Goal: Transaction & Acquisition: Download file/media

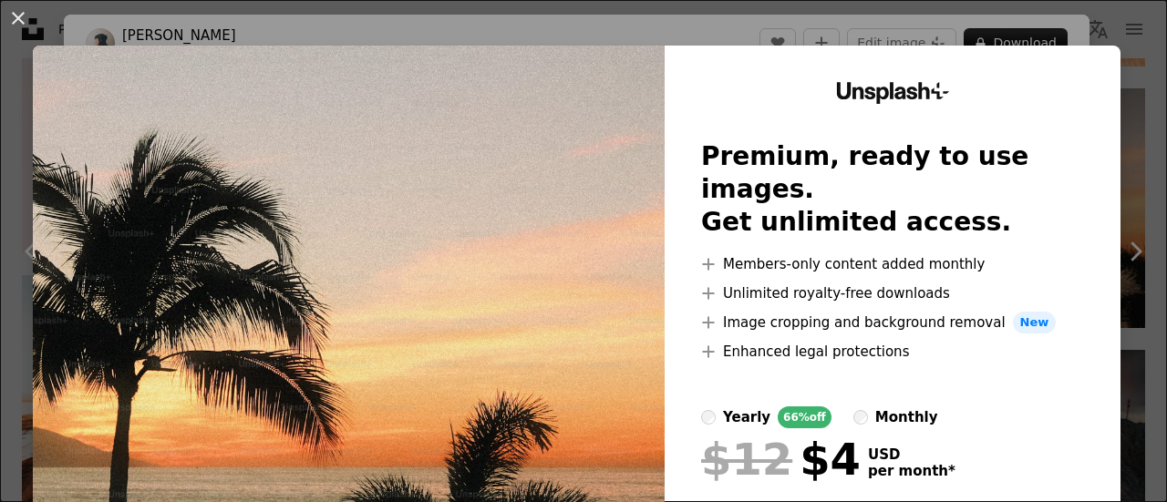
scroll to position [274, 0]
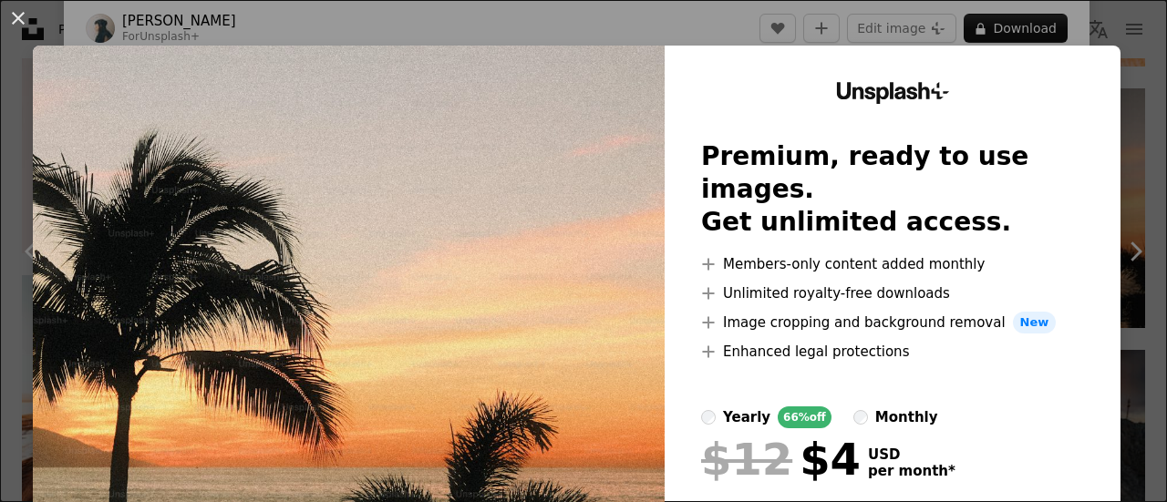
click at [1118, 67] on div "An X shape Unsplash+ Premium, ready to use images. Get unlimited access. A plus…" at bounding box center [583, 251] width 1167 height 502
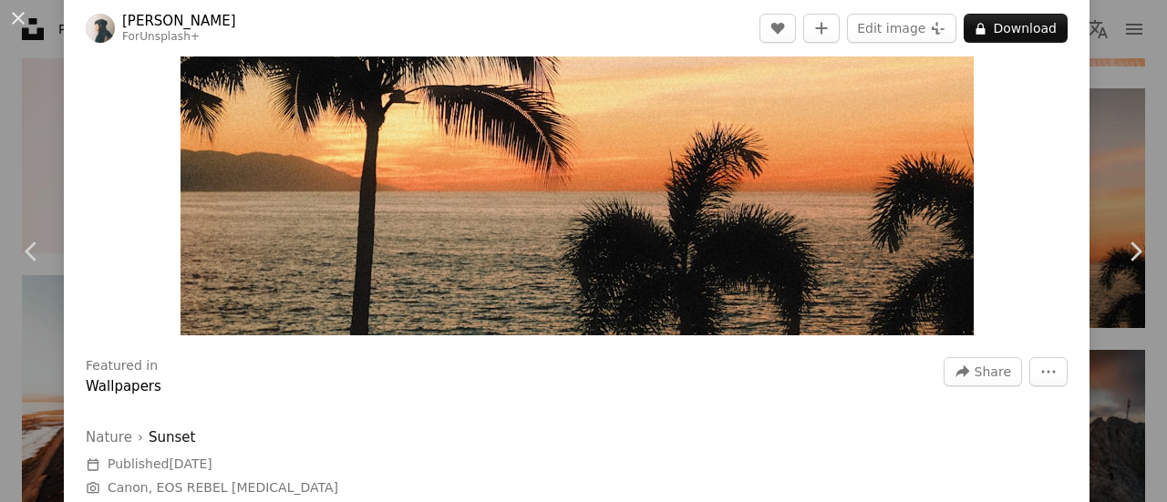
click at [642, 207] on img "Zoom in on this image" at bounding box center [577, 71] width 793 height 529
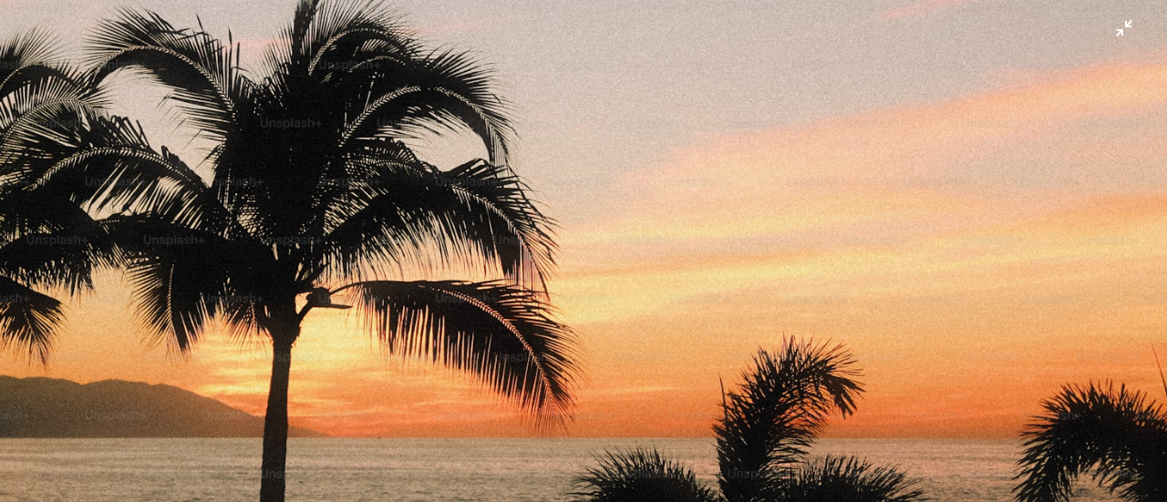
scroll to position [255, 0]
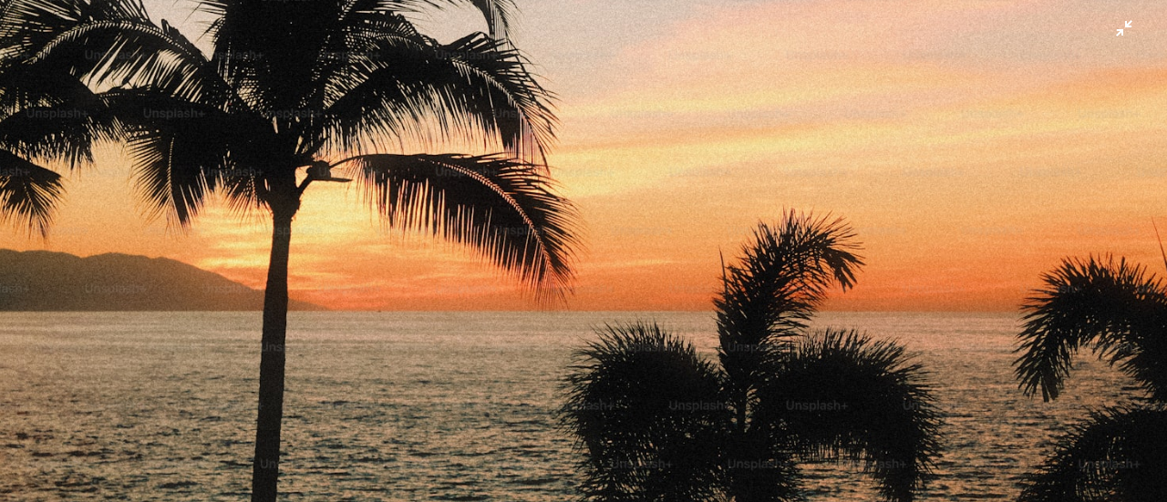
click at [717, 88] on img "Zoom out on this image" at bounding box center [583, 134] width 1169 height 780
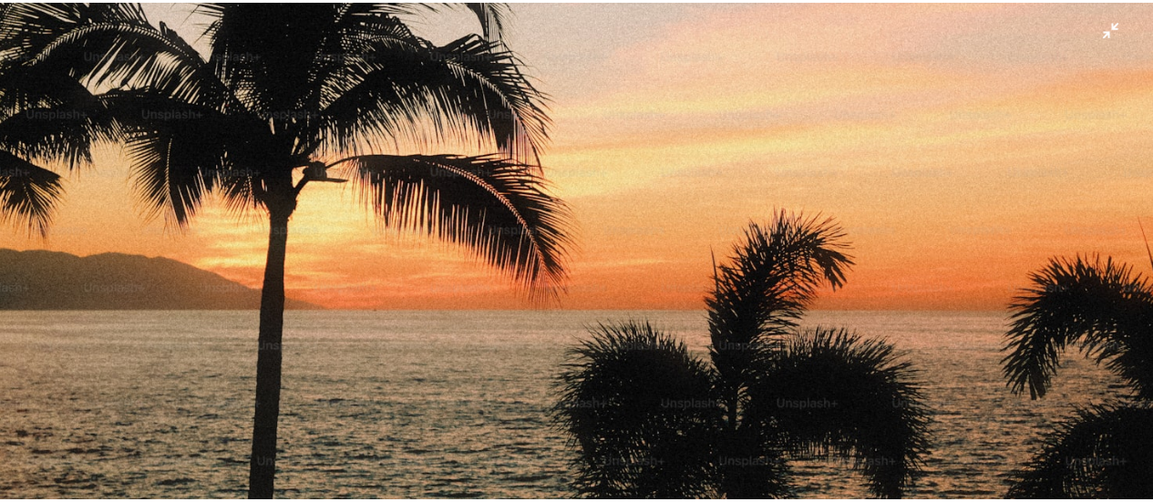
scroll to position [106, 0]
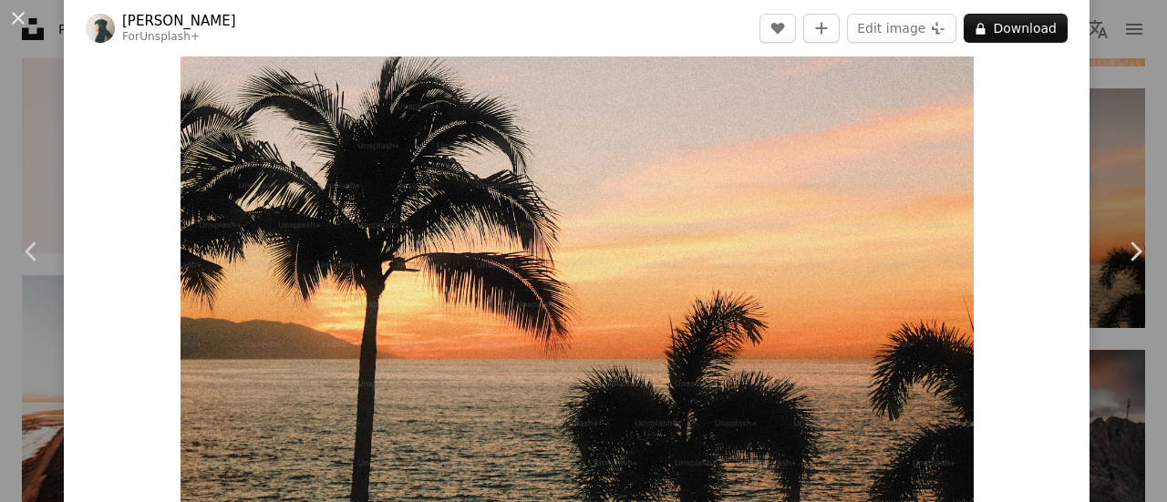
click at [1122, 140] on div "An X shape Chevron left Chevron right [PERSON_NAME] For Unsplash+ A heart A plu…" at bounding box center [583, 251] width 1167 height 502
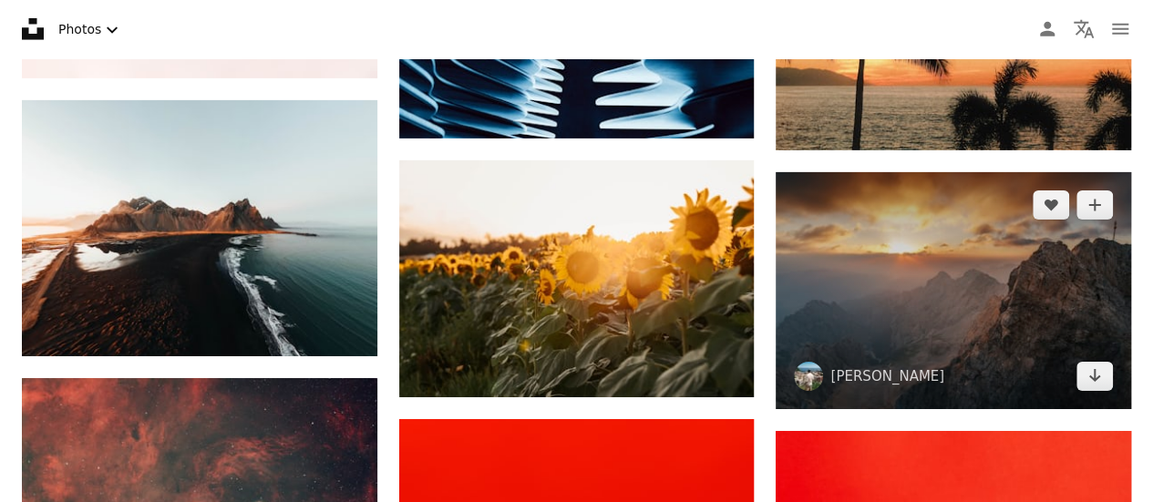
scroll to position [3100, 0]
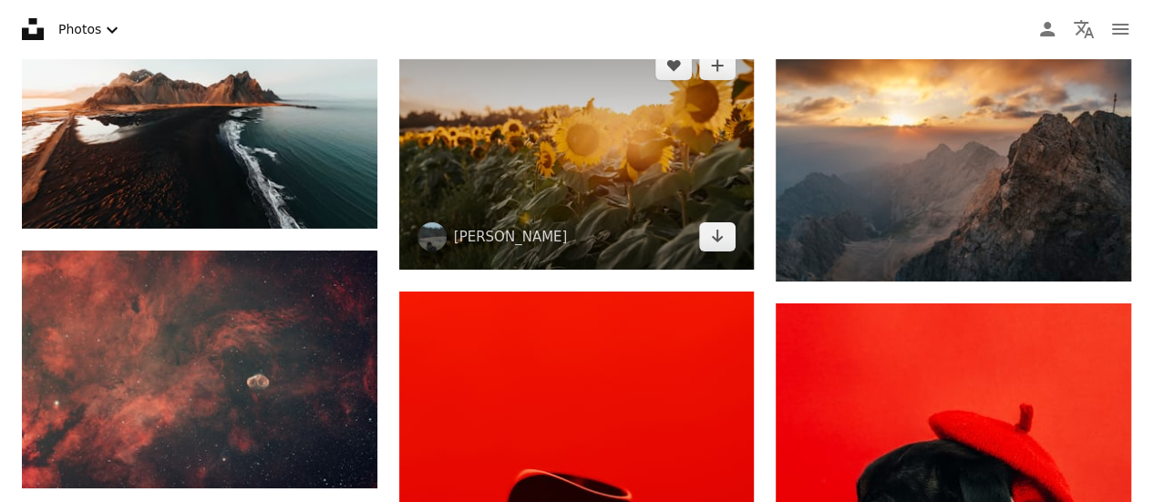
click at [656, 147] on img at bounding box center [577, 151] width 356 height 237
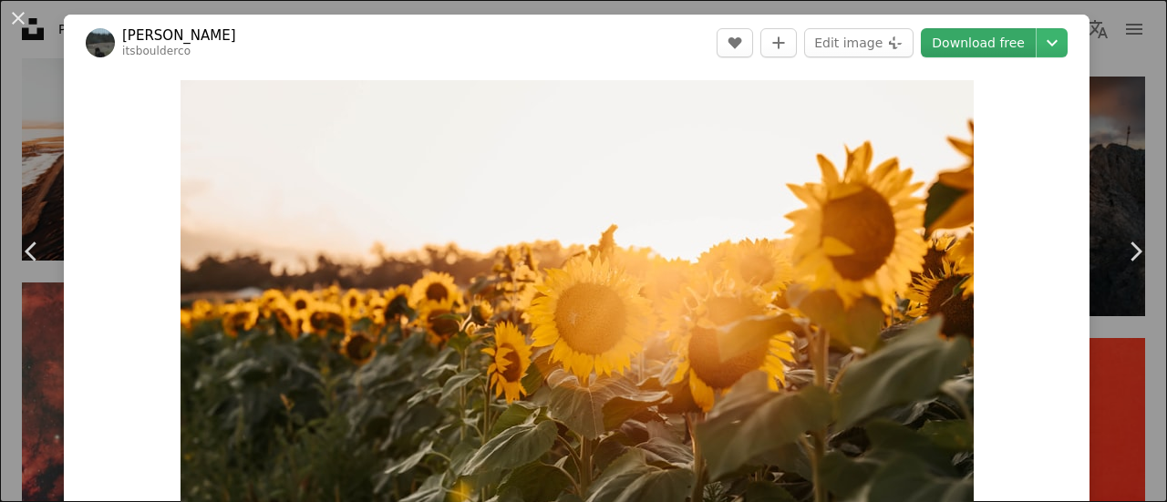
click at [998, 43] on link "Download free" at bounding box center [978, 42] width 115 height 29
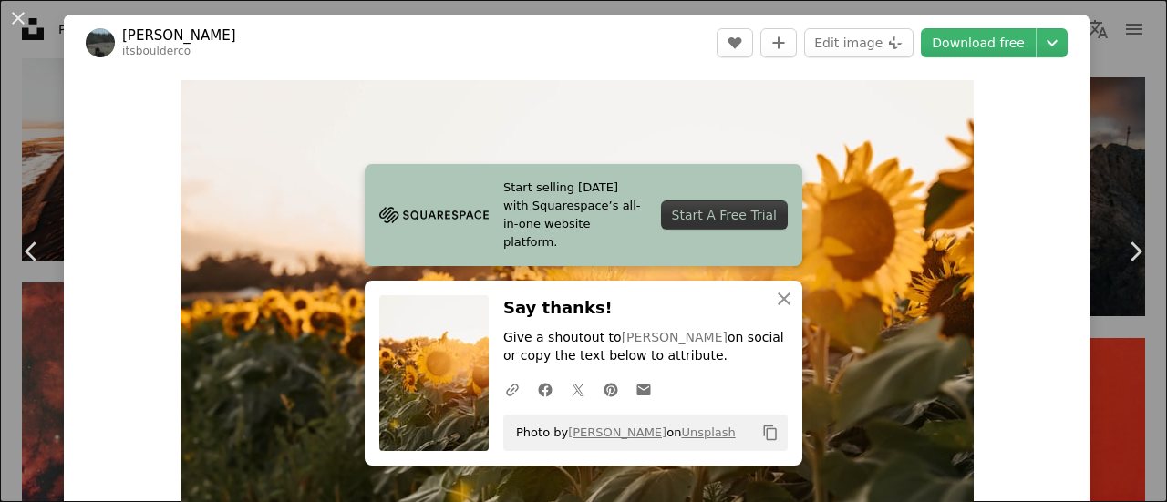
click at [1097, 144] on div "An X shape Chevron left Chevron right Start selling [DATE] with Squarespace’s a…" at bounding box center [583, 251] width 1167 height 502
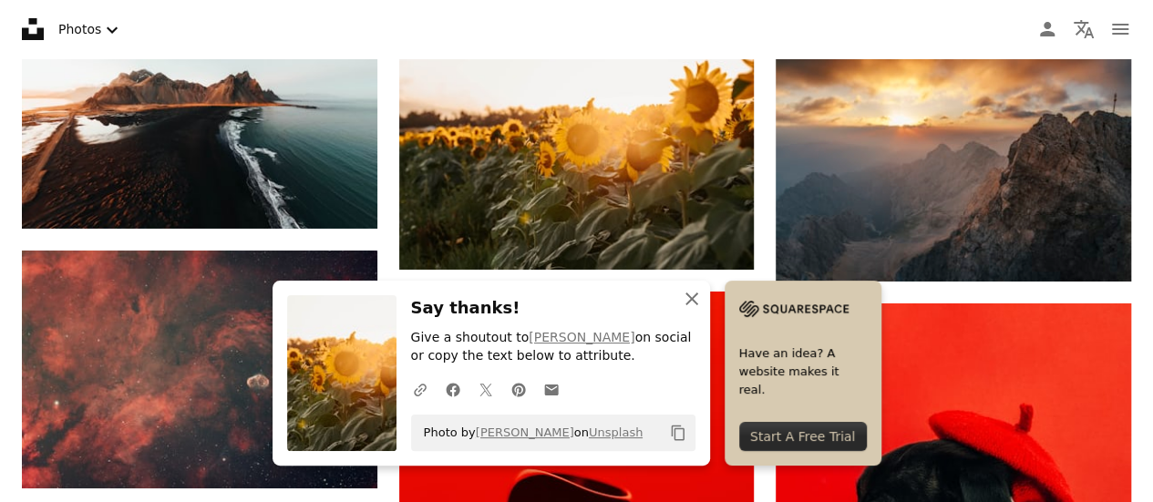
click at [695, 302] on icon "button" at bounding box center [692, 299] width 13 height 13
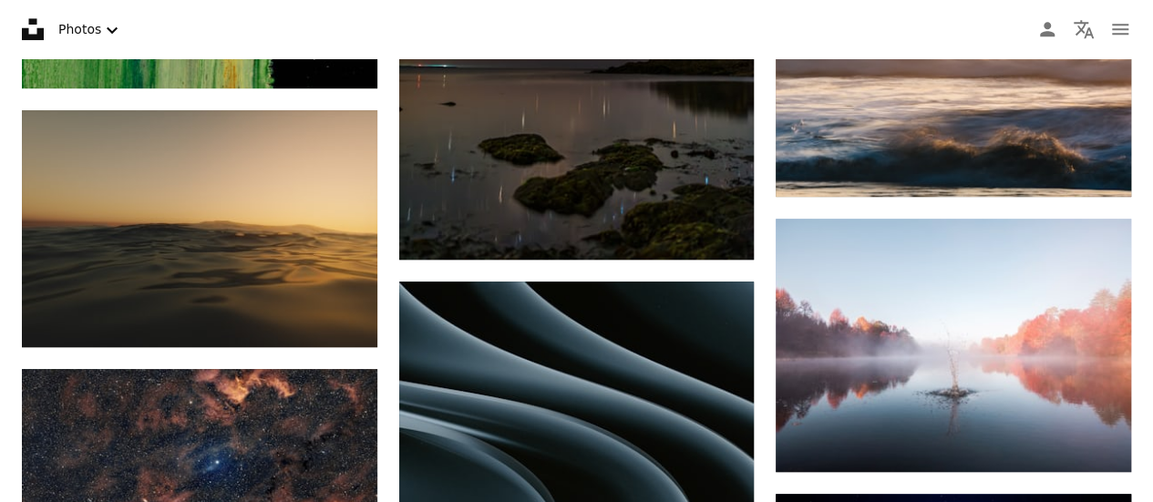
scroll to position [14498, 0]
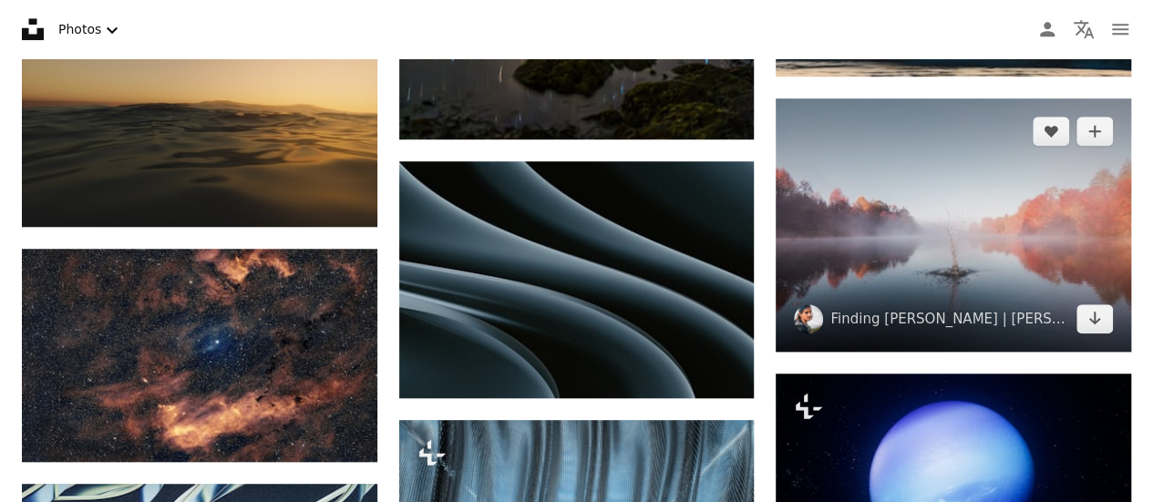
click at [935, 227] on img at bounding box center [954, 224] width 356 height 253
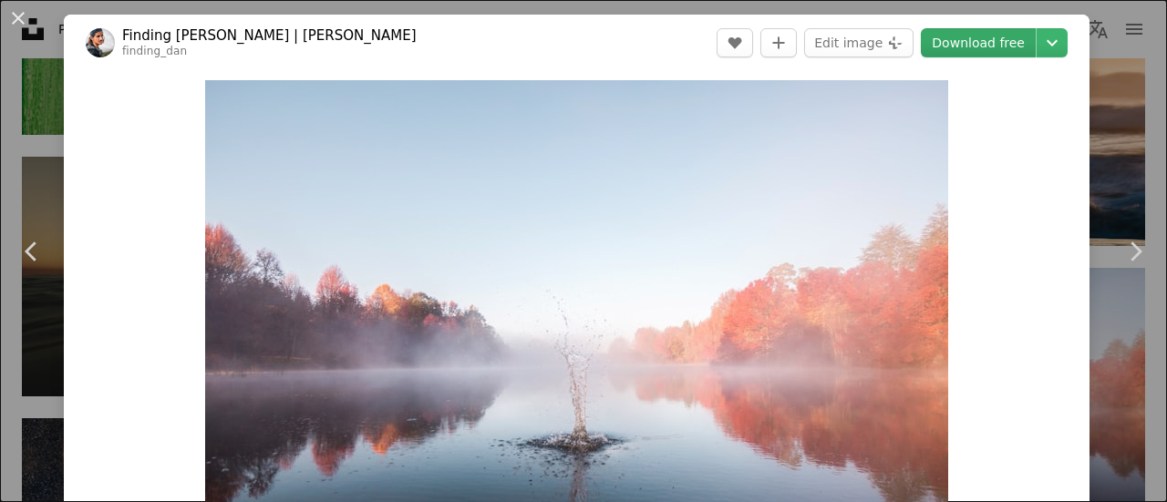
click at [970, 43] on link "Download free" at bounding box center [978, 42] width 115 height 29
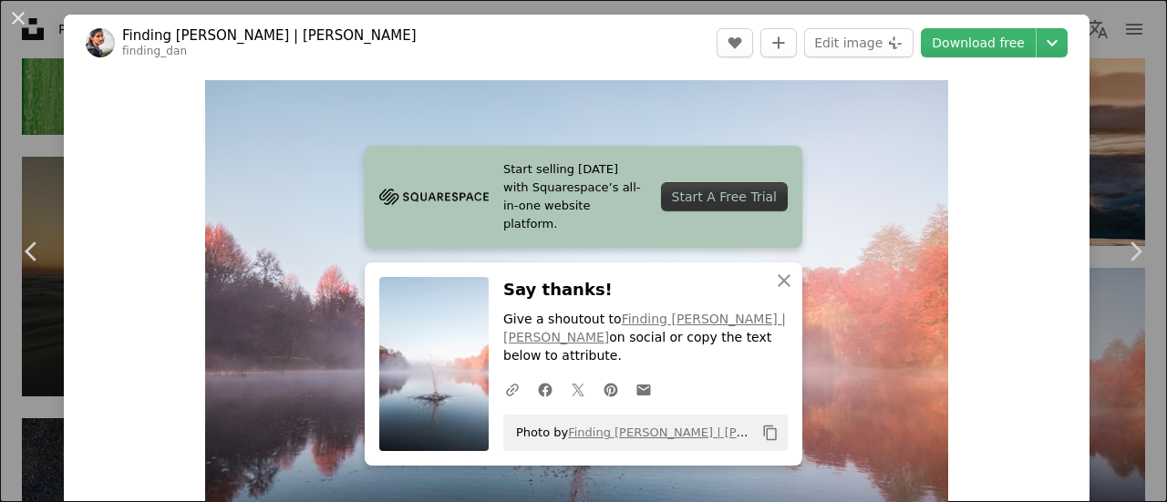
click at [1112, 96] on div "An X shape Chevron left Chevron right Start selling [DATE] with Squarespace’s a…" at bounding box center [583, 251] width 1167 height 502
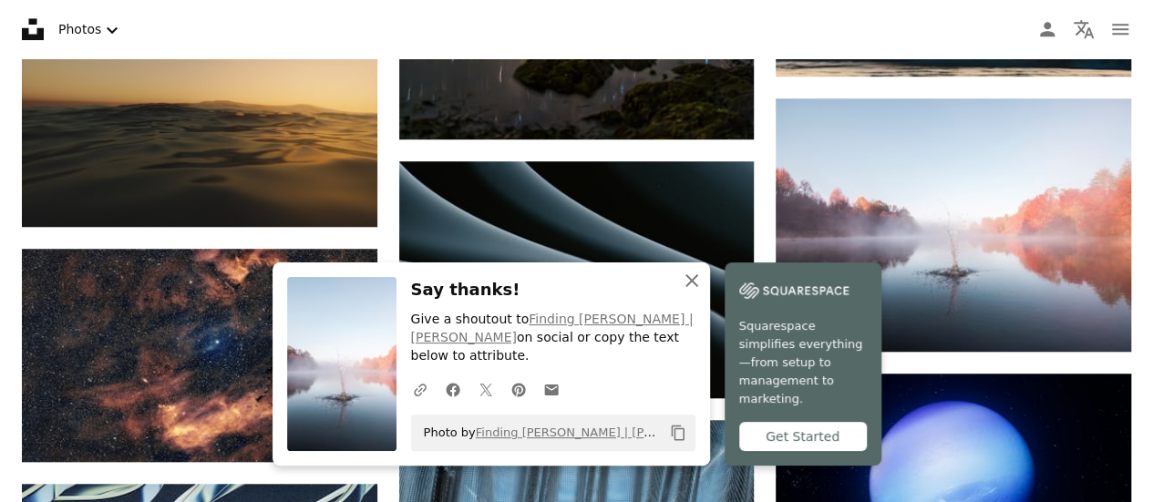
click at [684, 292] on icon "An X shape" at bounding box center [692, 281] width 22 height 22
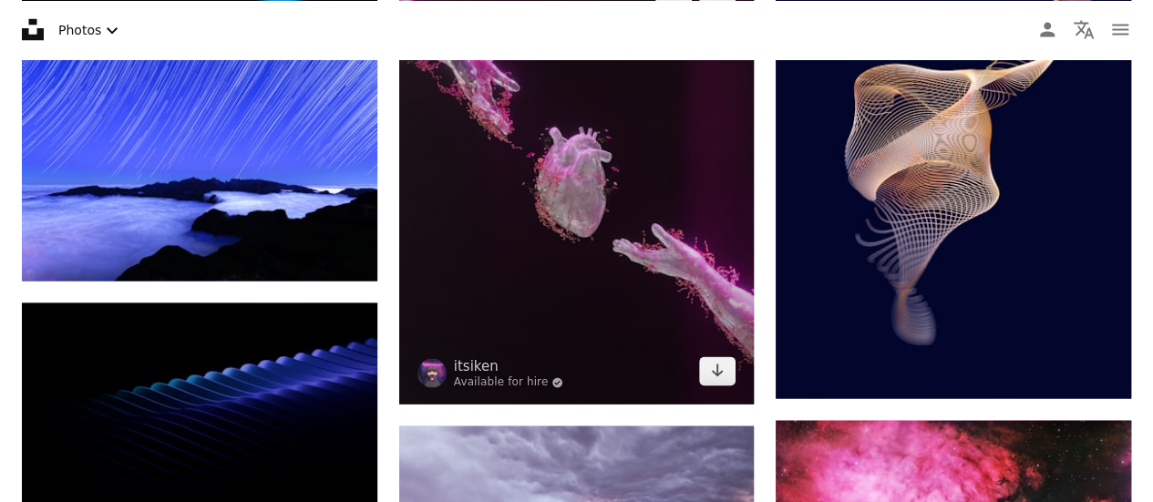
scroll to position [19056, 0]
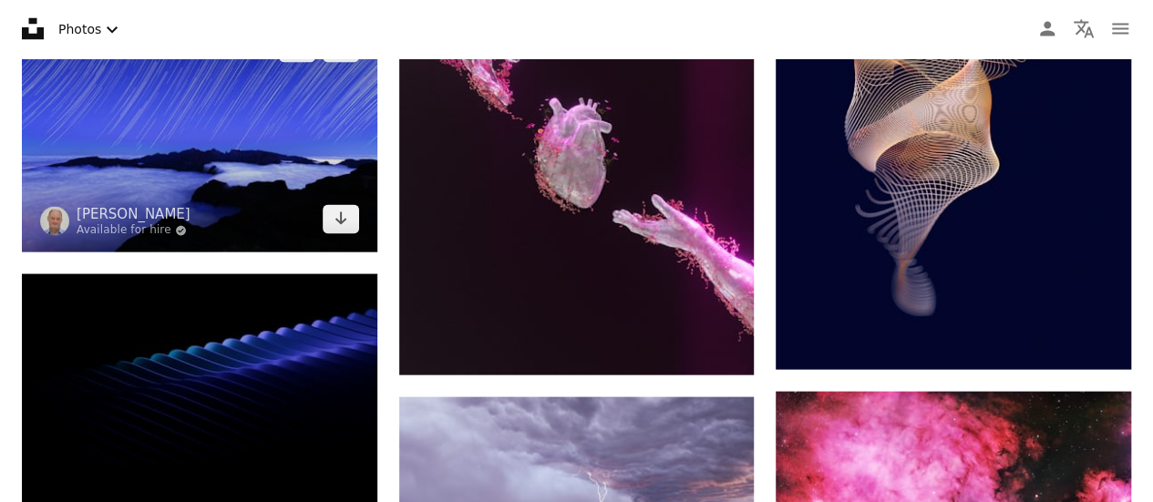
click at [245, 191] on img at bounding box center [200, 134] width 356 height 237
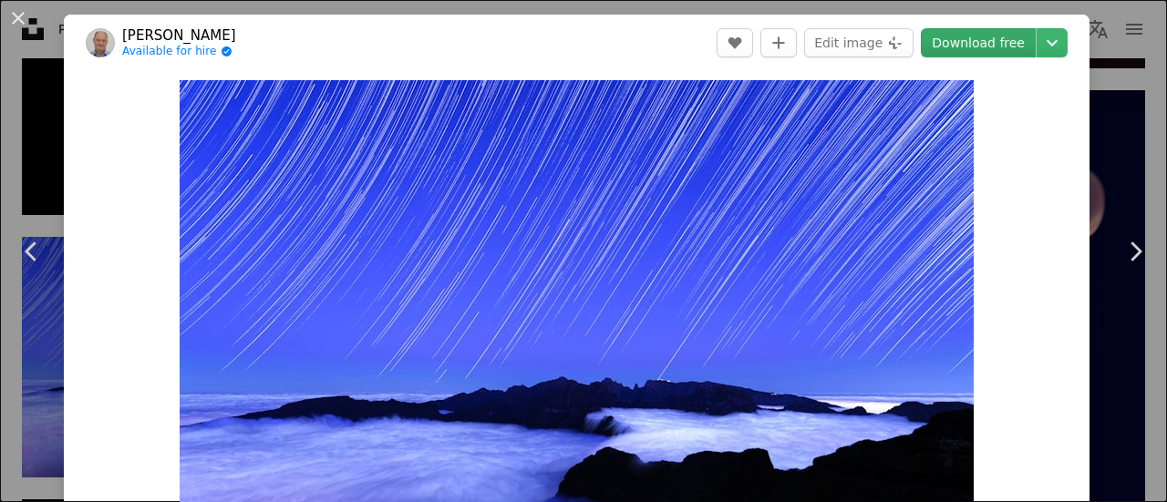
click at [983, 37] on link "Download free" at bounding box center [978, 42] width 115 height 29
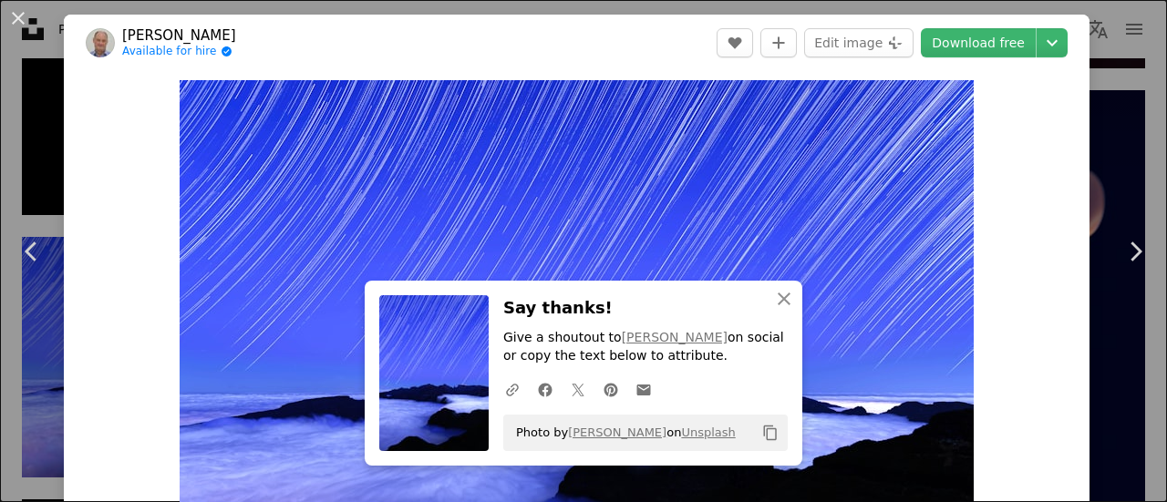
click at [615, 39] on header "[PERSON_NAME] Available for hire A checkmark inside of a circle A heart A plus …" at bounding box center [577, 43] width 1026 height 57
click at [20, 12] on button "An X shape" at bounding box center [18, 18] width 22 height 22
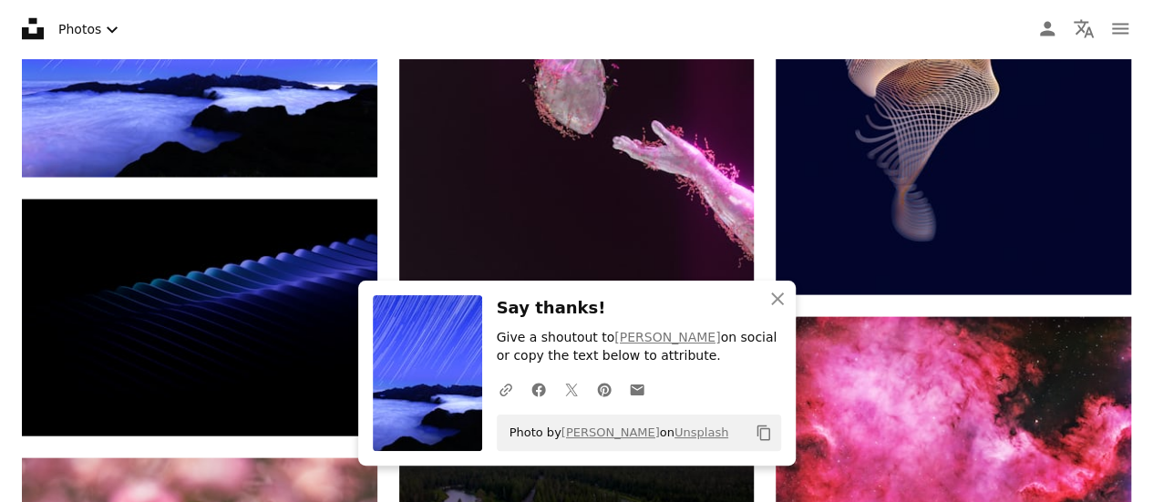
scroll to position [19604, 0]
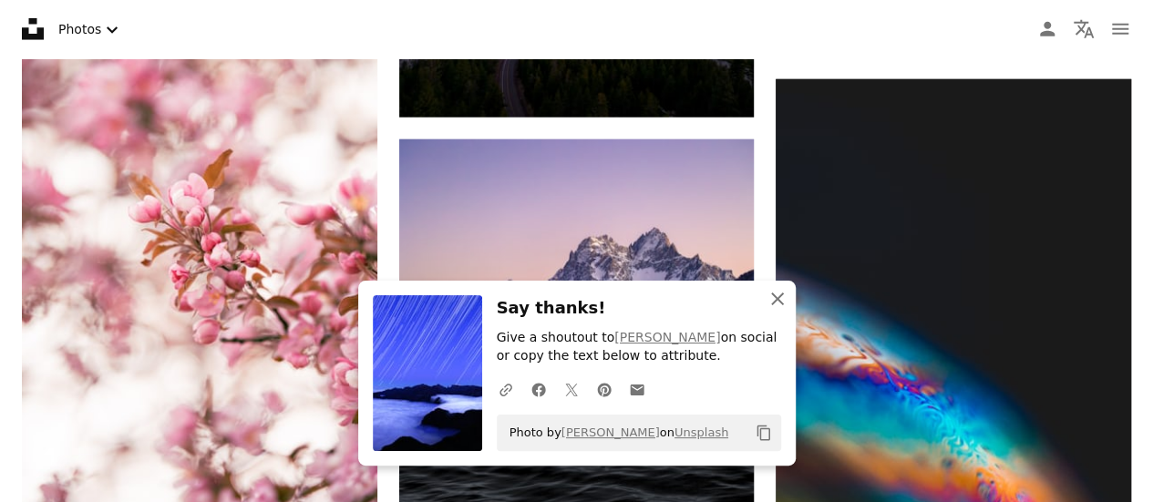
click at [771, 297] on icon "An X shape" at bounding box center [778, 299] width 22 height 22
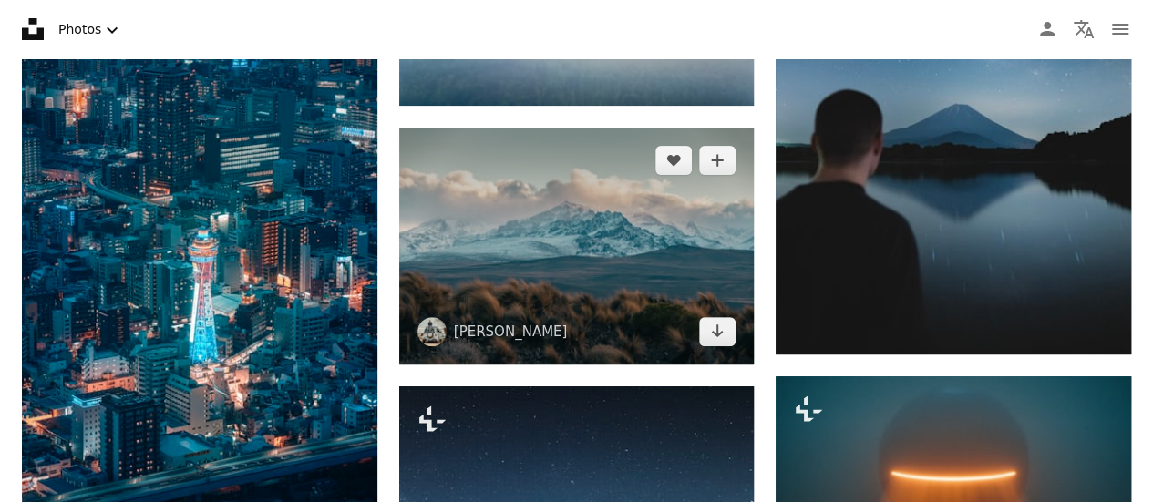
scroll to position [34830, 0]
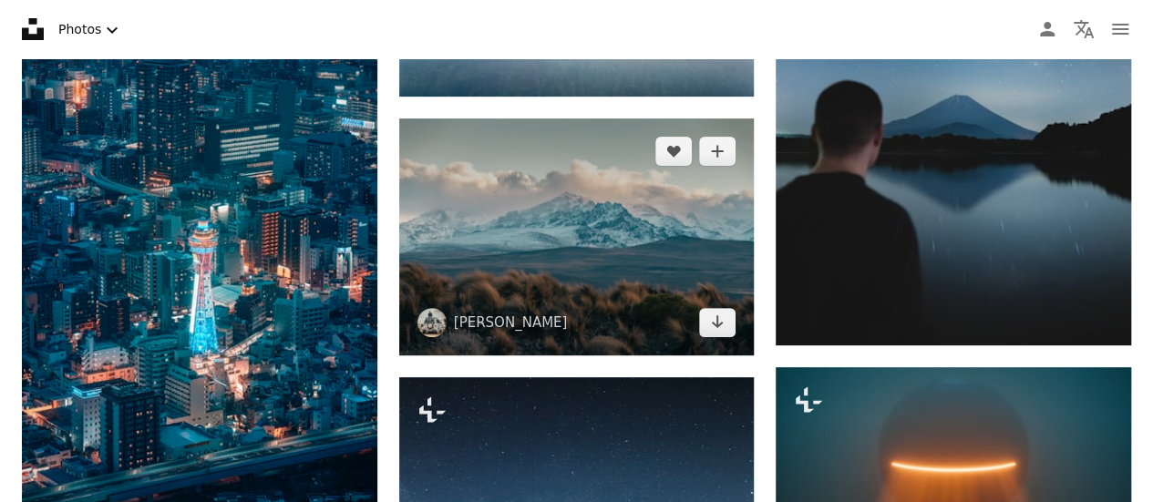
click at [633, 233] on img at bounding box center [577, 237] width 356 height 237
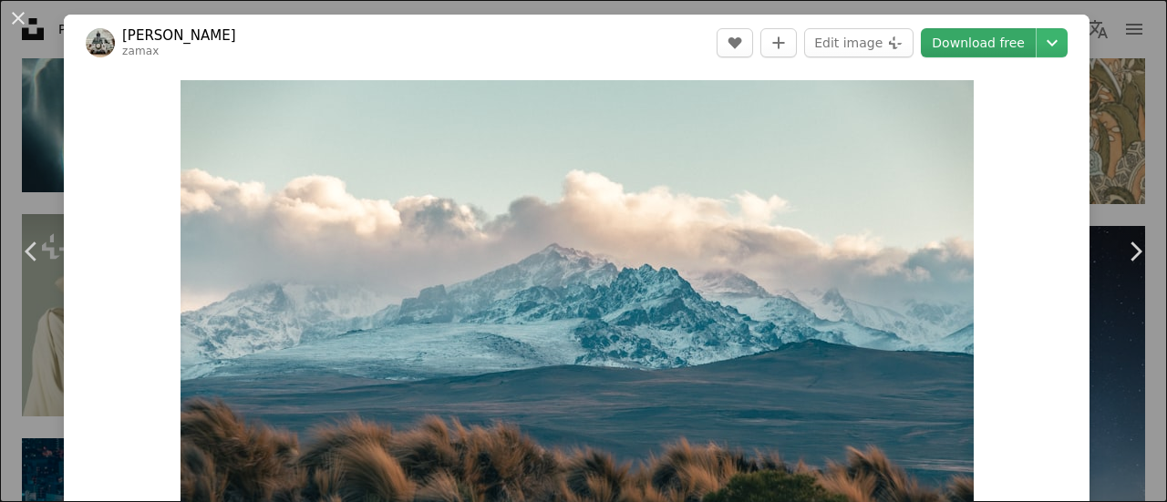
click at [925, 40] on link "Download free" at bounding box center [978, 42] width 115 height 29
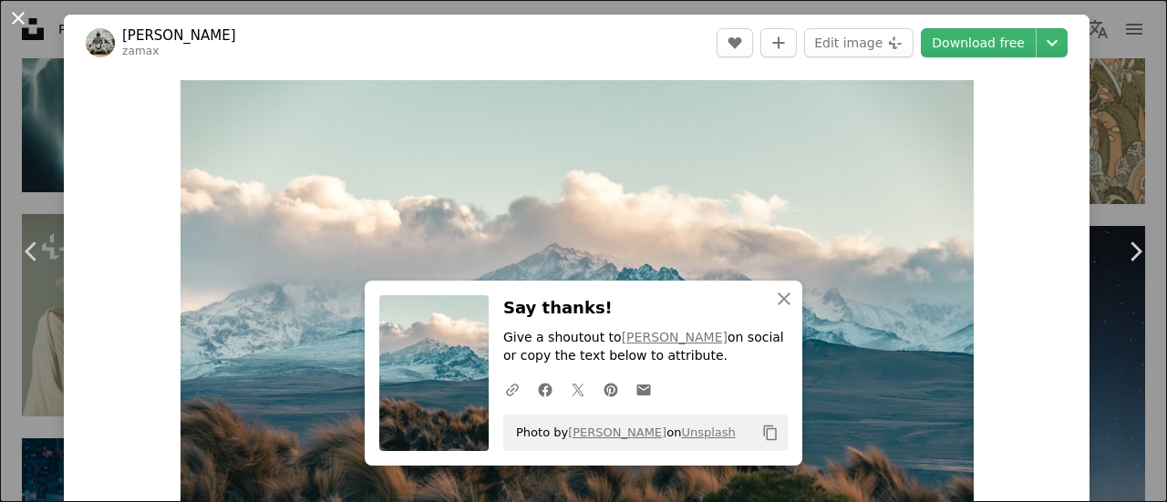
click at [20, 24] on button "An X shape" at bounding box center [18, 18] width 22 height 22
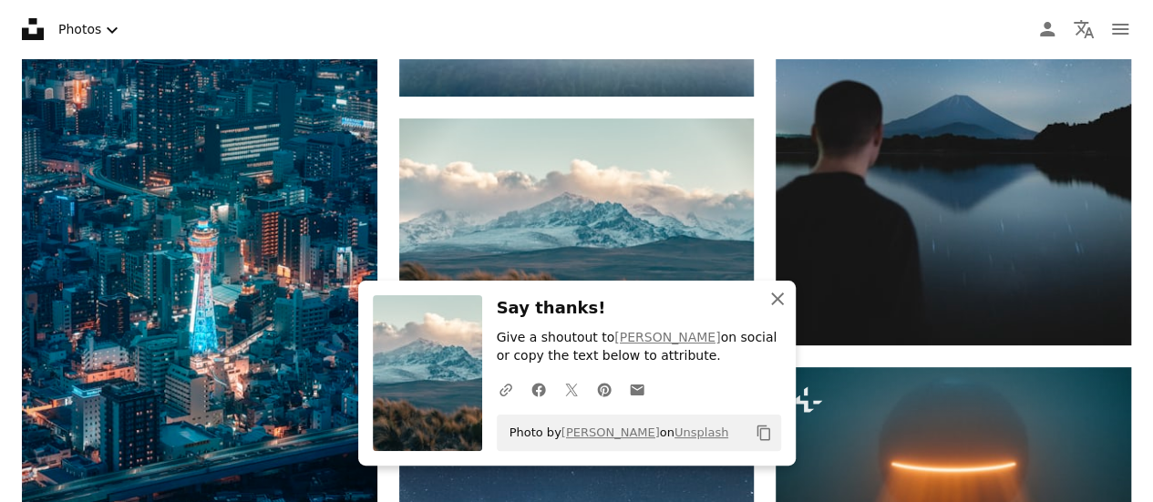
click at [780, 306] on icon "An X shape" at bounding box center [778, 299] width 22 height 22
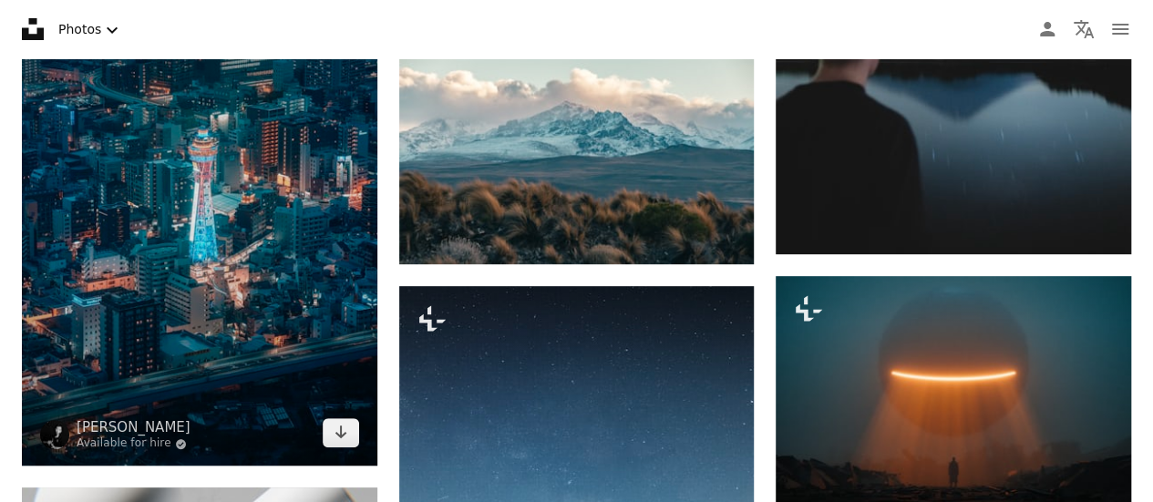
scroll to position [35013, 0]
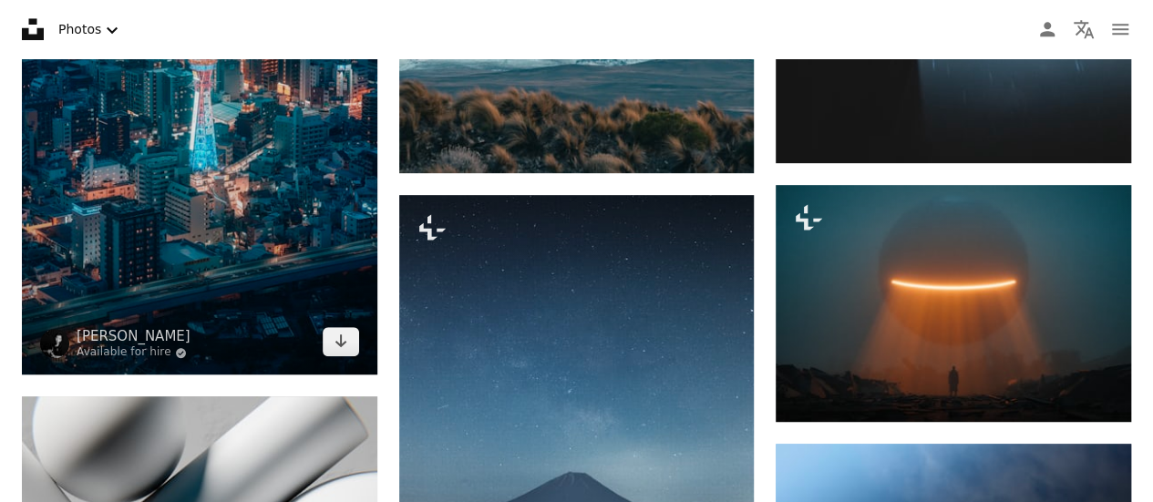
click at [244, 231] on img at bounding box center [200, 108] width 356 height 532
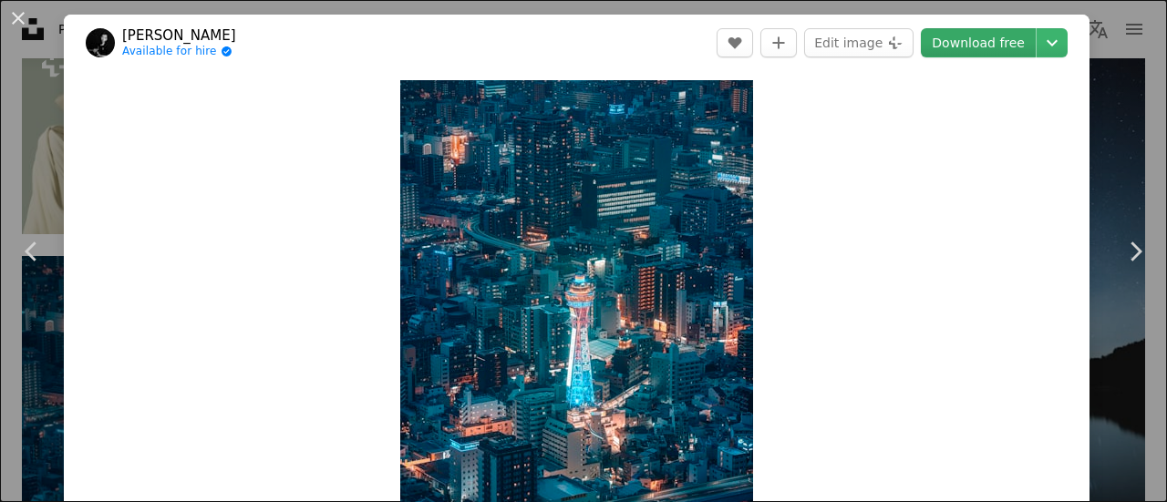
click at [992, 42] on link "Download free" at bounding box center [978, 42] width 115 height 29
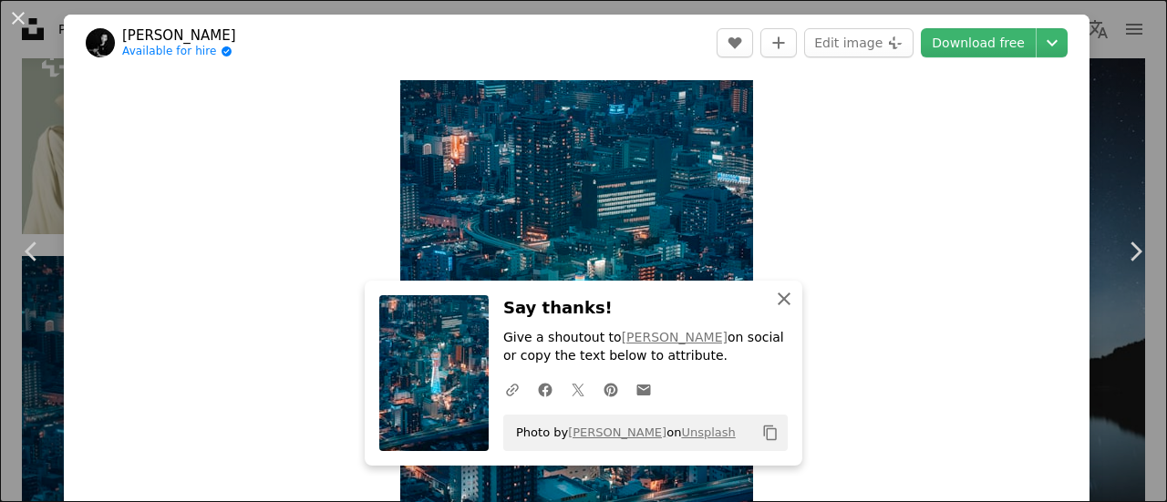
click at [780, 295] on icon "An X shape" at bounding box center [784, 299] width 22 height 22
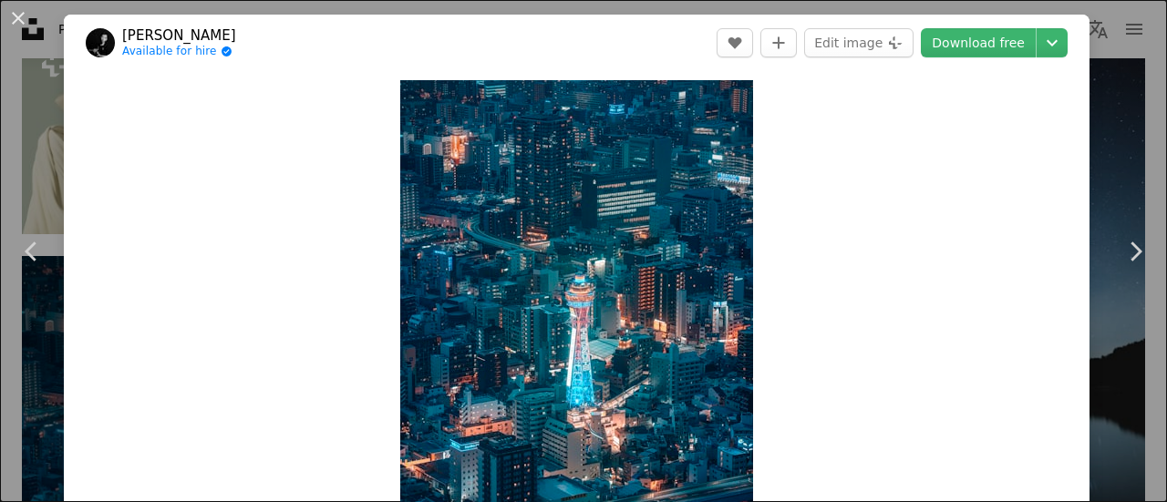
drag, startPoint x: 19, startPoint y: 26, endPoint x: 255, endPoint y: 127, distance: 256.6
click at [19, 26] on button "An X shape" at bounding box center [18, 18] width 22 height 22
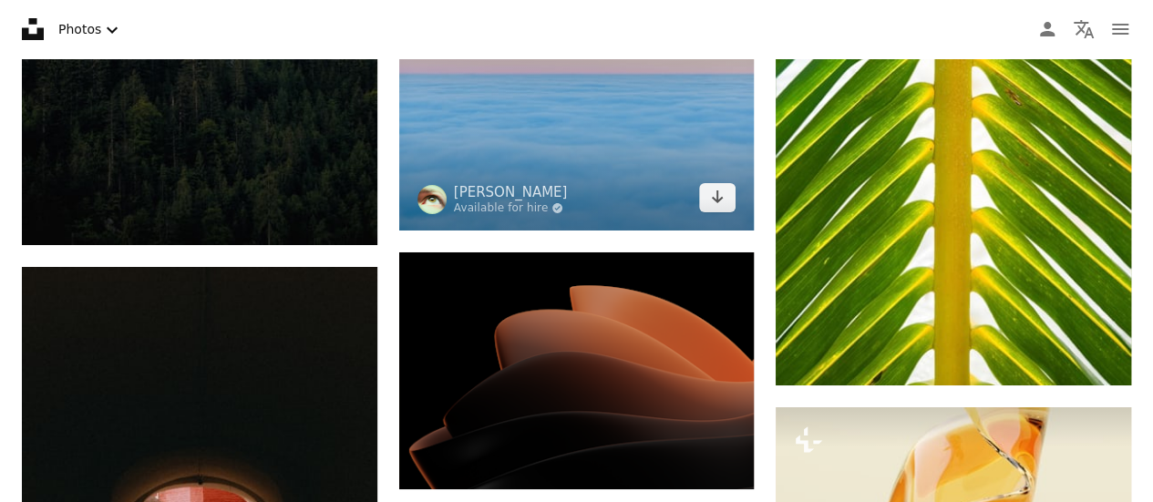
scroll to position [37657, 0]
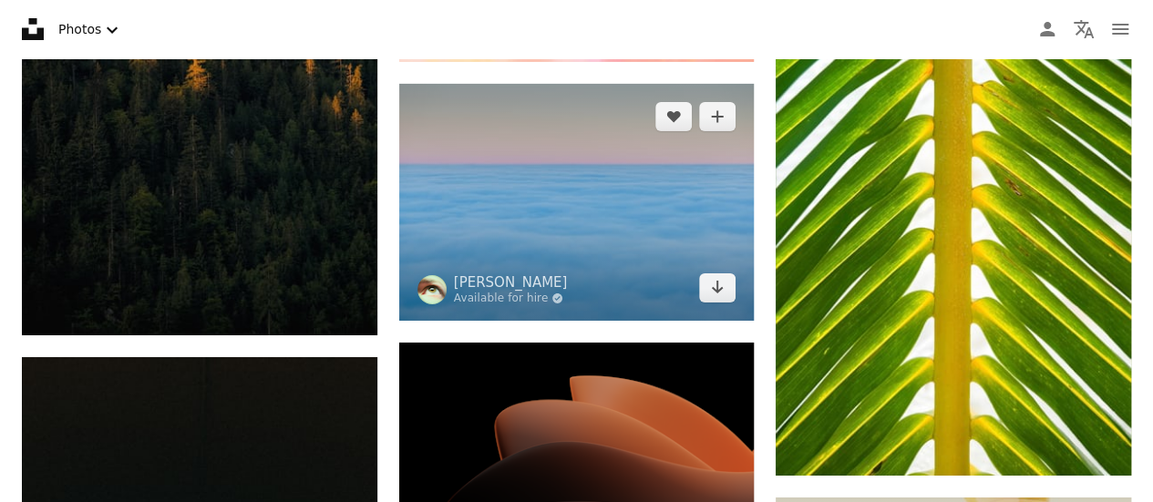
click at [627, 214] on img at bounding box center [577, 202] width 356 height 237
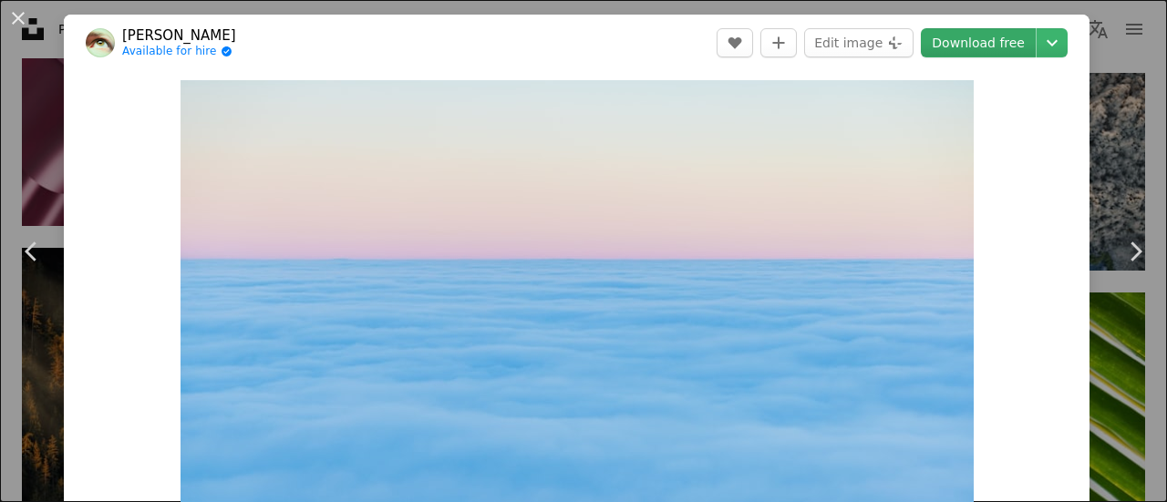
click at [987, 43] on link "Download free" at bounding box center [978, 42] width 115 height 29
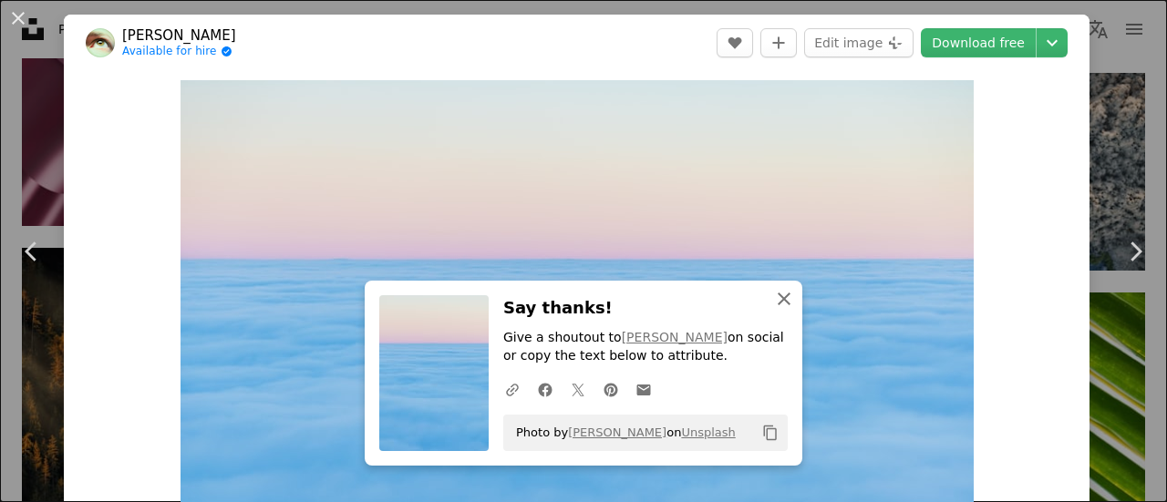
click at [784, 302] on icon "An X shape" at bounding box center [784, 299] width 22 height 22
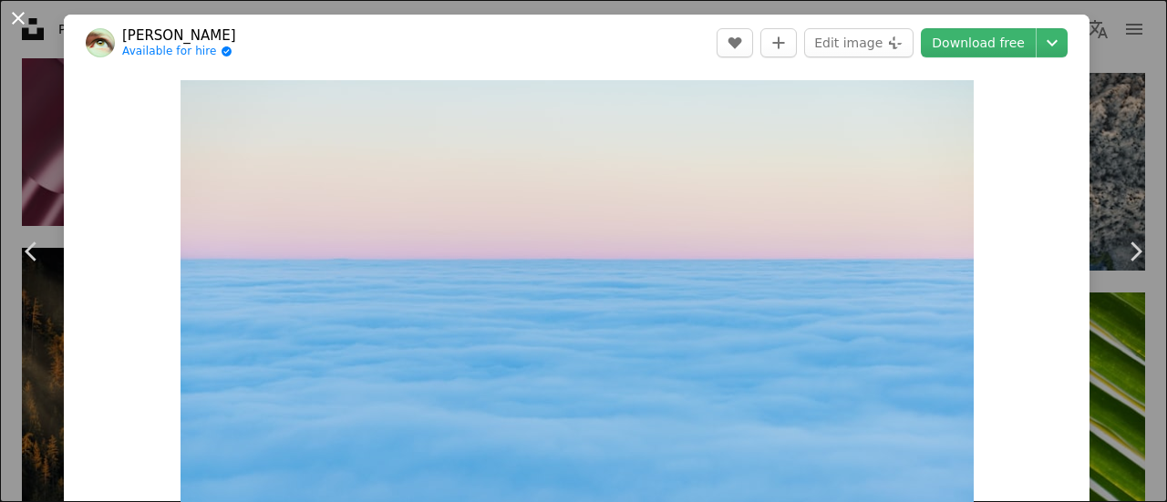
click at [29, 19] on button "An X shape" at bounding box center [18, 18] width 22 height 22
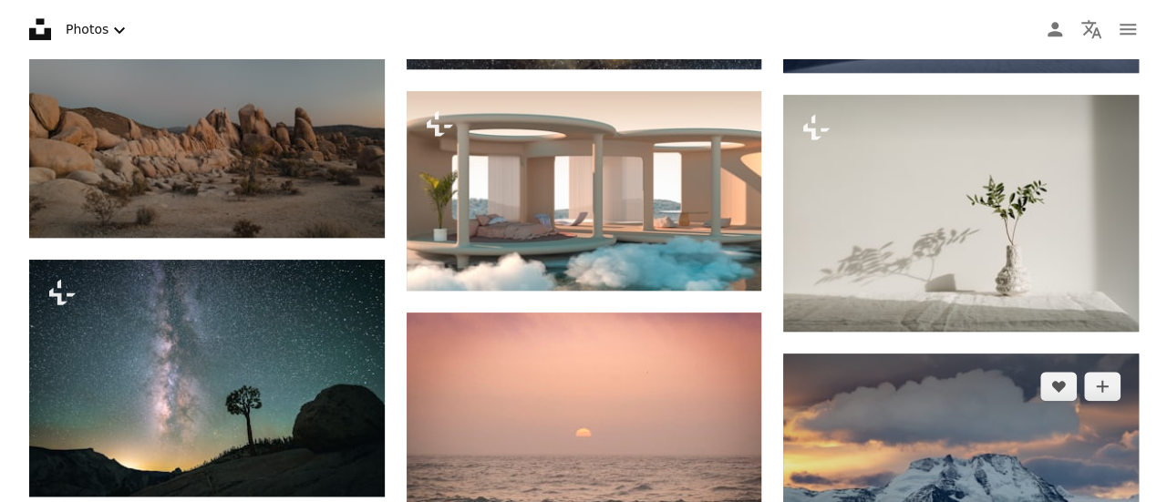
scroll to position [45681, 0]
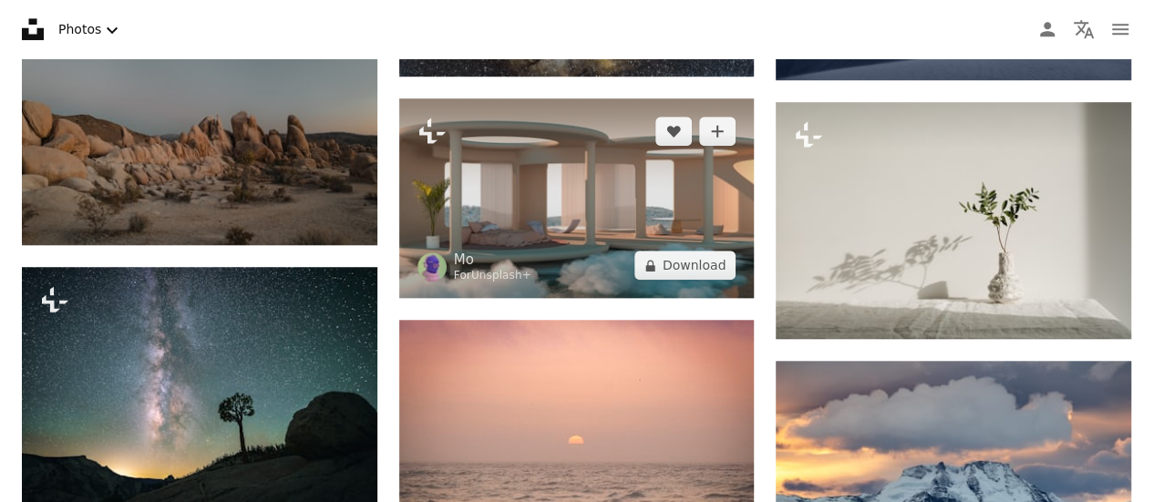
click at [582, 194] on img at bounding box center [577, 198] width 356 height 200
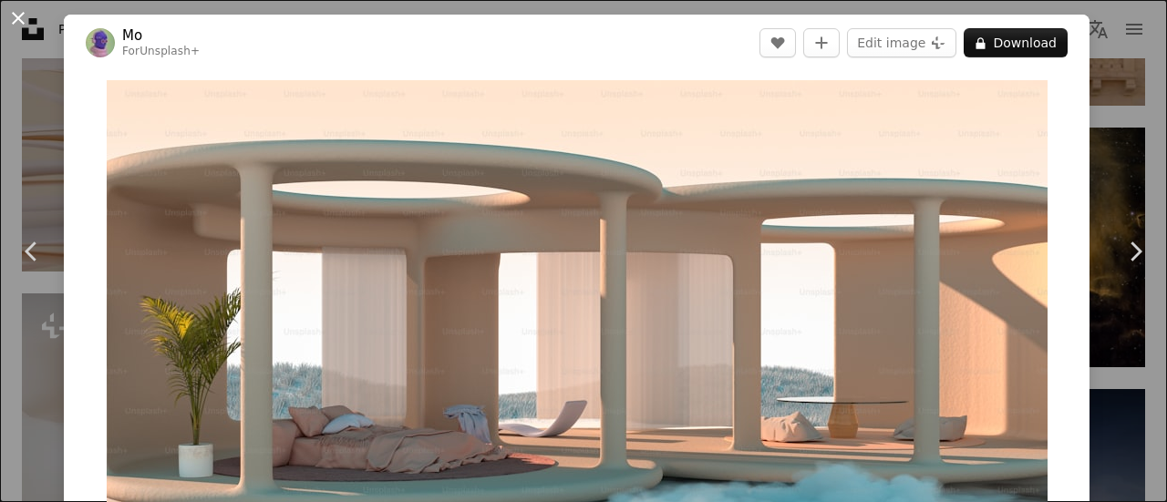
click at [21, 23] on button "An X shape" at bounding box center [18, 18] width 22 height 22
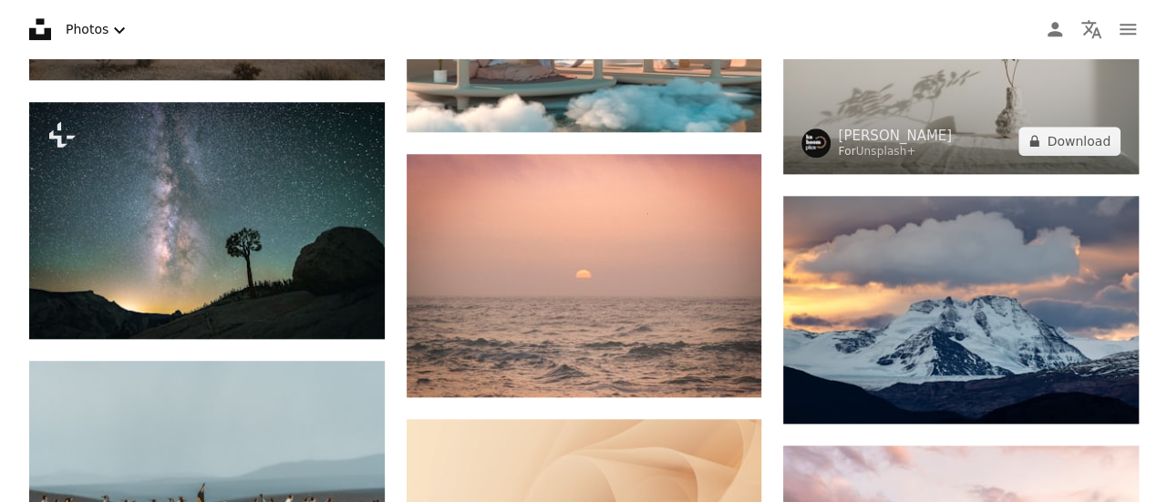
scroll to position [45863, 0]
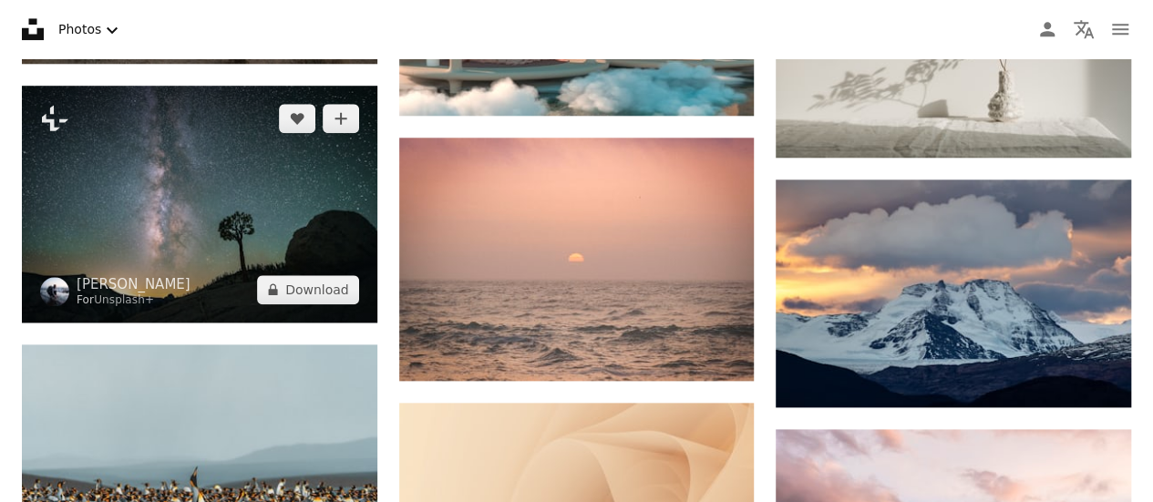
click at [243, 214] on img at bounding box center [200, 204] width 356 height 237
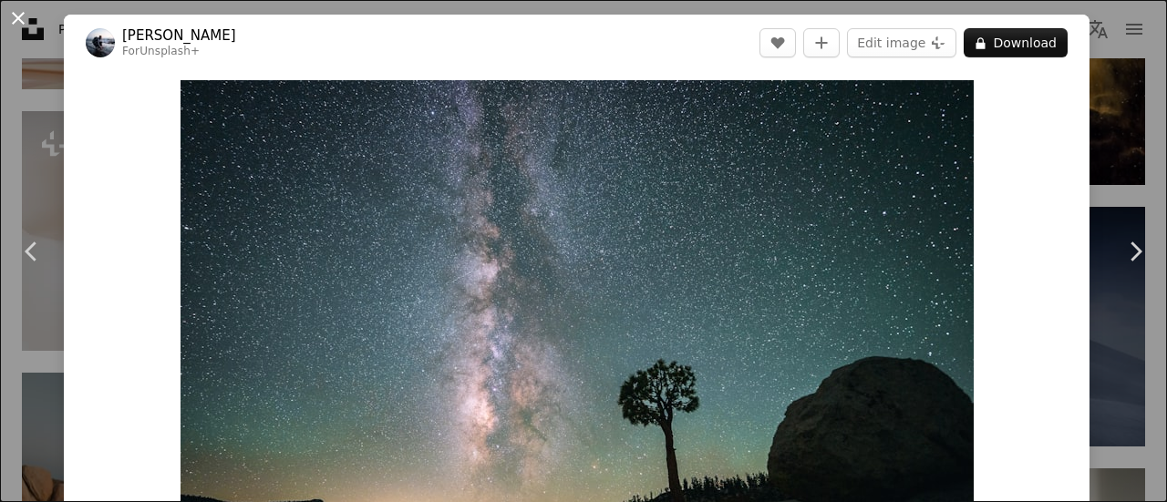
click at [15, 13] on button "An X shape" at bounding box center [18, 18] width 22 height 22
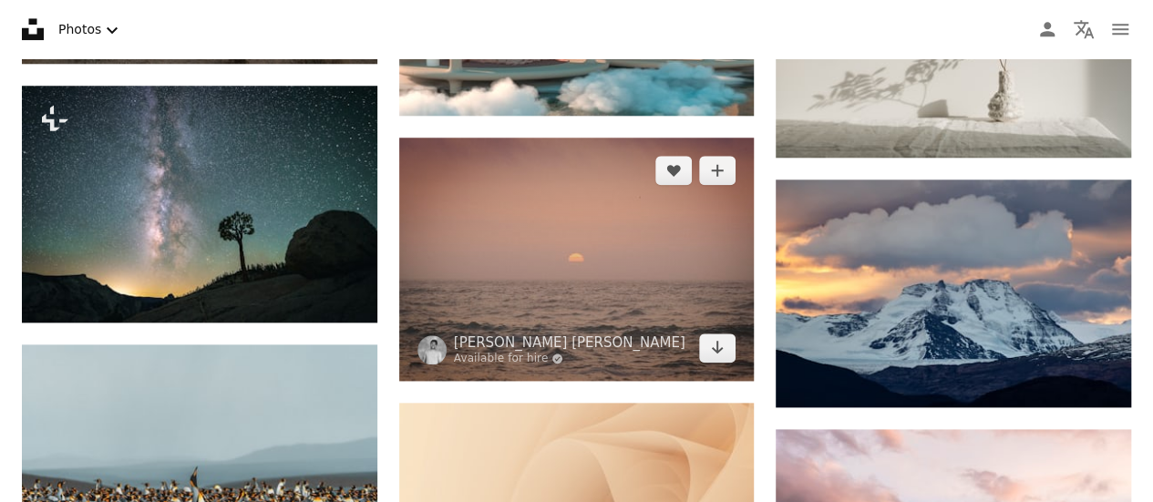
click at [578, 247] on img at bounding box center [577, 259] width 356 height 243
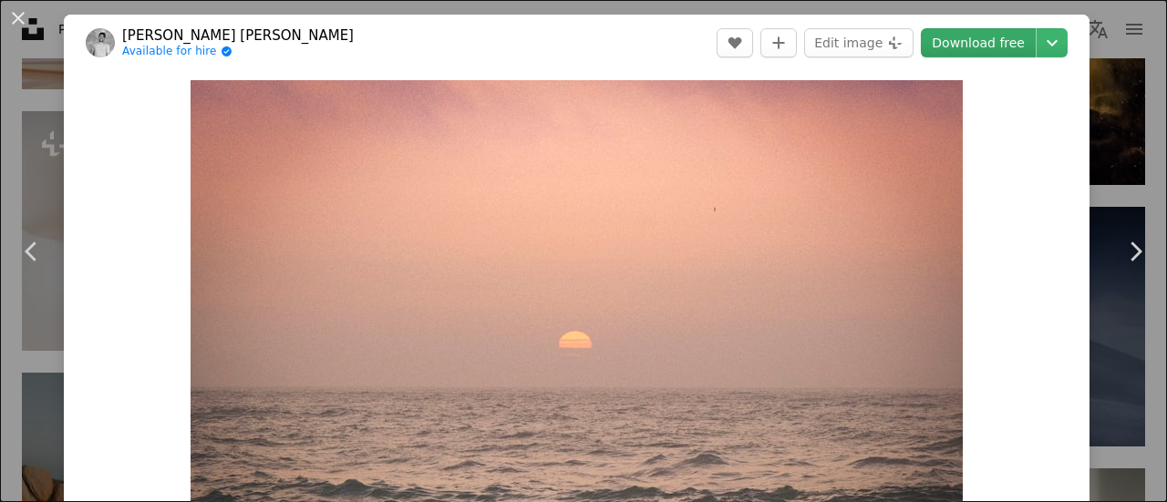
click at [964, 44] on link "Download free" at bounding box center [978, 42] width 115 height 29
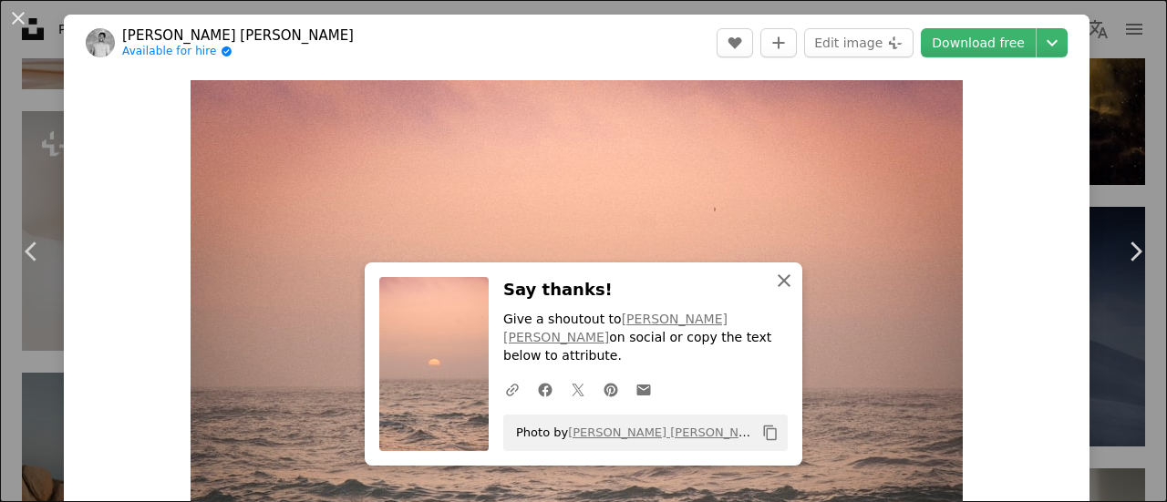
click at [778, 287] on icon "button" at bounding box center [784, 280] width 13 height 13
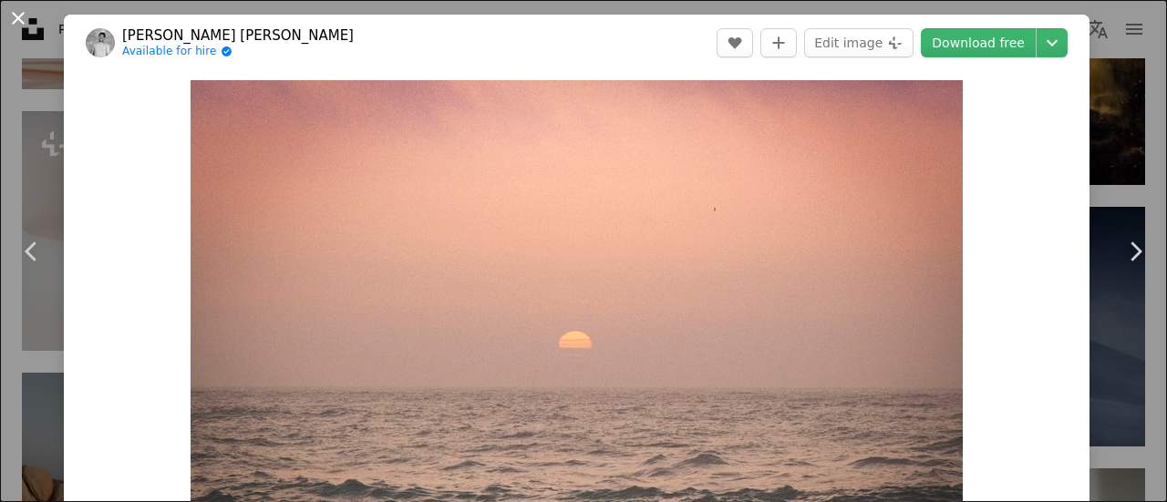
click at [28, 21] on button "An X shape" at bounding box center [18, 18] width 22 height 22
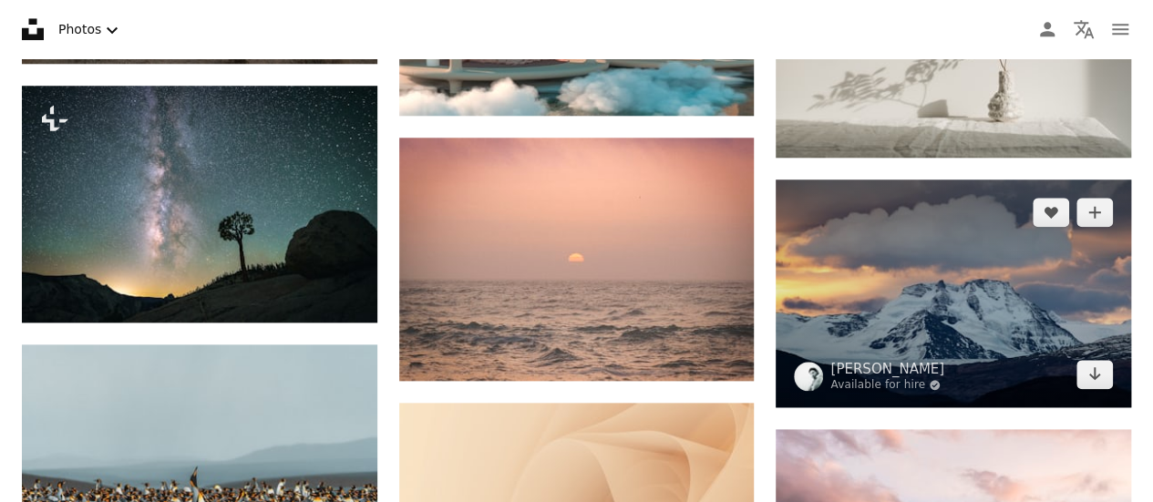
click at [978, 248] on img at bounding box center [954, 294] width 356 height 228
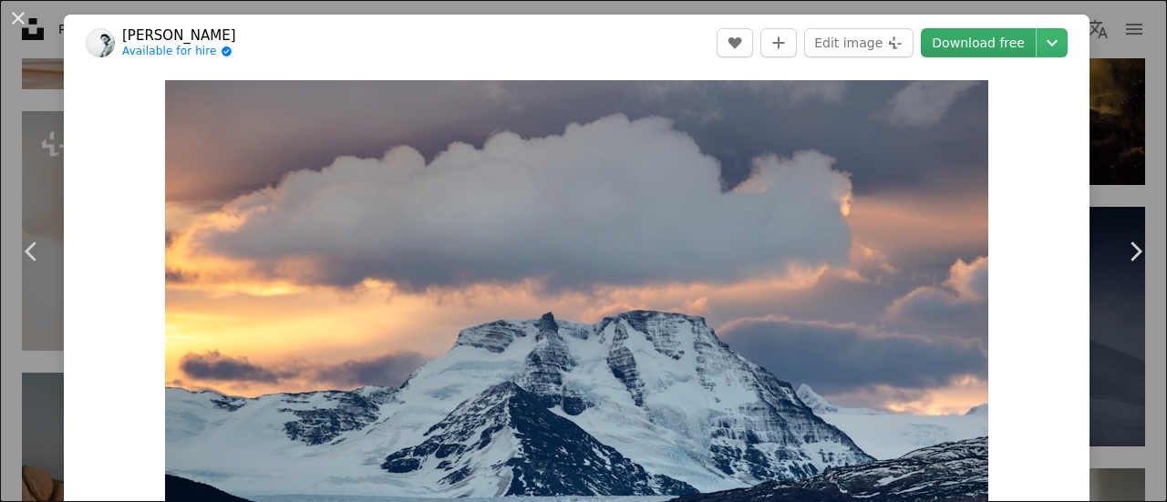
click at [948, 49] on link "Download free" at bounding box center [978, 42] width 115 height 29
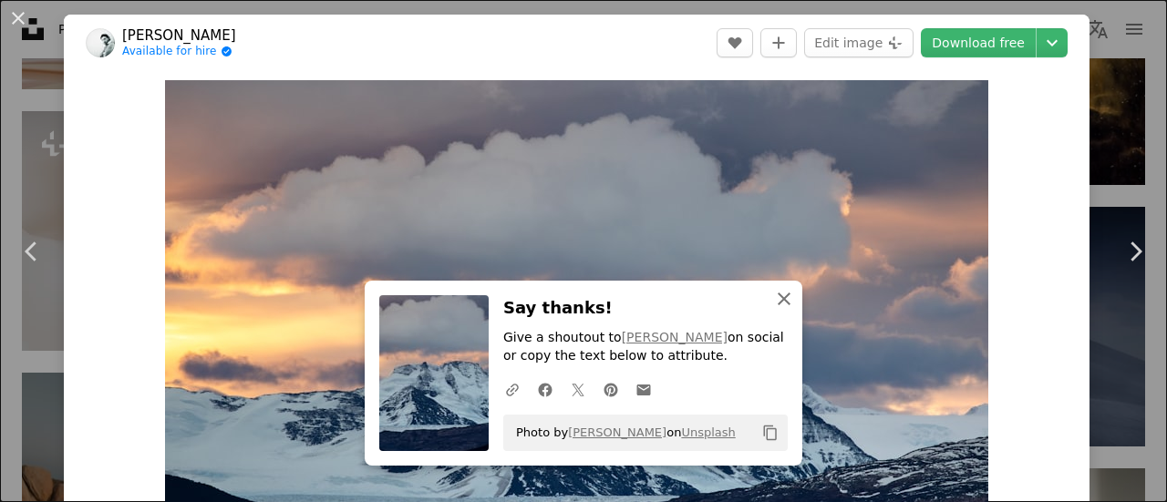
click at [787, 292] on icon "An X shape" at bounding box center [784, 299] width 22 height 22
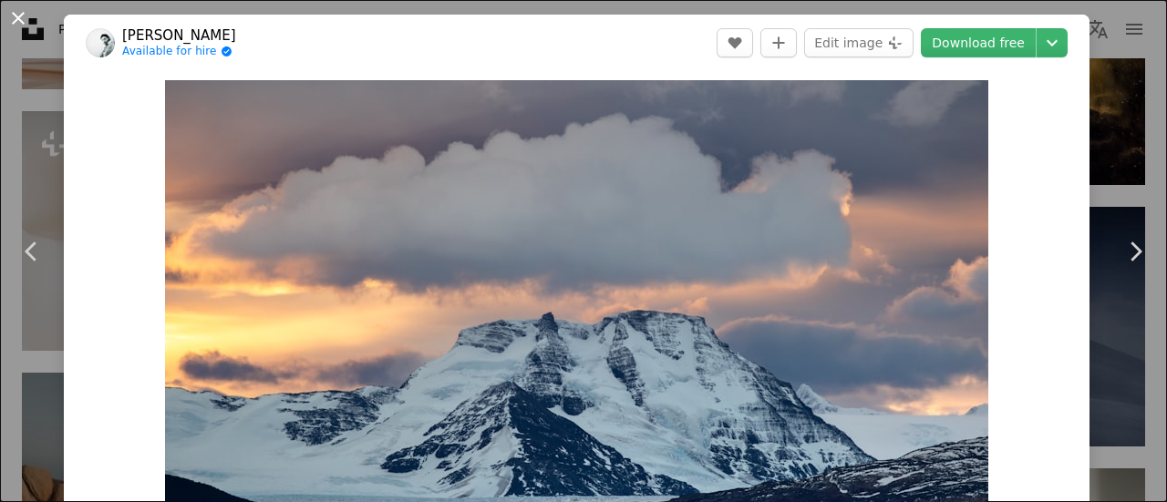
click at [18, 19] on button "An X shape" at bounding box center [18, 18] width 22 height 22
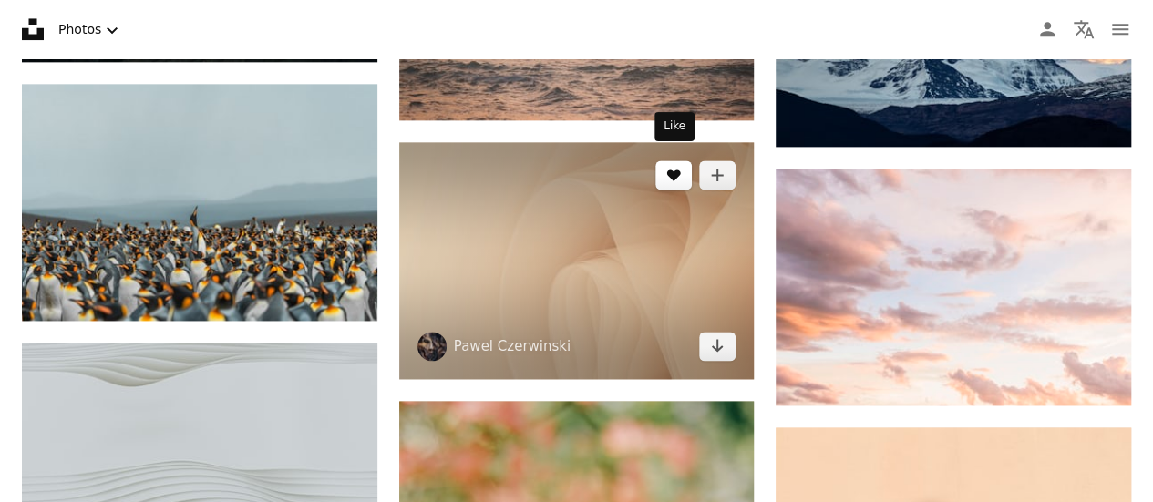
scroll to position [46228, 0]
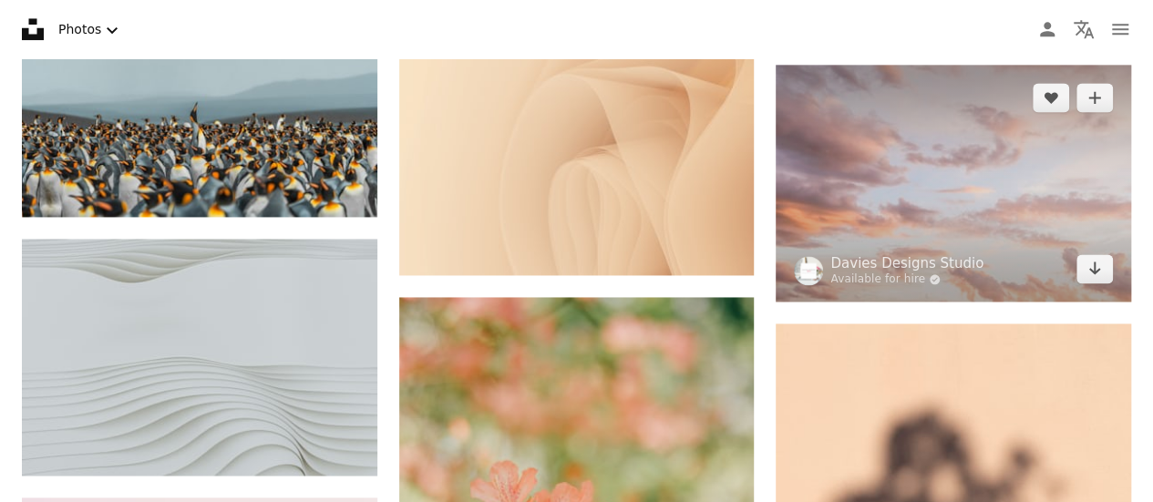
click at [958, 198] on img at bounding box center [954, 183] width 356 height 237
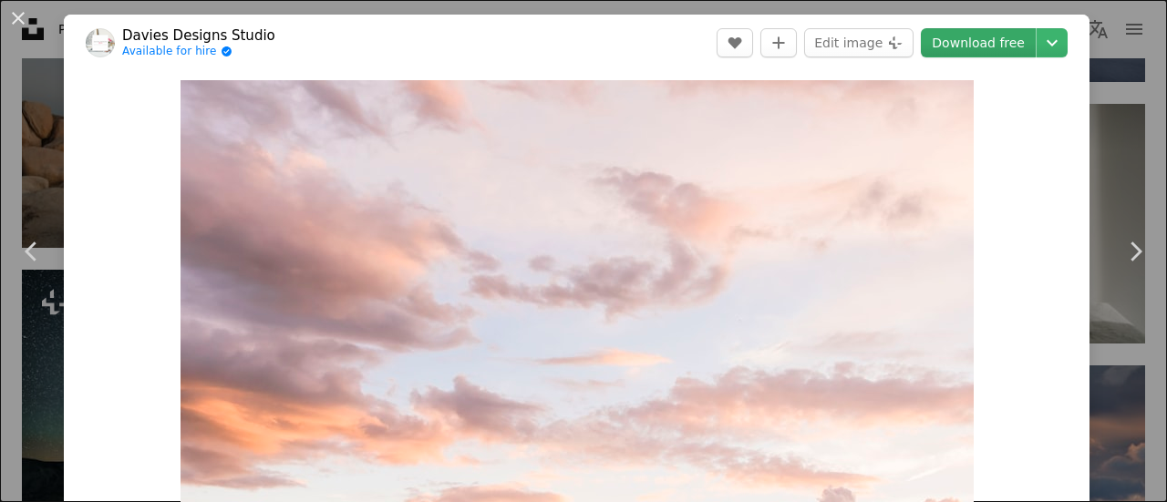
click at [963, 47] on link "Download free" at bounding box center [978, 42] width 115 height 29
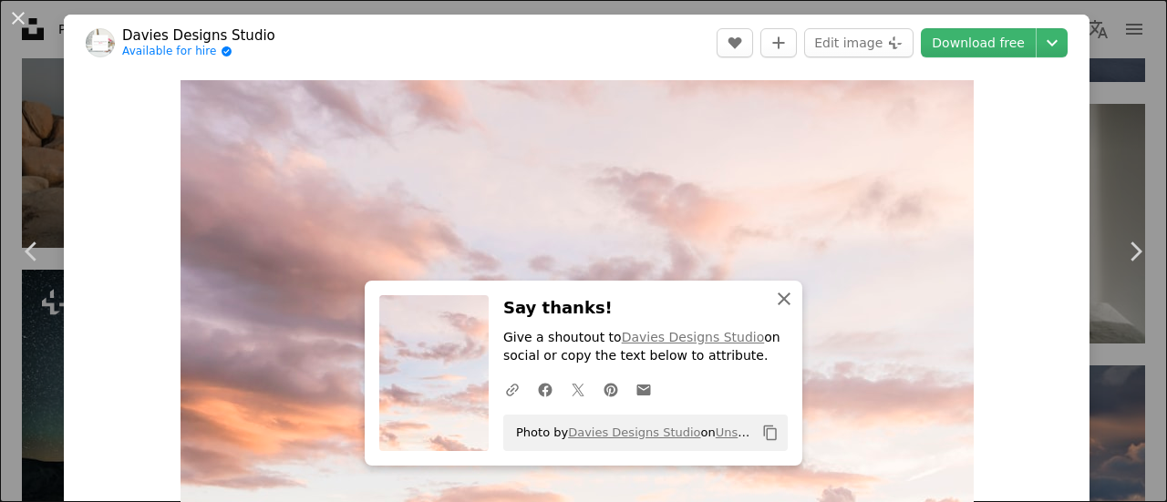
click at [773, 299] on icon "An X shape" at bounding box center [784, 299] width 22 height 22
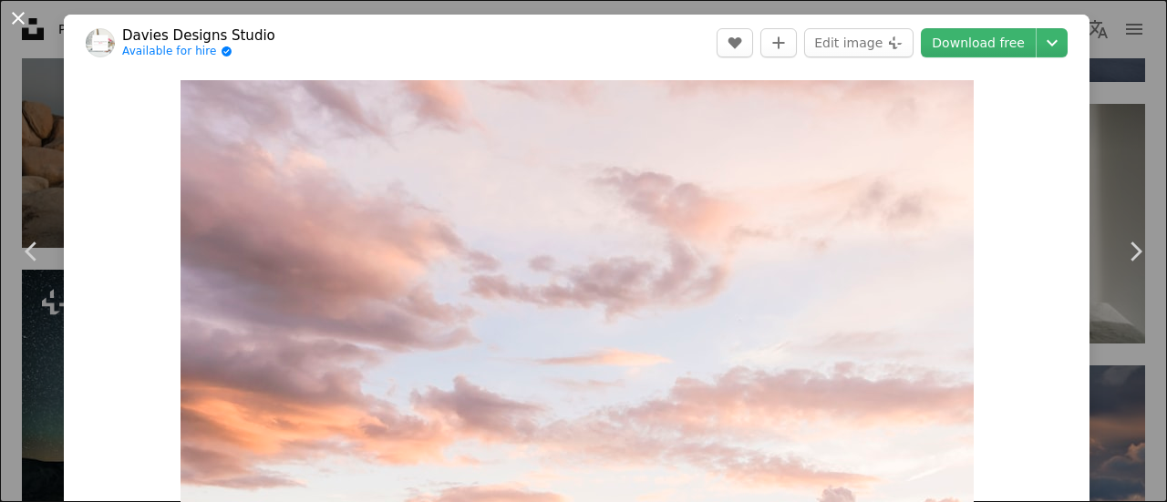
click at [16, 18] on button "An X shape" at bounding box center [18, 18] width 22 height 22
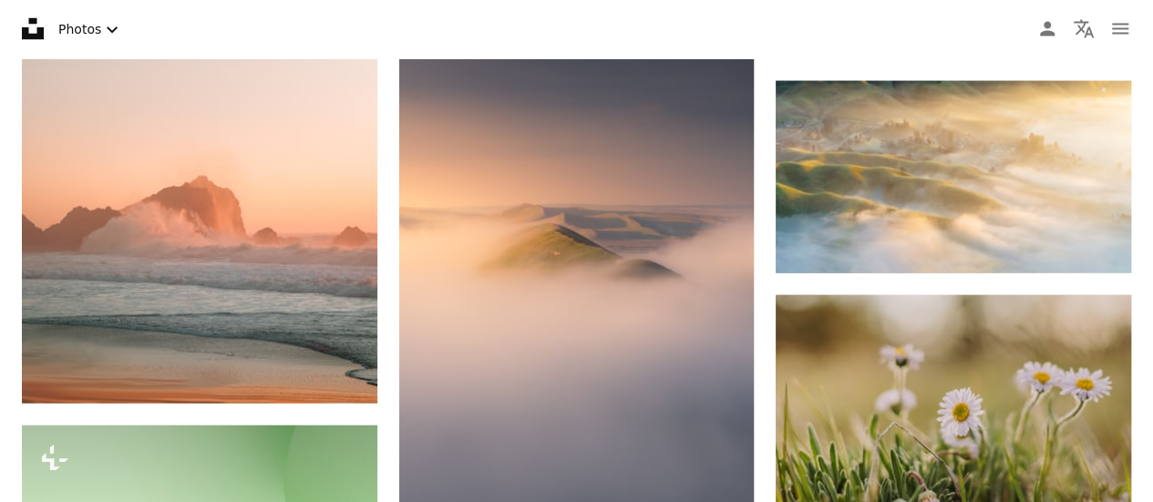
scroll to position [47048, 0]
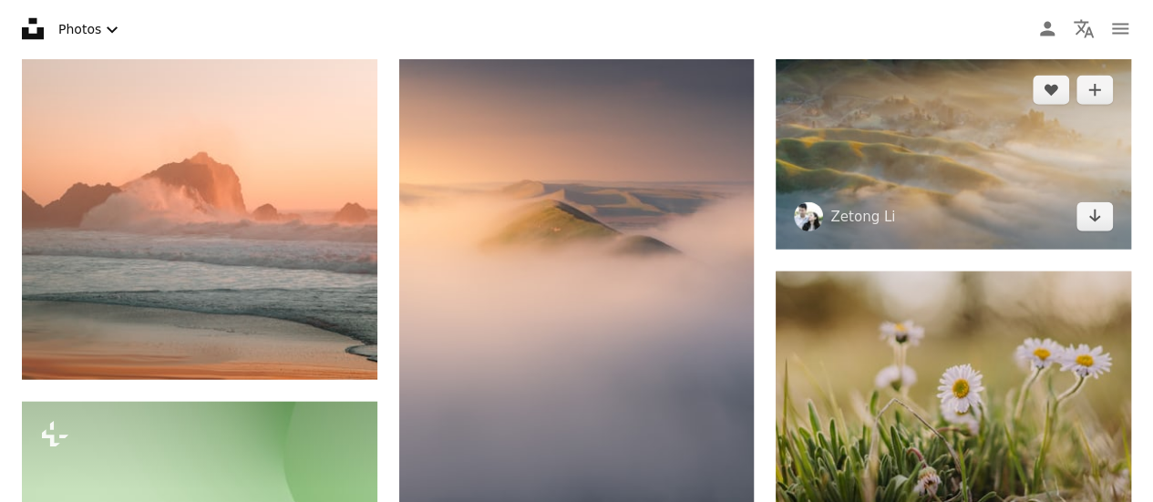
click at [943, 143] on img at bounding box center [954, 152] width 356 height 191
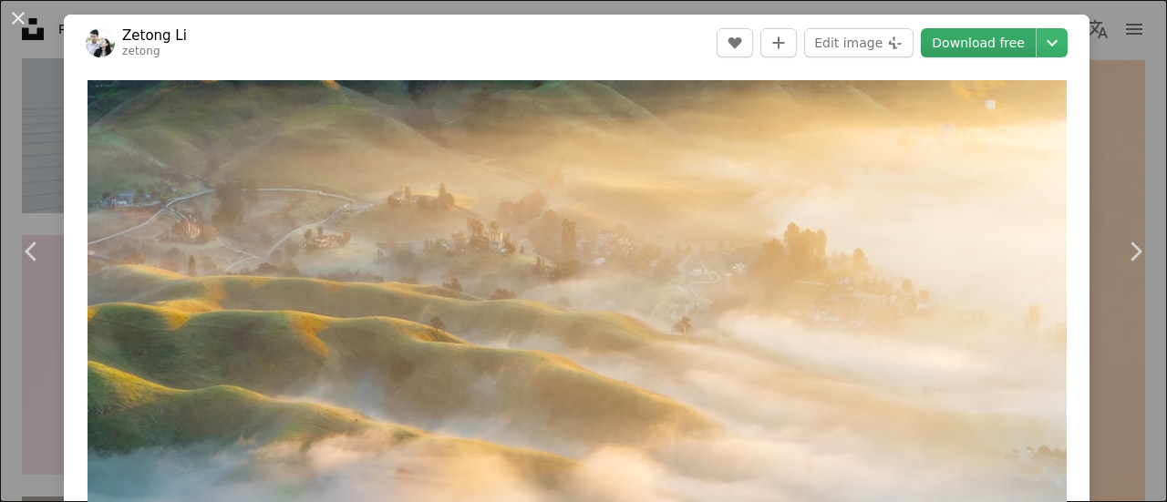
click at [961, 44] on link "Download free" at bounding box center [978, 42] width 115 height 29
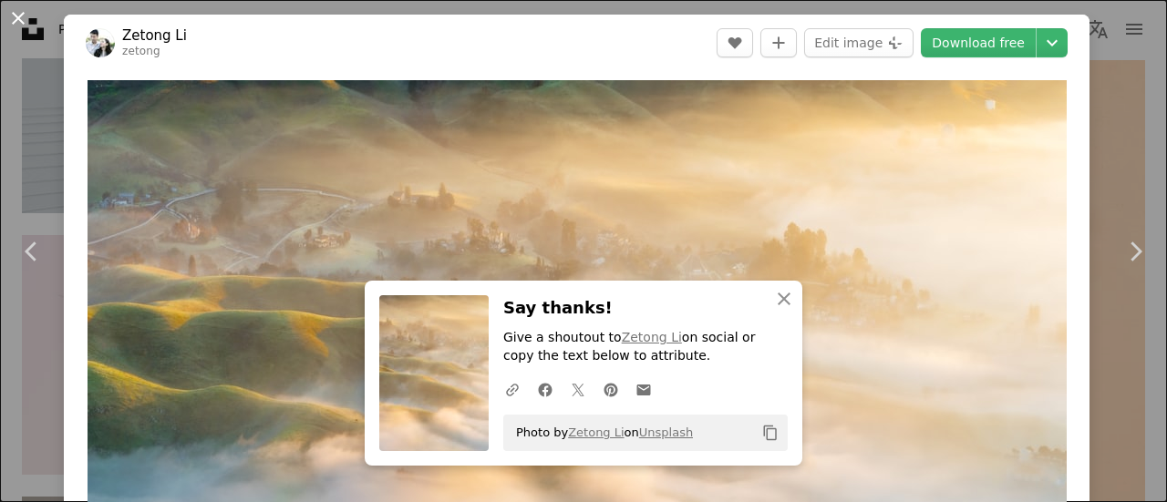
click at [16, 9] on button "An X shape" at bounding box center [18, 18] width 22 height 22
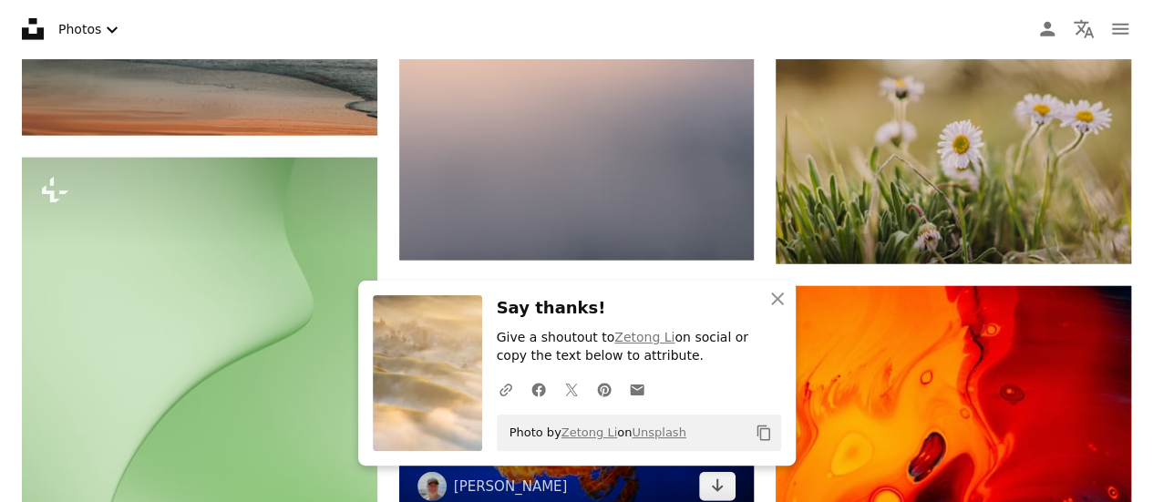
scroll to position [47322, 0]
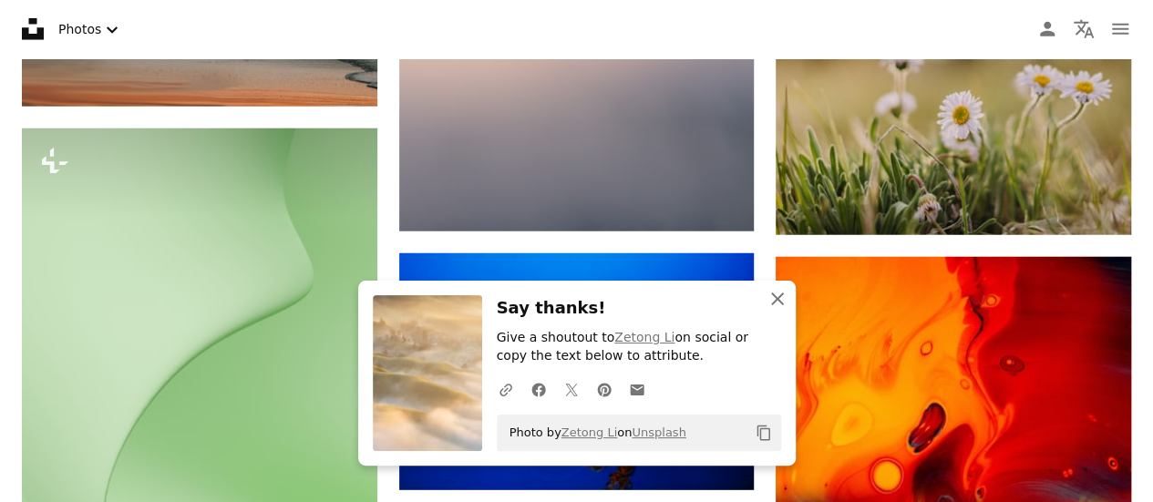
click at [774, 297] on icon "button" at bounding box center [777, 299] width 13 height 13
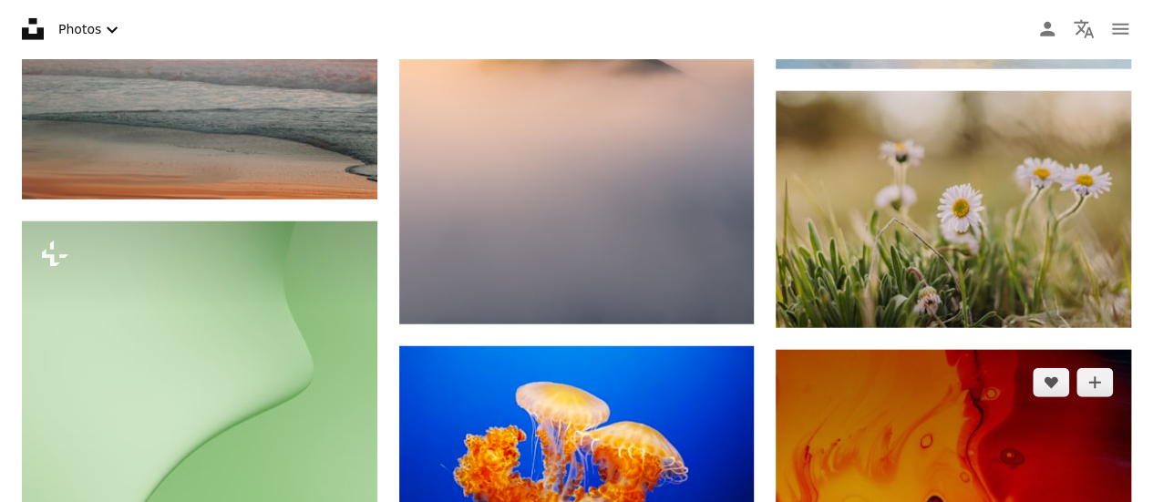
scroll to position [47140, 0]
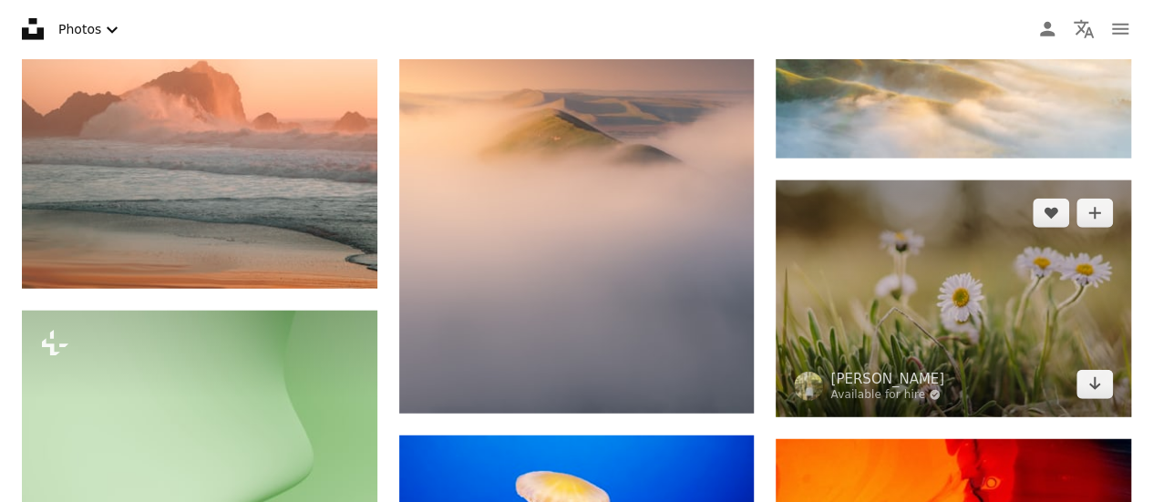
click at [927, 296] on img at bounding box center [954, 299] width 356 height 237
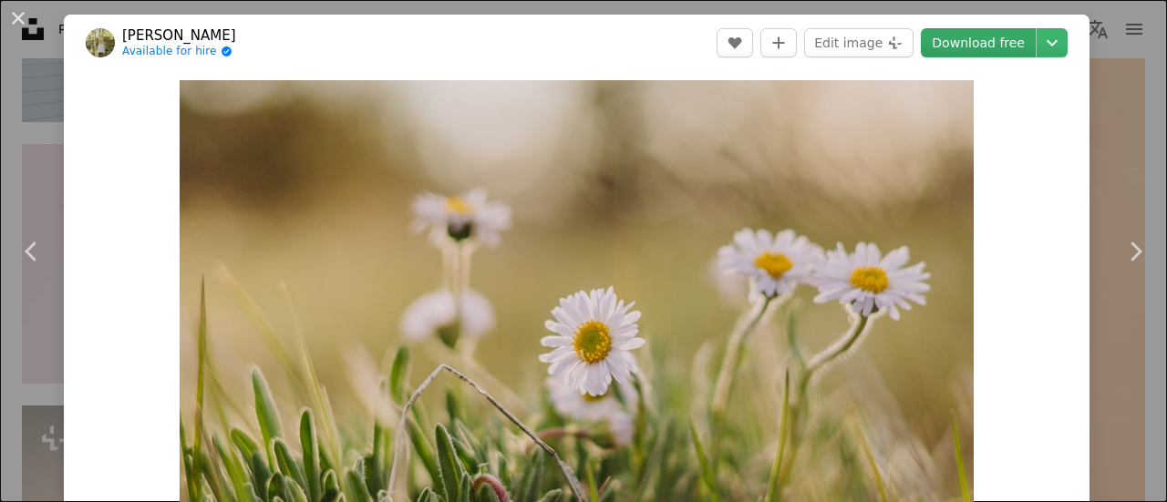
click at [977, 34] on link "Download free" at bounding box center [978, 42] width 115 height 29
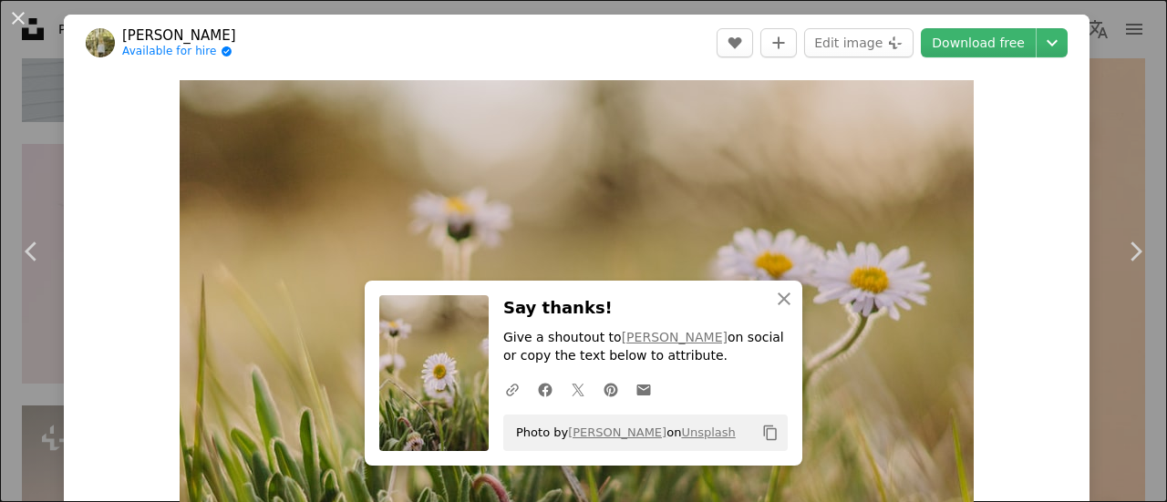
click at [15, 20] on button "An X shape" at bounding box center [18, 18] width 22 height 22
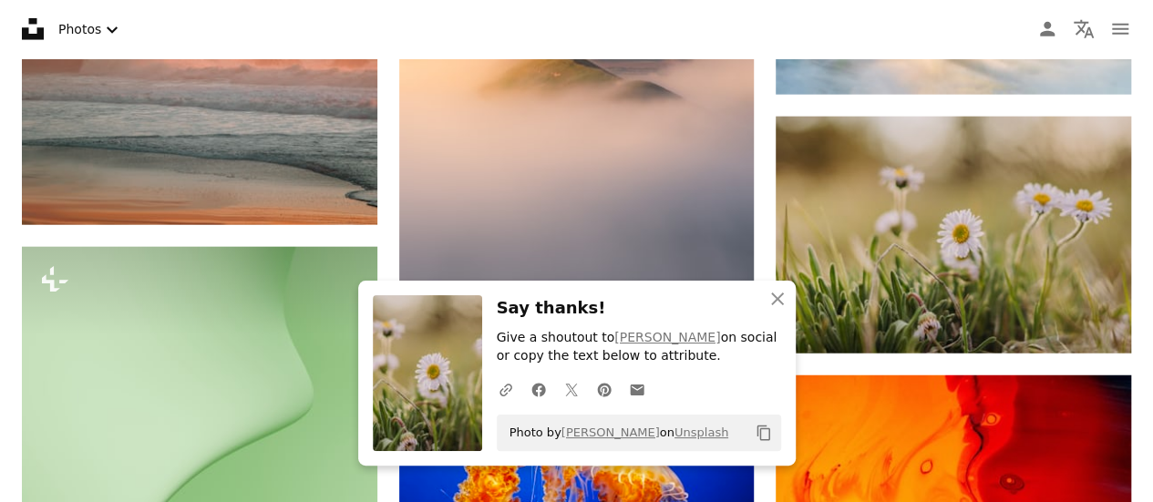
scroll to position [47231, 0]
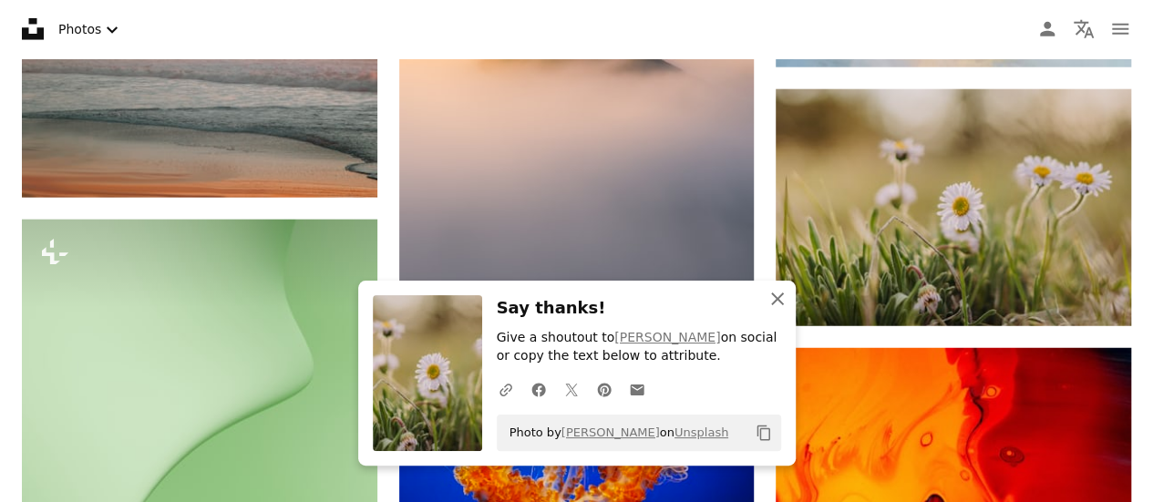
click at [775, 295] on icon "An X shape" at bounding box center [778, 299] width 22 height 22
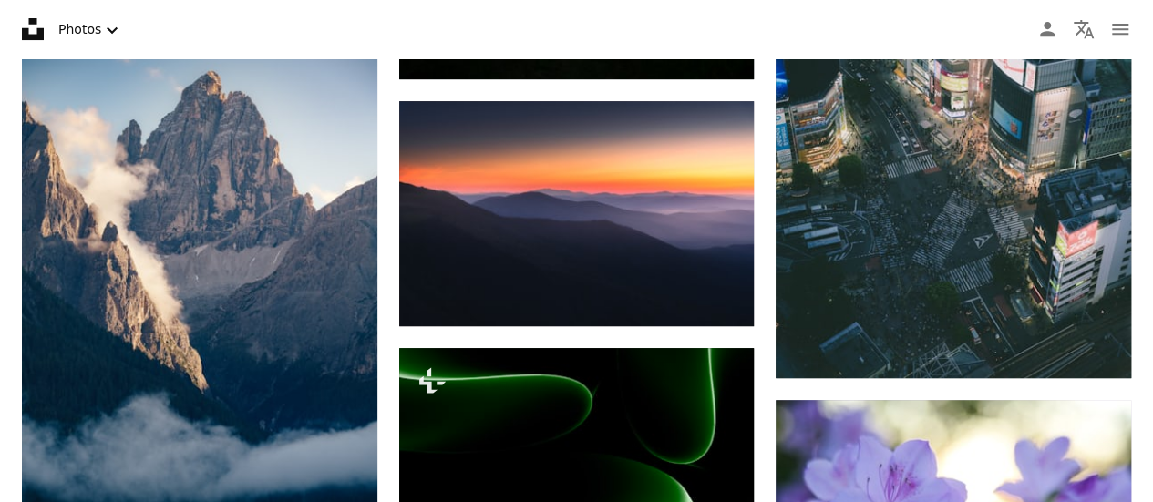
scroll to position [48872, 0]
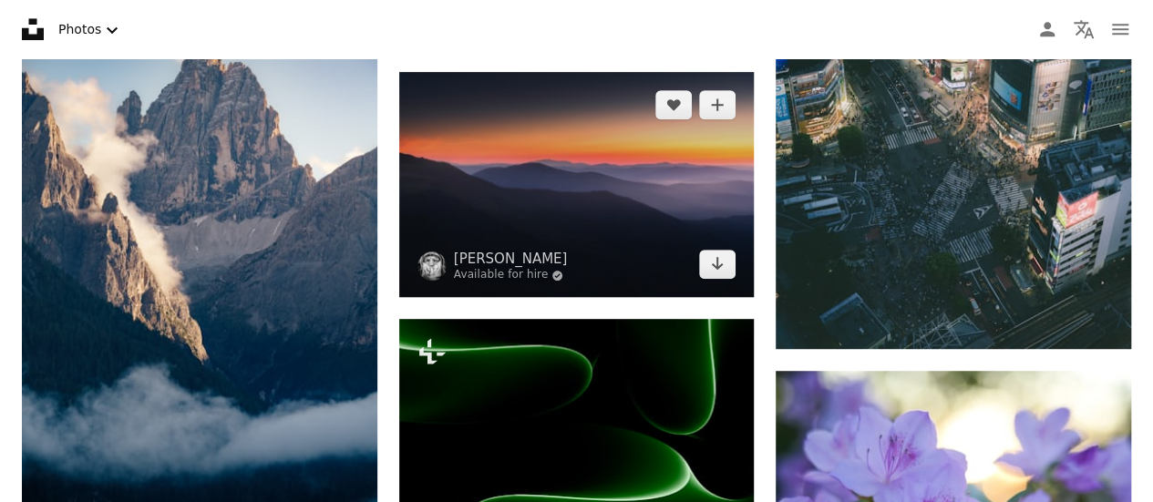
click at [625, 179] on img at bounding box center [577, 184] width 356 height 225
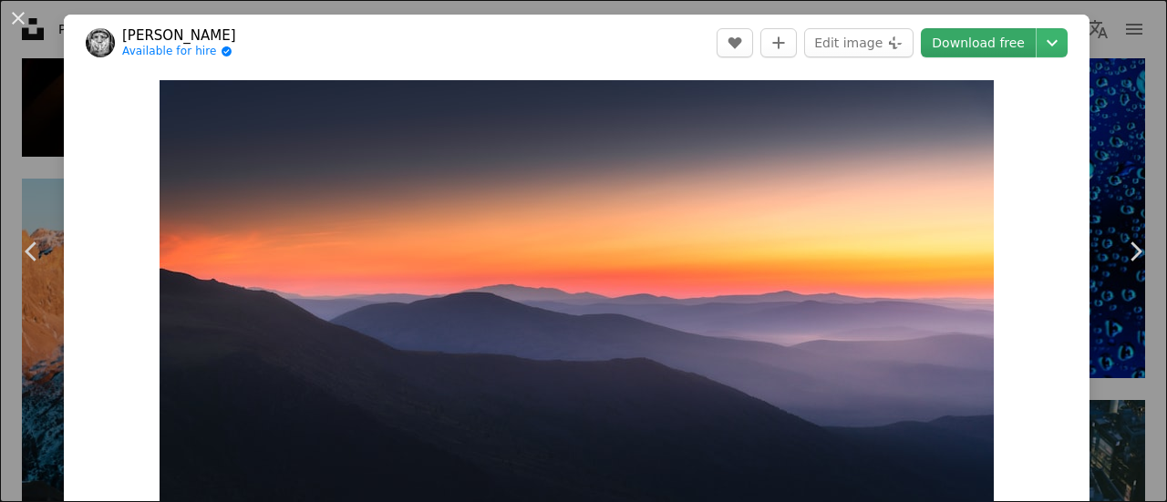
click at [973, 45] on link "Download free" at bounding box center [978, 42] width 115 height 29
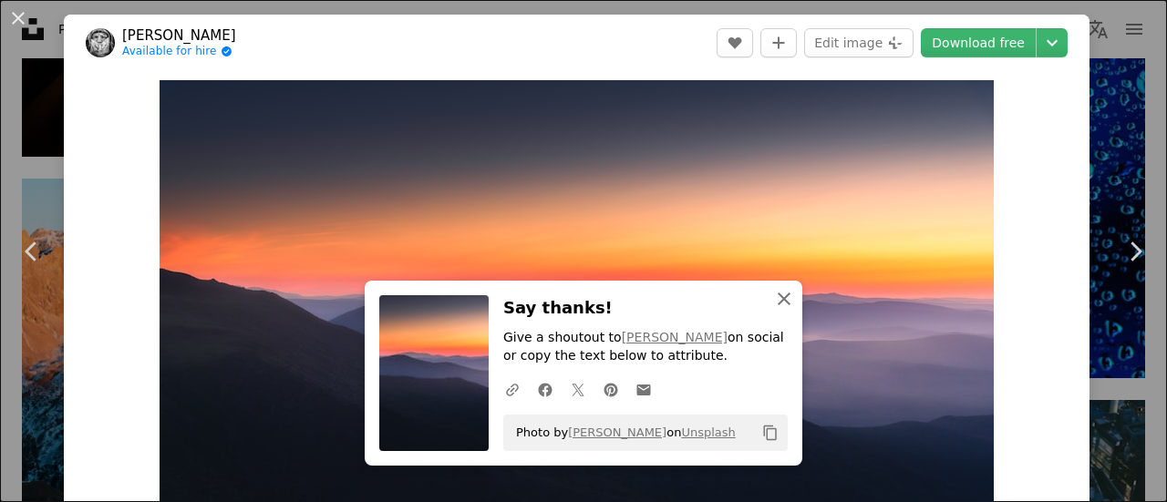
click at [773, 305] on icon "An X shape" at bounding box center [784, 299] width 22 height 22
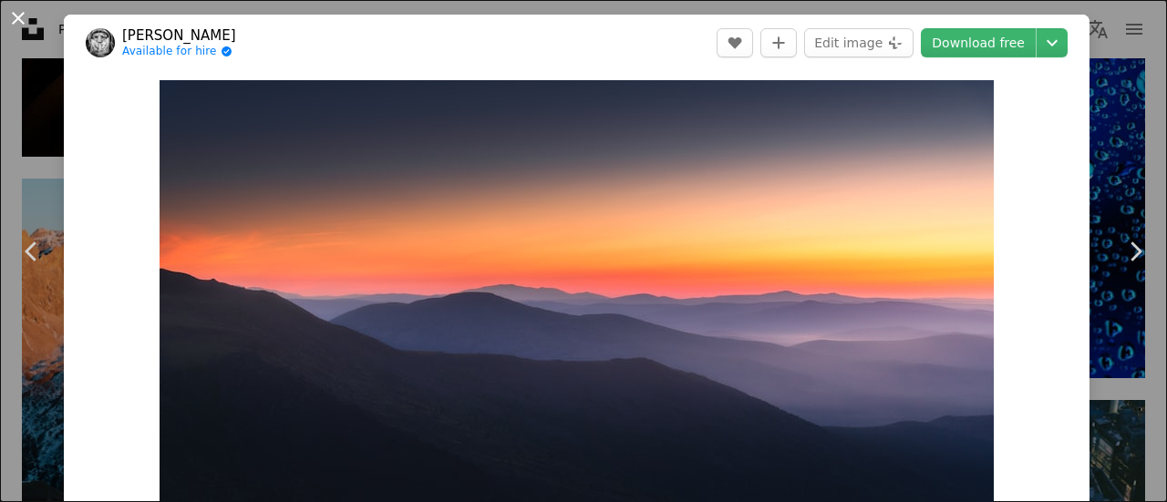
click at [20, 14] on button "An X shape" at bounding box center [18, 18] width 22 height 22
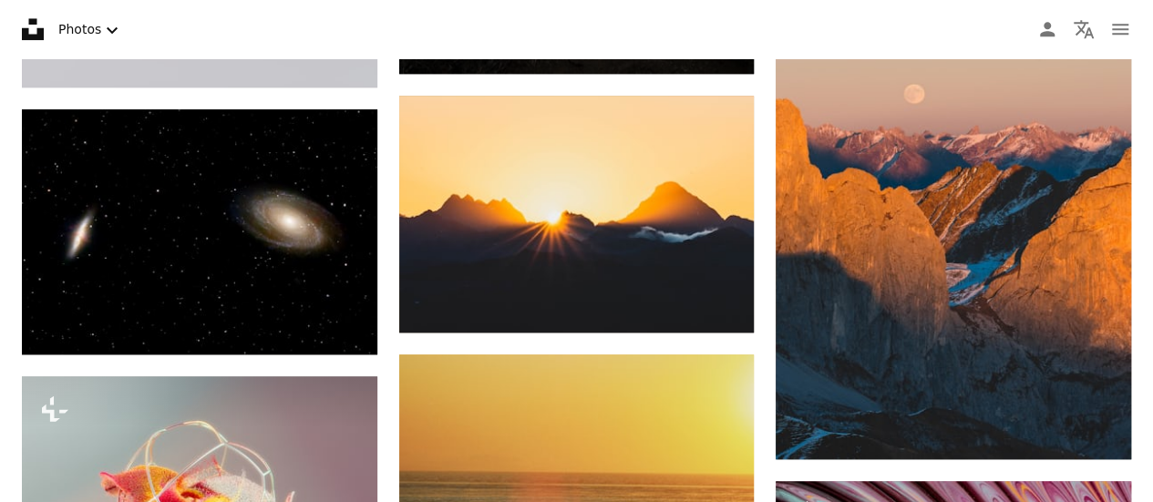
scroll to position [52702, 0]
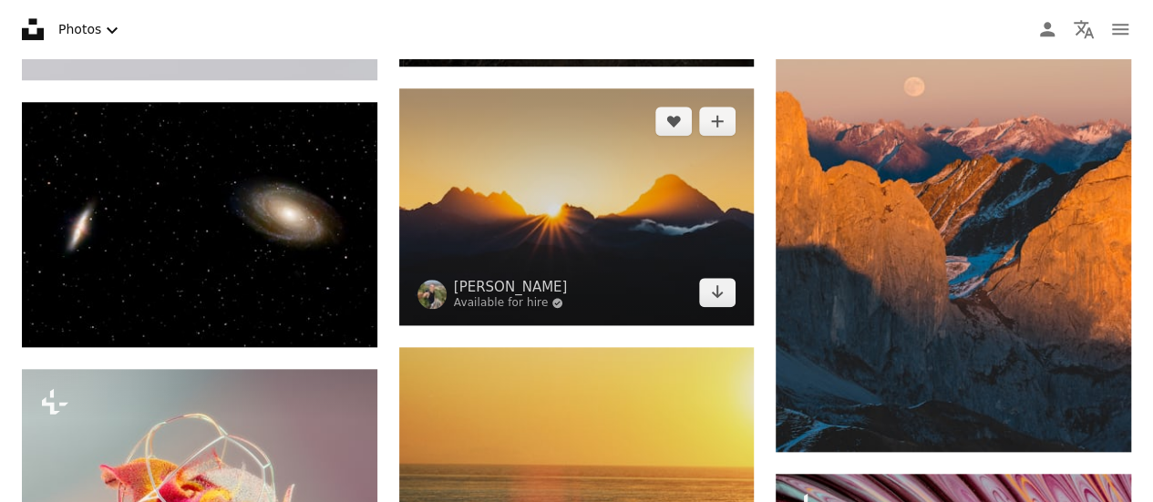
click at [602, 210] on img at bounding box center [577, 206] width 356 height 237
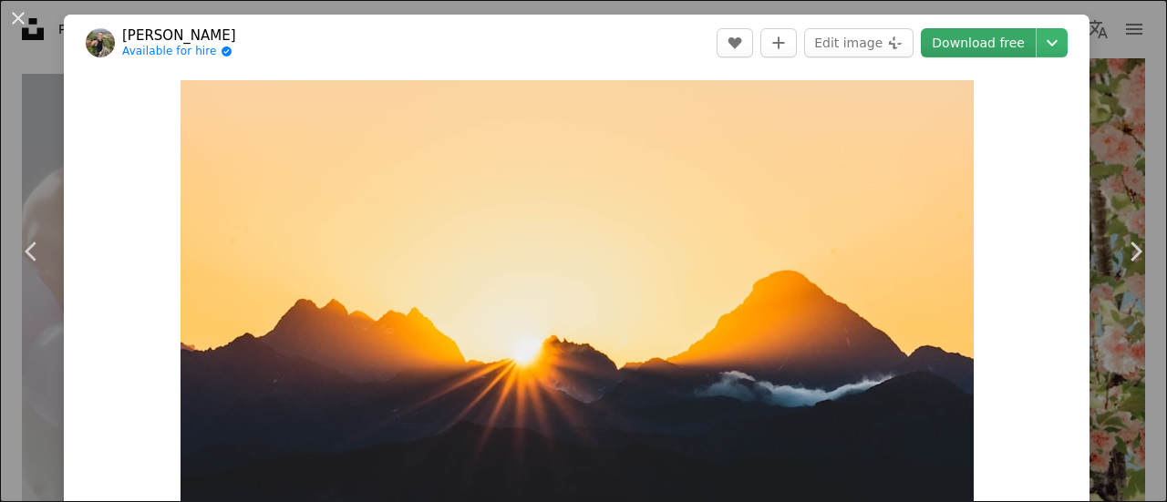
click at [976, 46] on link "Download free" at bounding box center [978, 42] width 115 height 29
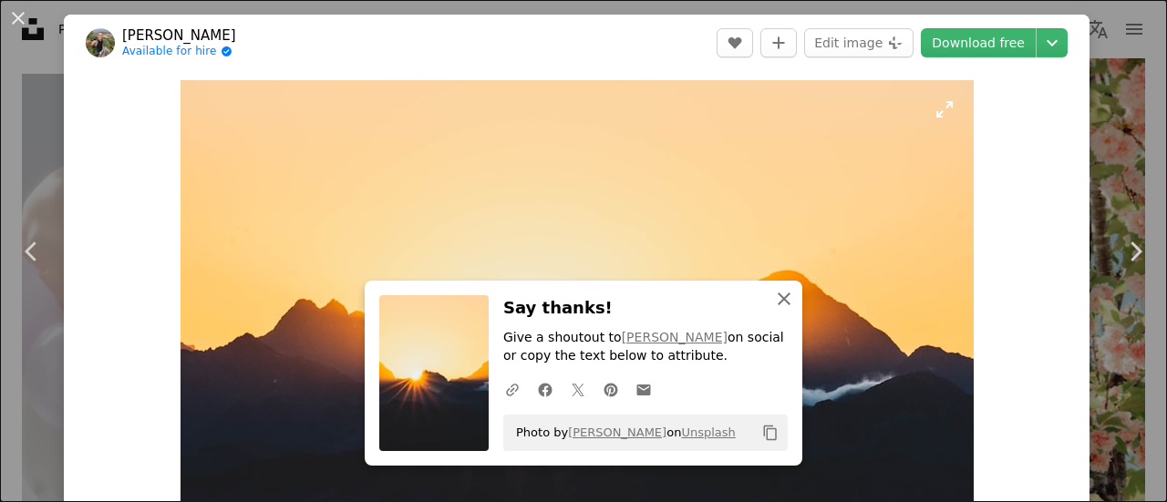
drag, startPoint x: 774, startPoint y: 304, endPoint x: 678, endPoint y: 254, distance: 107.7
click at [774, 304] on icon "An X shape" at bounding box center [784, 299] width 22 height 22
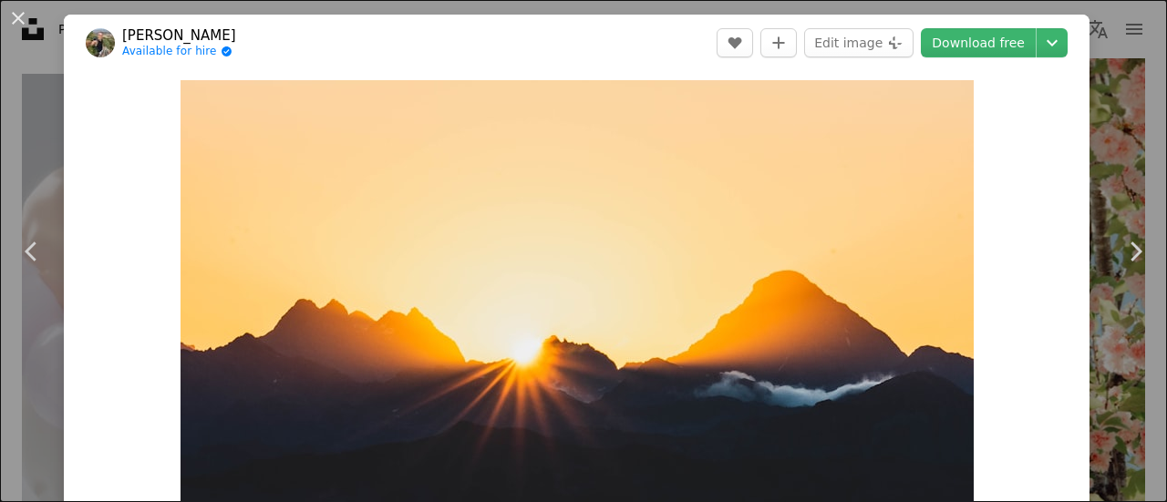
drag, startPoint x: 22, startPoint y: 21, endPoint x: 813, endPoint y: 239, distance: 820.9
click at [22, 21] on button "An X shape" at bounding box center [18, 18] width 22 height 22
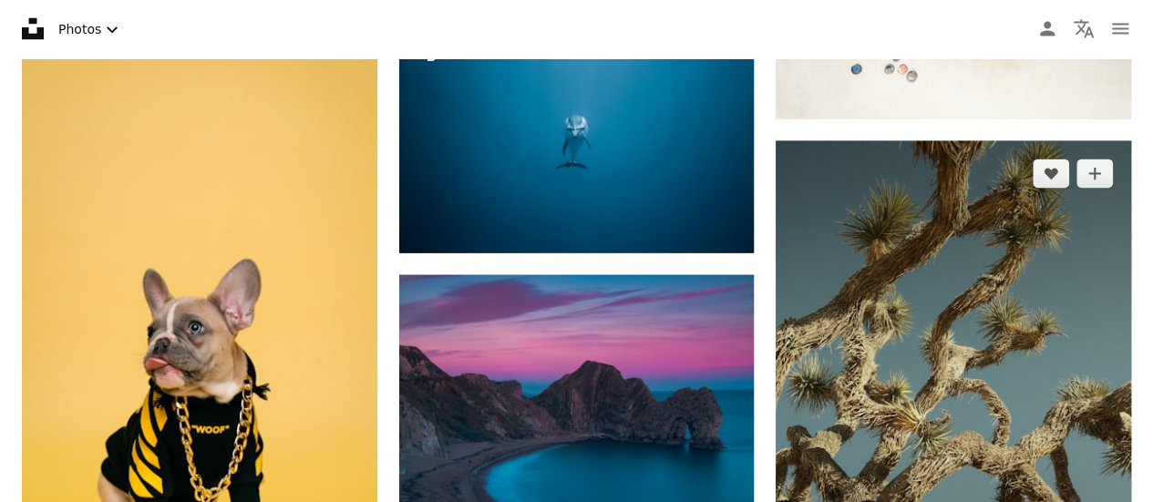
scroll to position [53887, 0]
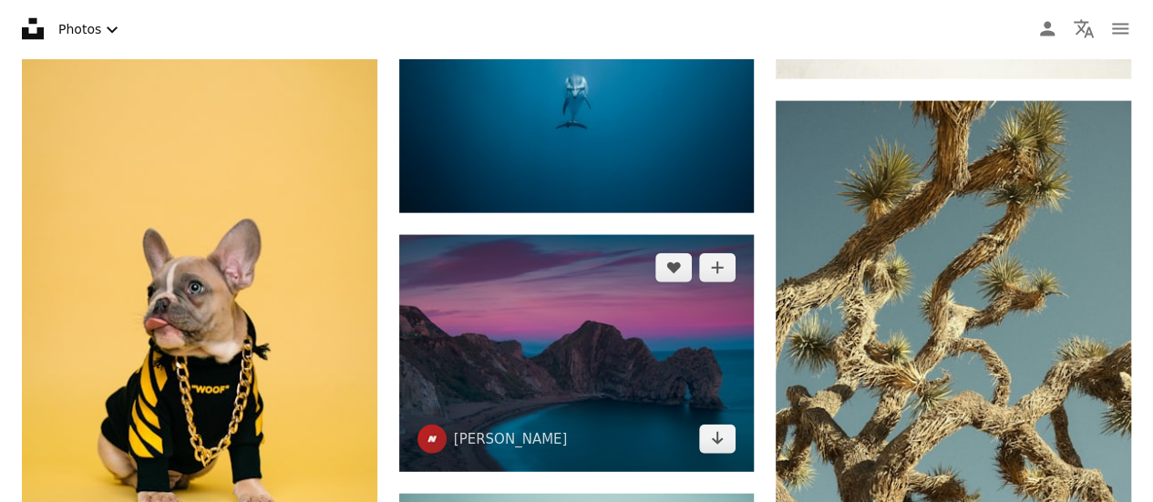
click at [563, 347] on img at bounding box center [577, 353] width 356 height 237
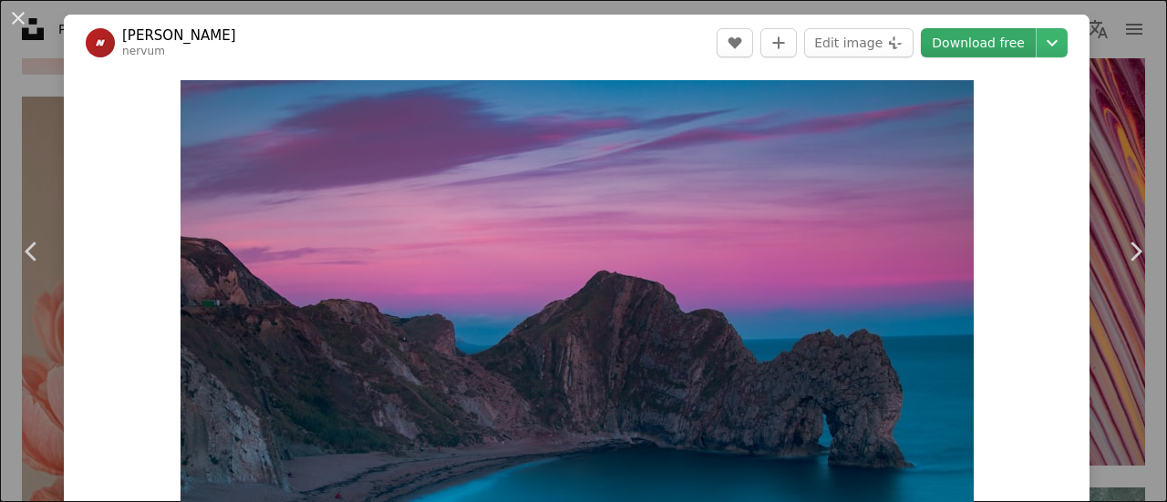
click at [972, 41] on link "Download free" at bounding box center [978, 42] width 115 height 29
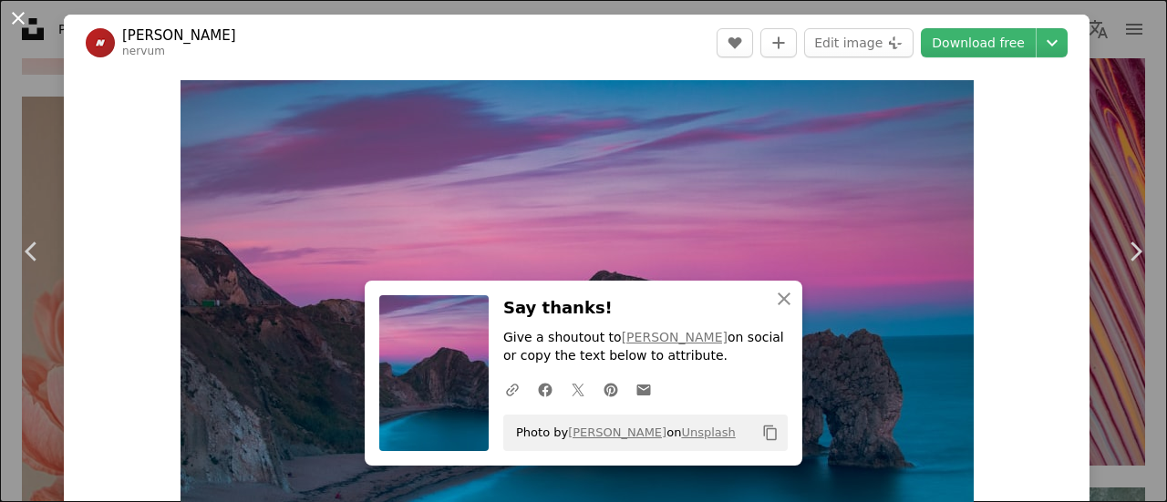
click at [25, 16] on button "An X shape" at bounding box center [18, 18] width 22 height 22
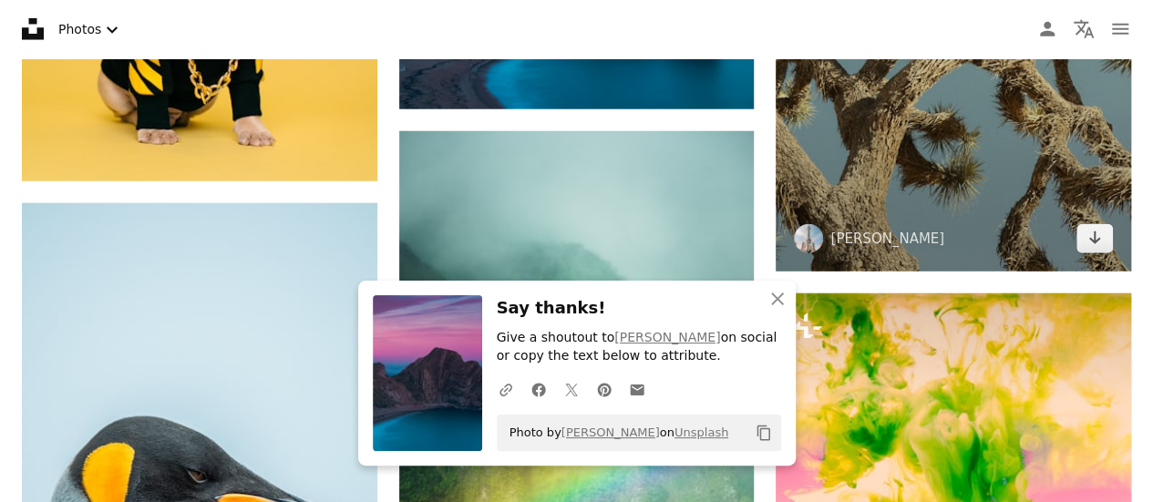
scroll to position [54252, 0]
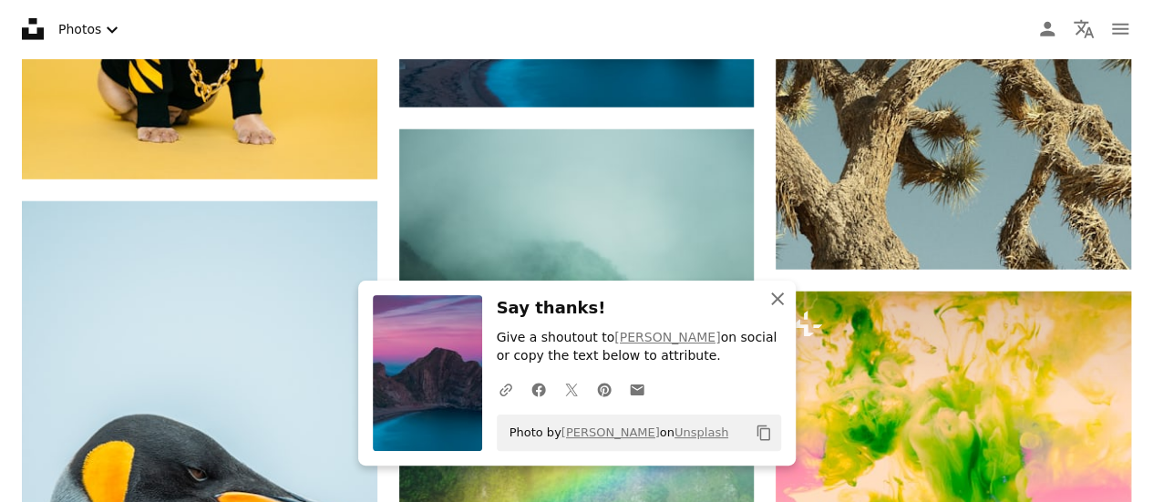
click at [782, 294] on icon "button" at bounding box center [777, 299] width 13 height 13
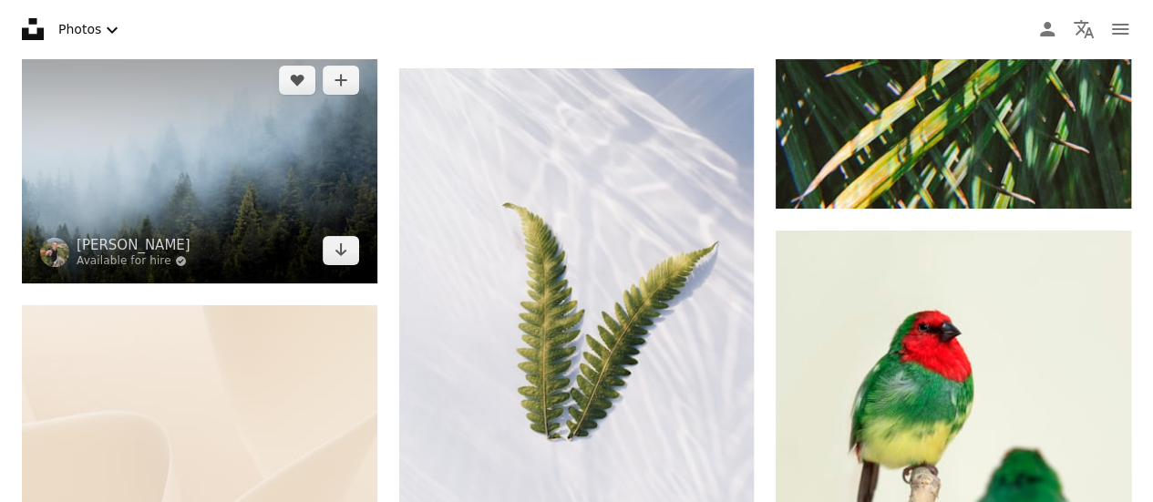
scroll to position [55346, 0]
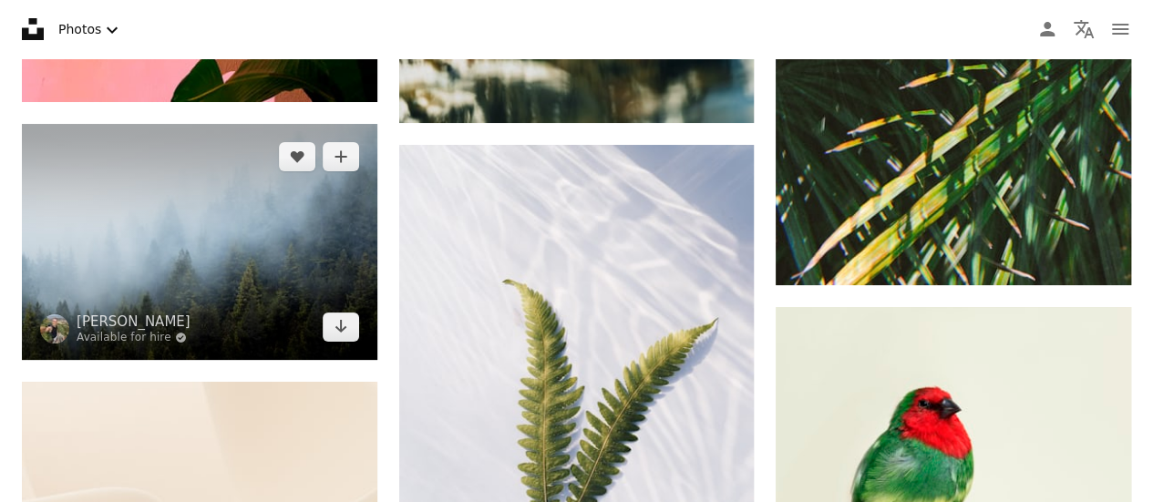
click at [252, 225] on img at bounding box center [200, 242] width 356 height 236
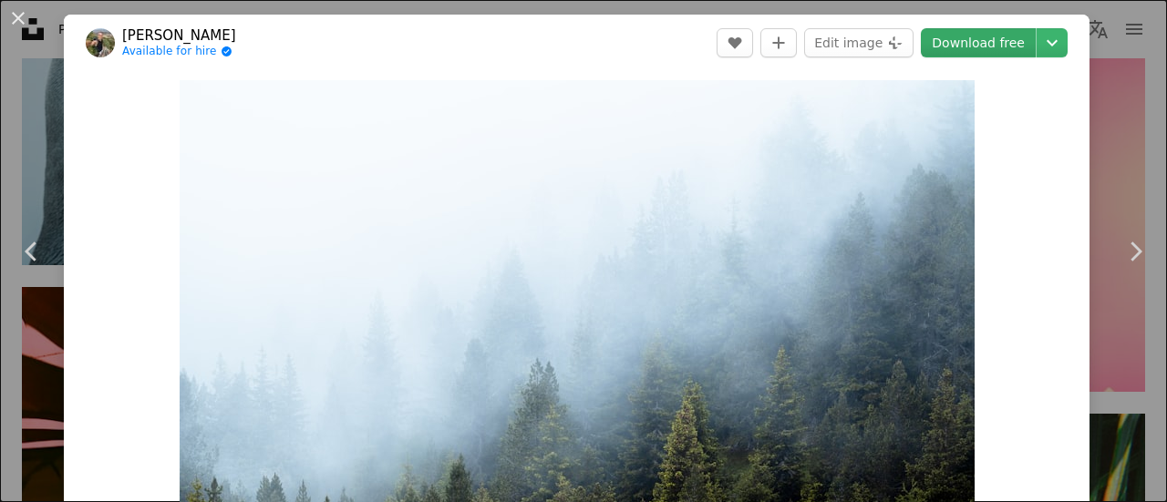
click at [986, 37] on link "Download free" at bounding box center [978, 42] width 115 height 29
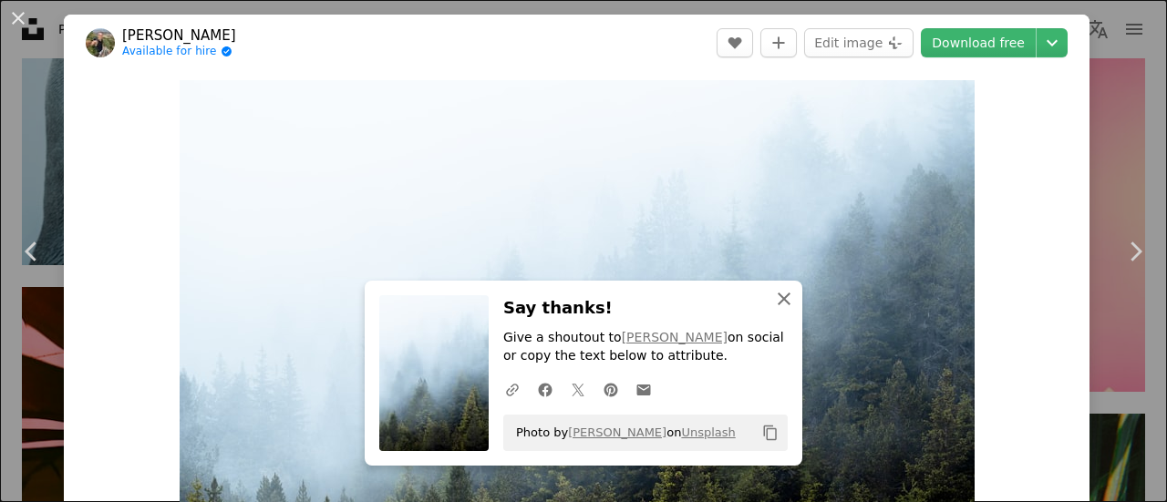
click at [773, 300] on icon "An X shape" at bounding box center [784, 299] width 22 height 22
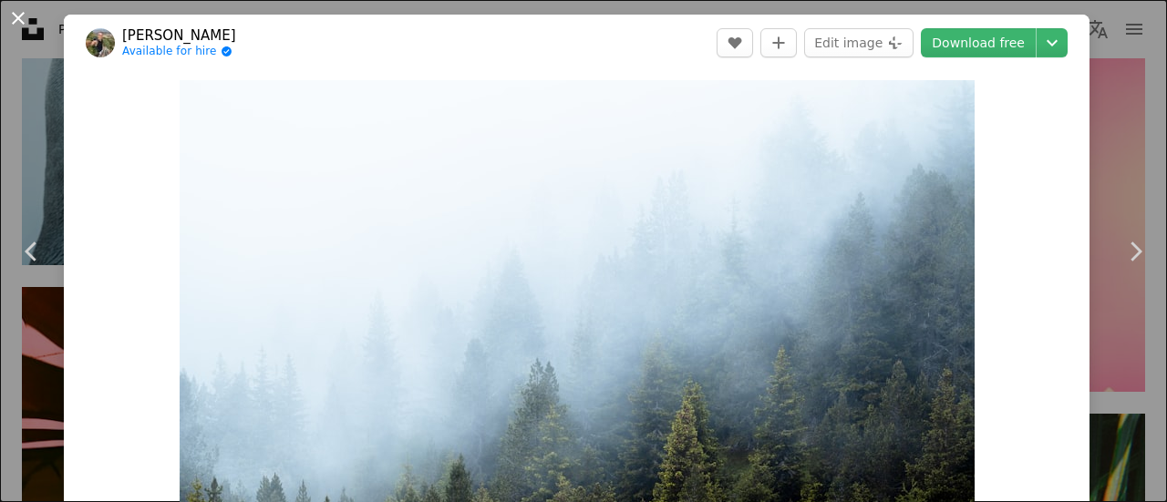
click at [13, 16] on button "An X shape" at bounding box center [18, 18] width 22 height 22
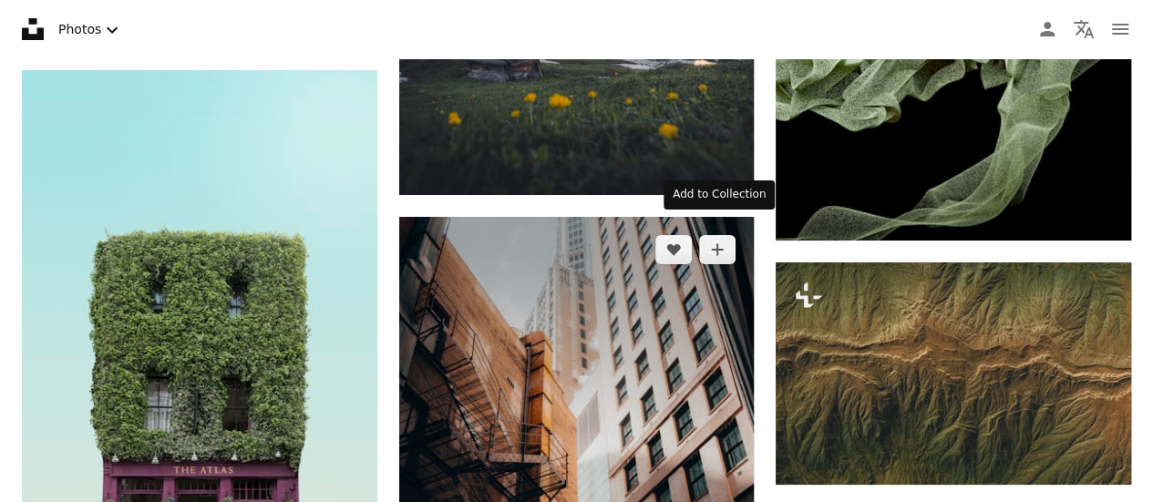
scroll to position [58537, 0]
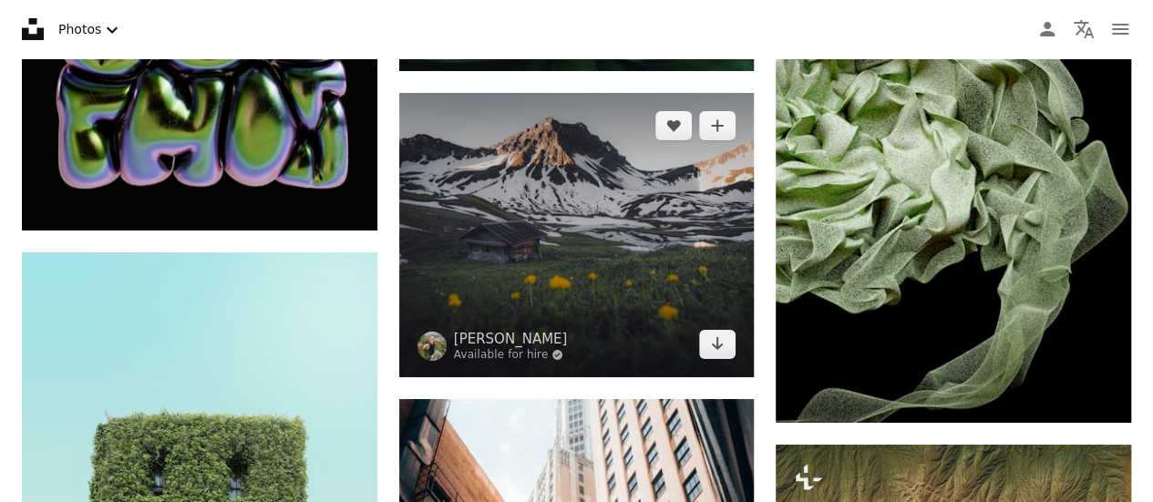
click at [628, 202] on img at bounding box center [577, 235] width 356 height 284
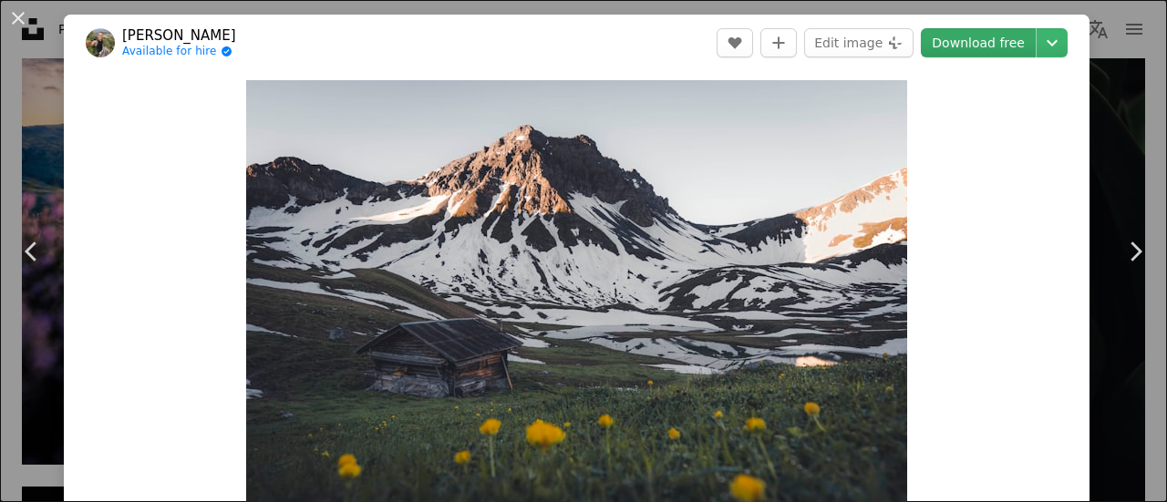
click at [945, 44] on link "Download free" at bounding box center [978, 42] width 115 height 29
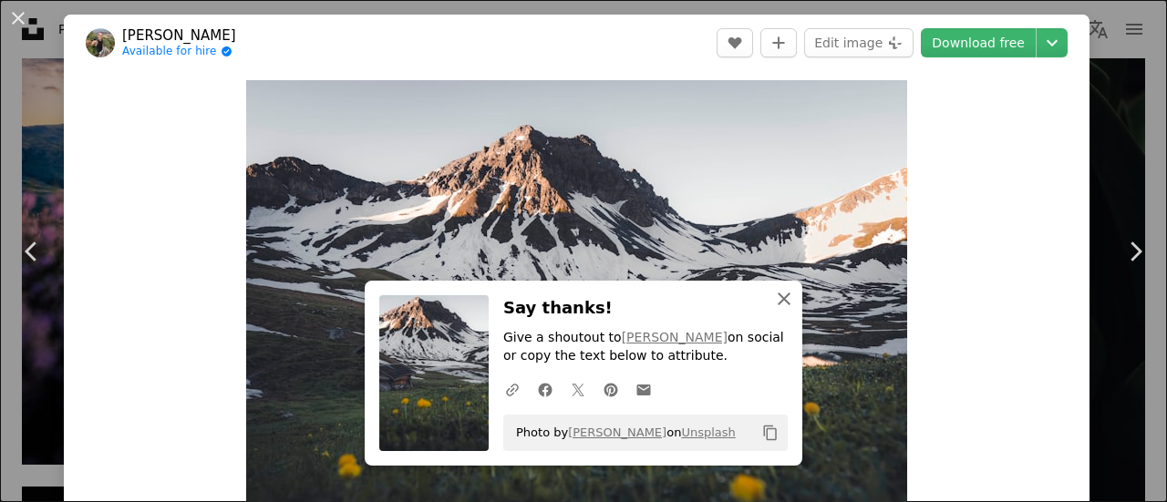
click at [773, 299] on icon "An X shape" at bounding box center [784, 299] width 22 height 22
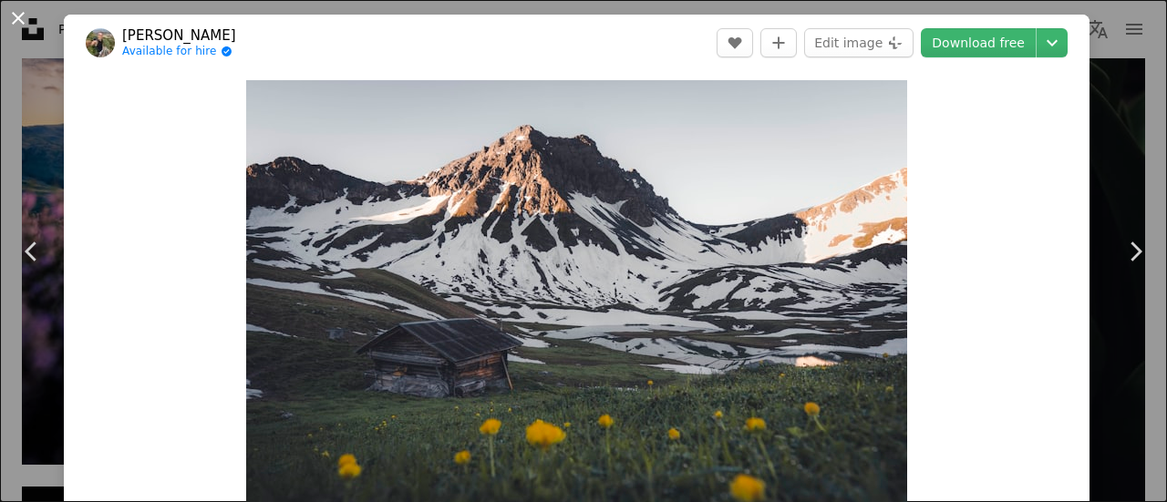
click at [21, 26] on button "An X shape" at bounding box center [18, 18] width 22 height 22
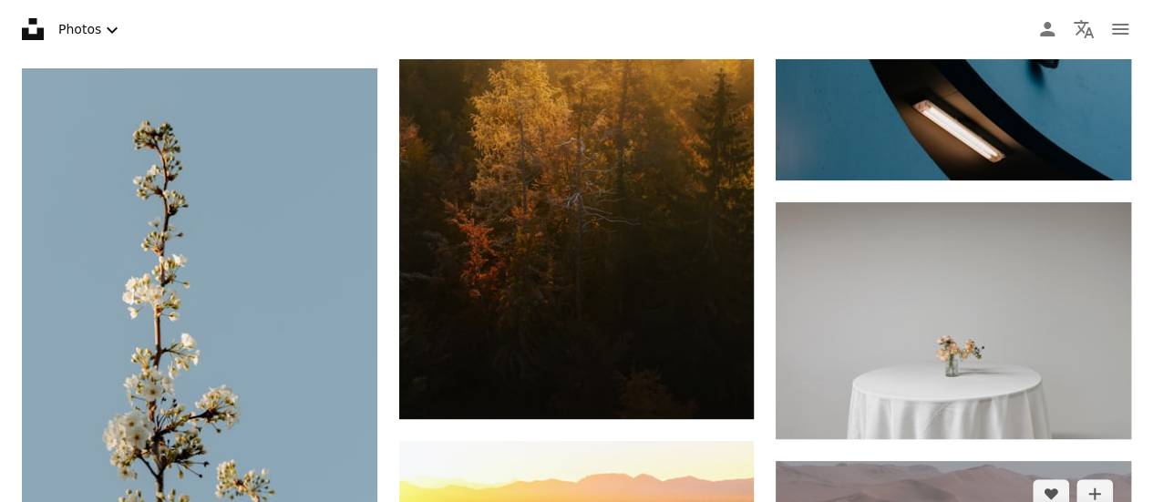
scroll to position [66196, 0]
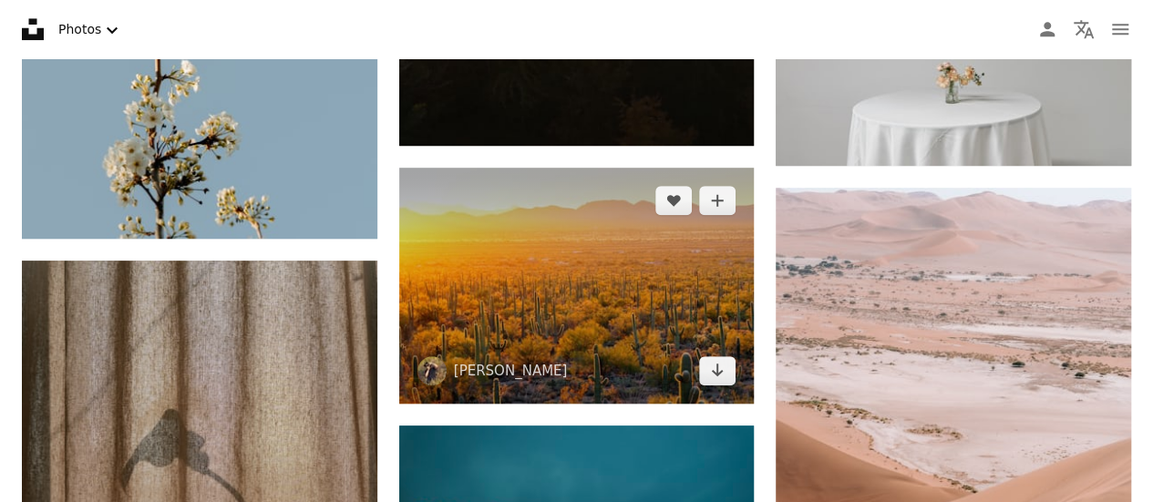
click at [589, 268] on img at bounding box center [577, 286] width 356 height 236
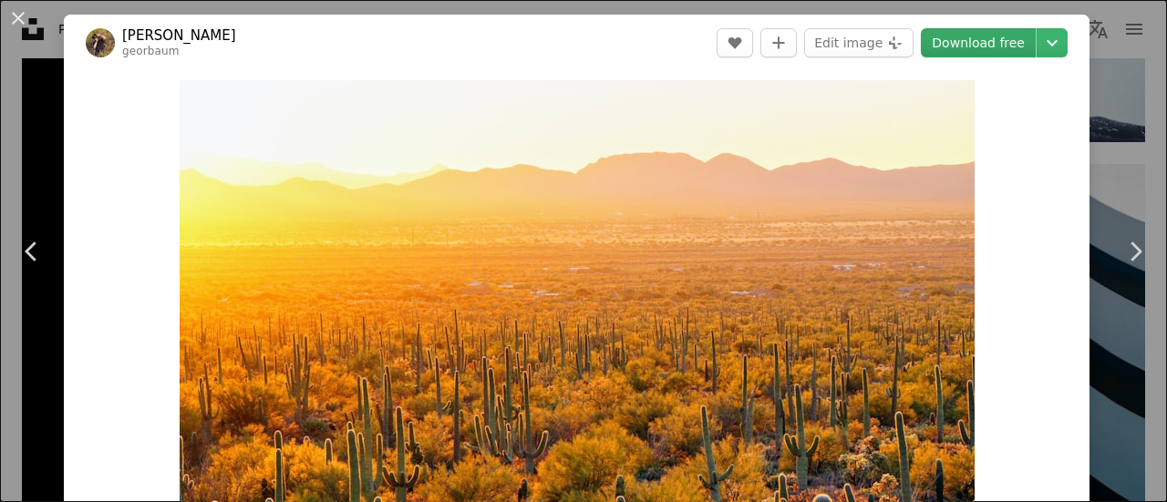
click at [964, 43] on link "Download free" at bounding box center [978, 42] width 115 height 29
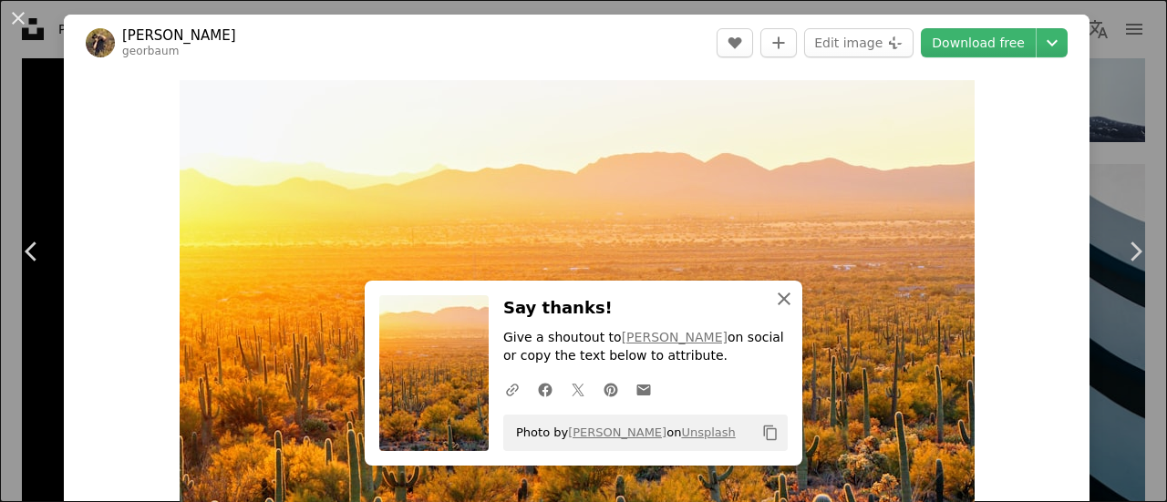
drag, startPoint x: 773, startPoint y: 299, endPoint x: 718, endPoint y: 285, distance: 56.4
click at [773, 299] on icon "An X shape" at bounding box center [784, 299] width 22 height 22
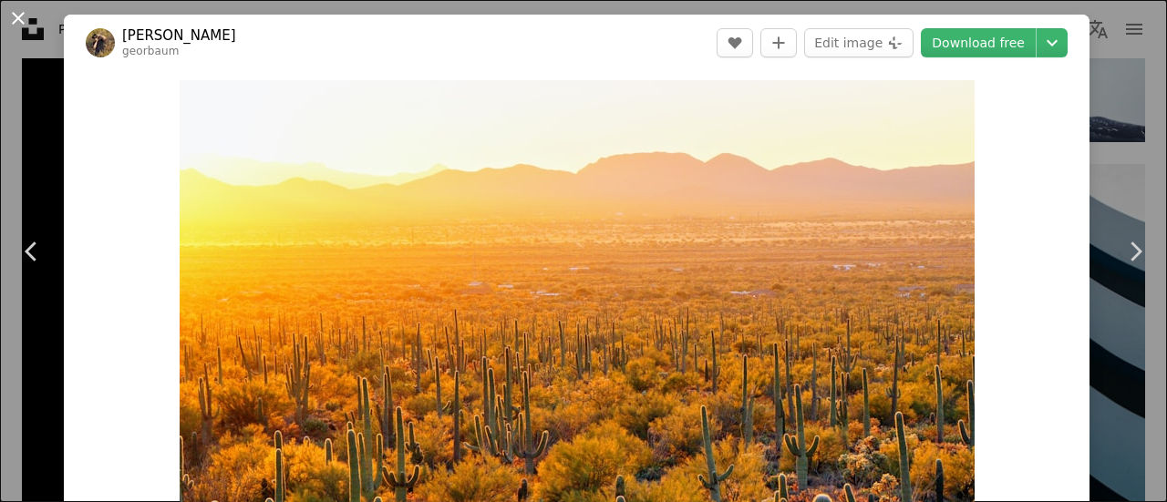
click at [10, 17] on button "An X shape" at bounding box center [18, 18] width 22 height 22
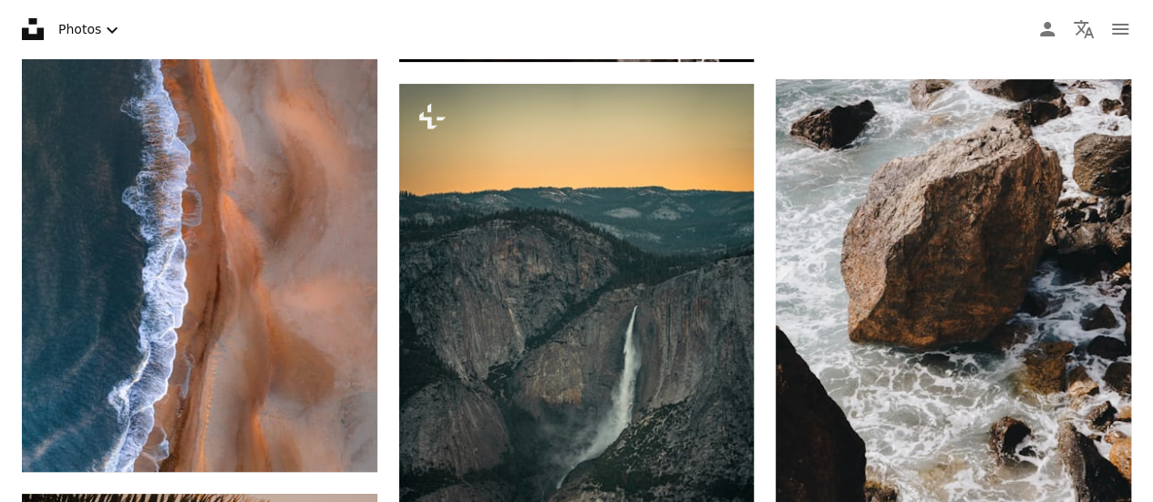
scroll to position [68932, 0]
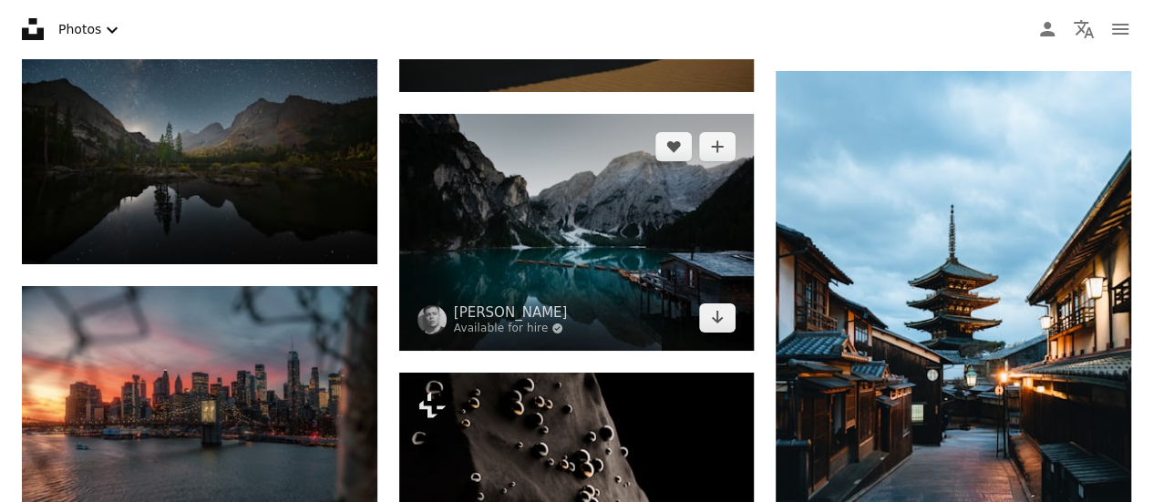
click at [625, 222] on img at bounding box center [577, 232] width 356 height 237
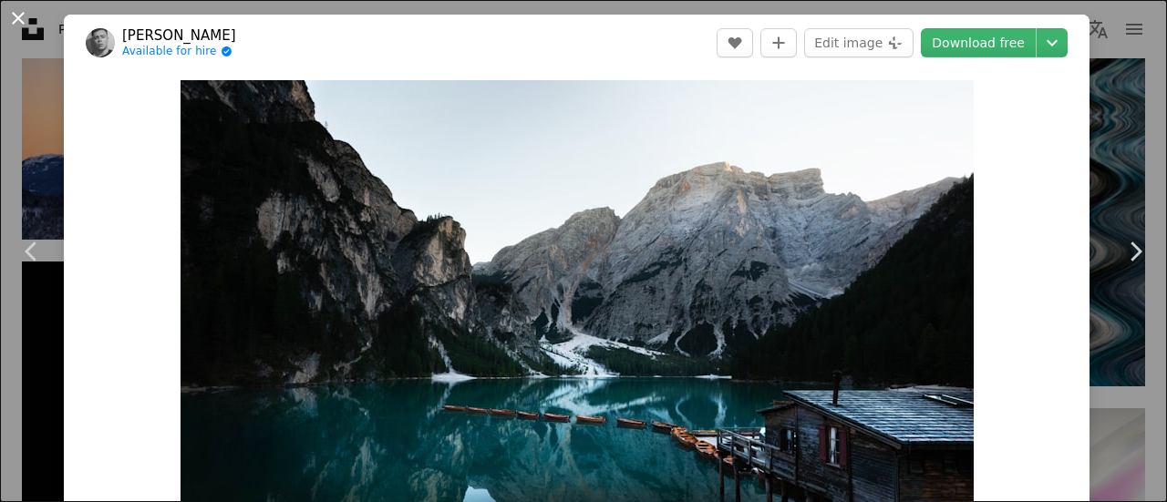
click at [22, 17] on button "An X shape" at bounding box center [18, 18] width 22 height 22
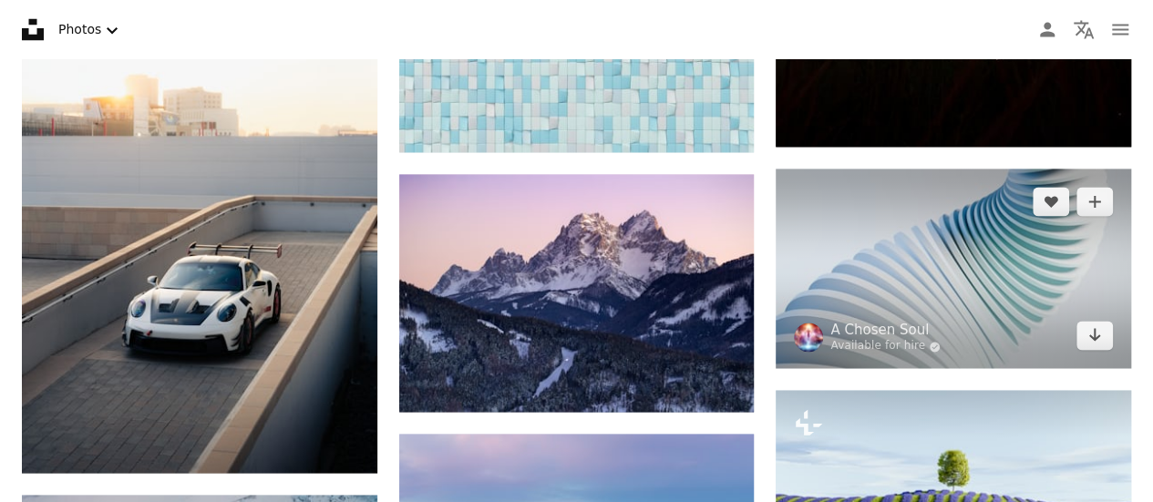
scroll to position [70573, 0]
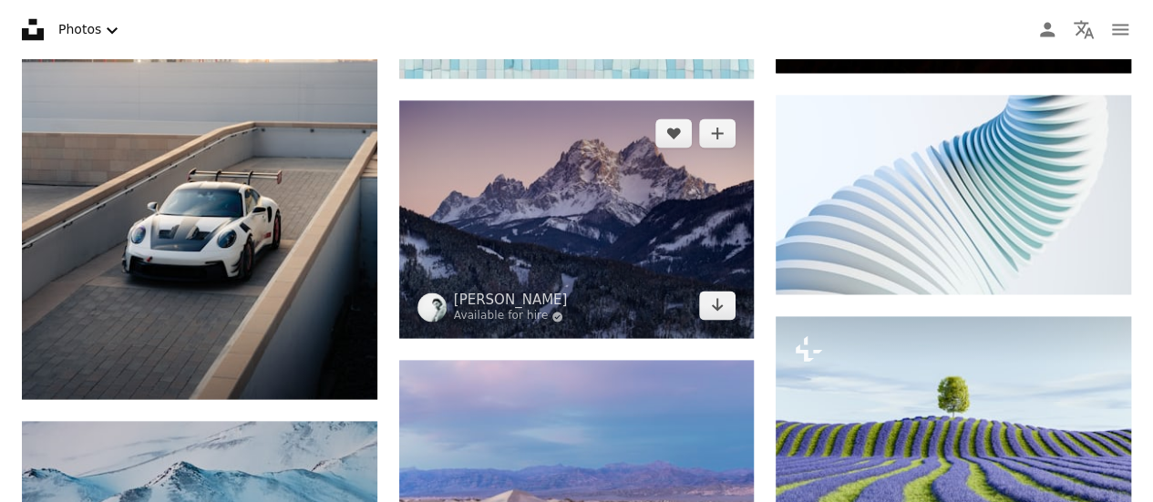
click at [628, 218] on img at bounding box center [577, 219] width 356 height 238
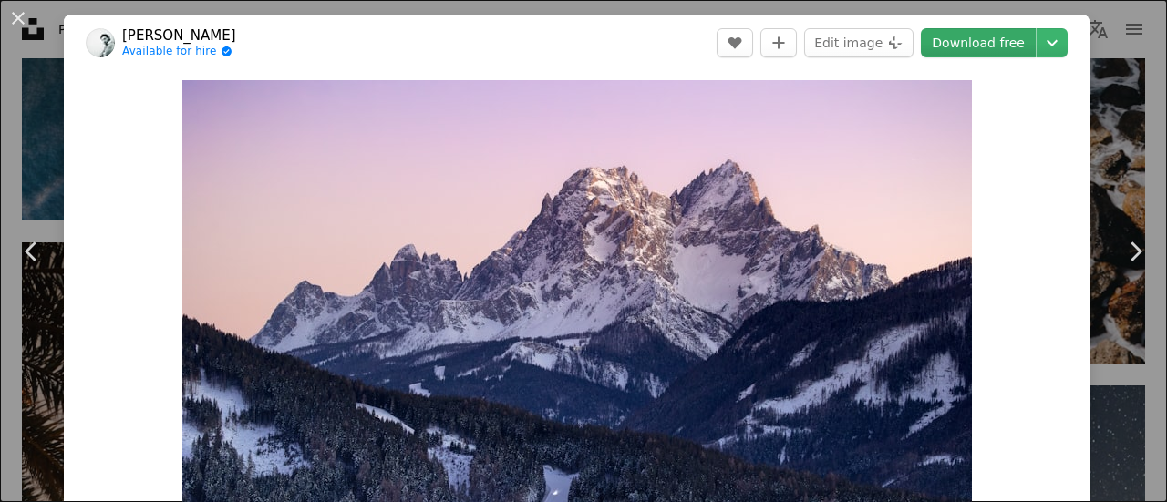
click at [977, 48] on link "Download free" at bounding box center [978, 42] width 115 height 29
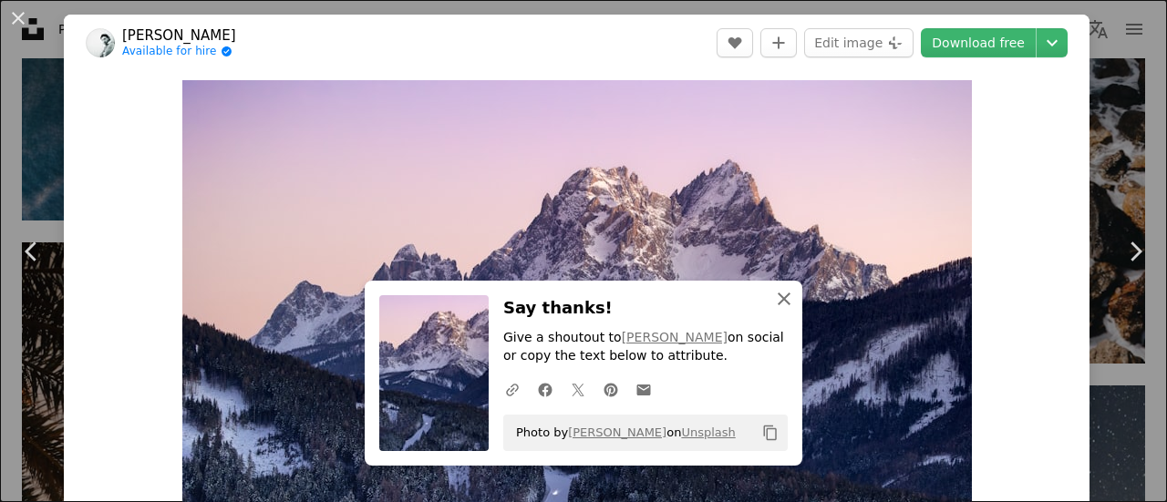
click at [776, 306] on icon "An X shape" at bounding box center [784, 299] width 22 height 22
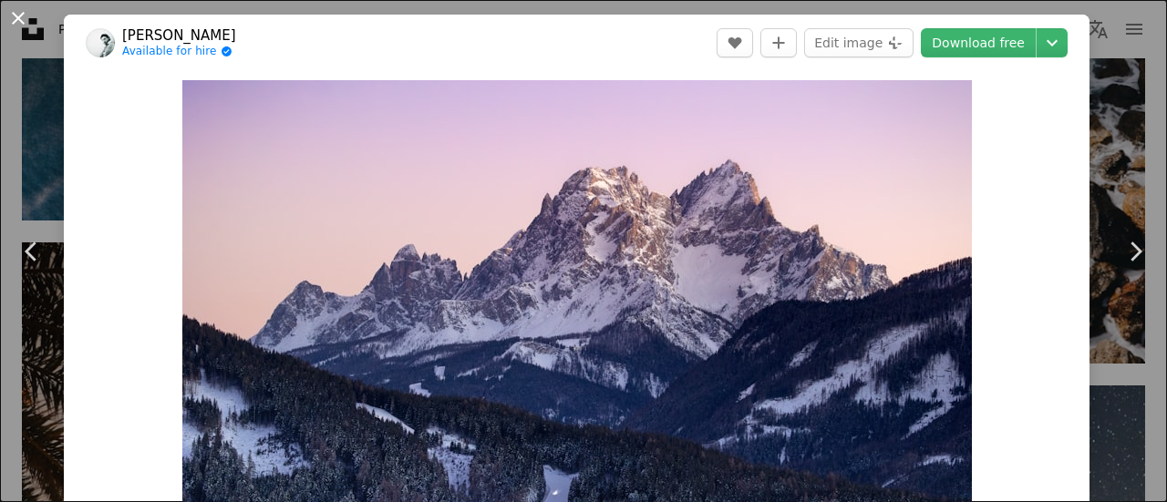
click at [23, 23] on button "An X shape" at bounding box center [18, 18] width 22 height 22
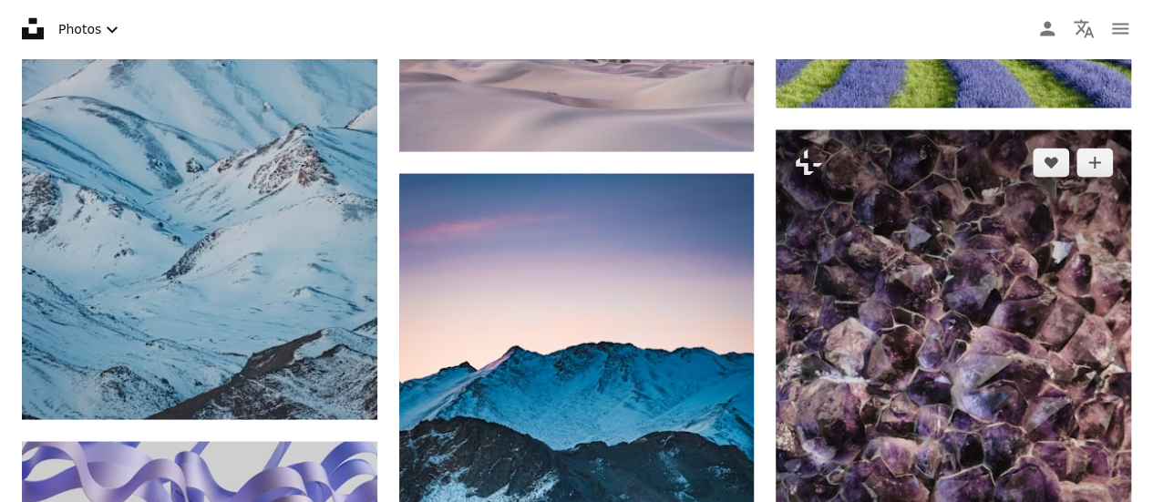
scroll to position [70846, 0]
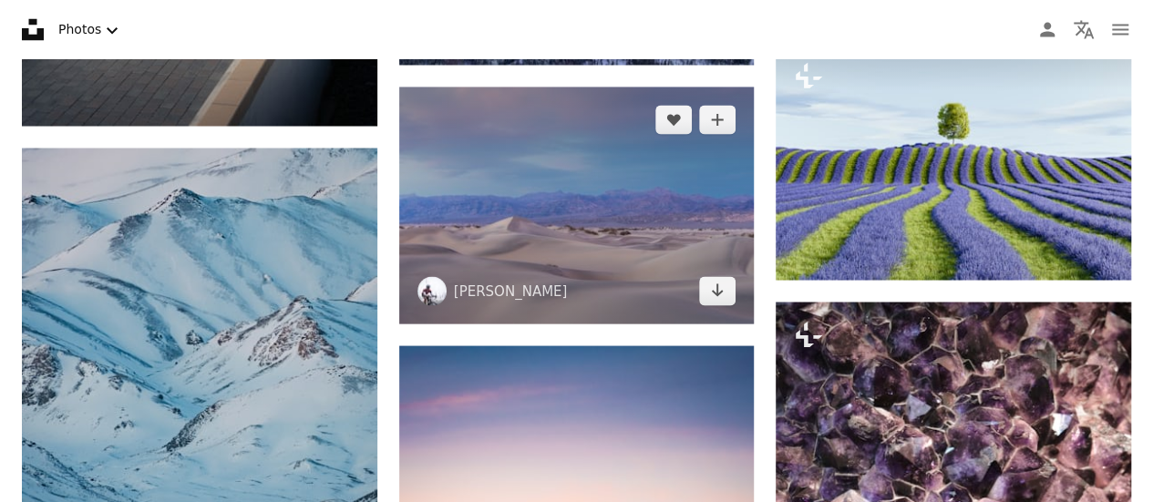
click at [640, 214] on img at bounding box center [577, 205] width 356 height 237
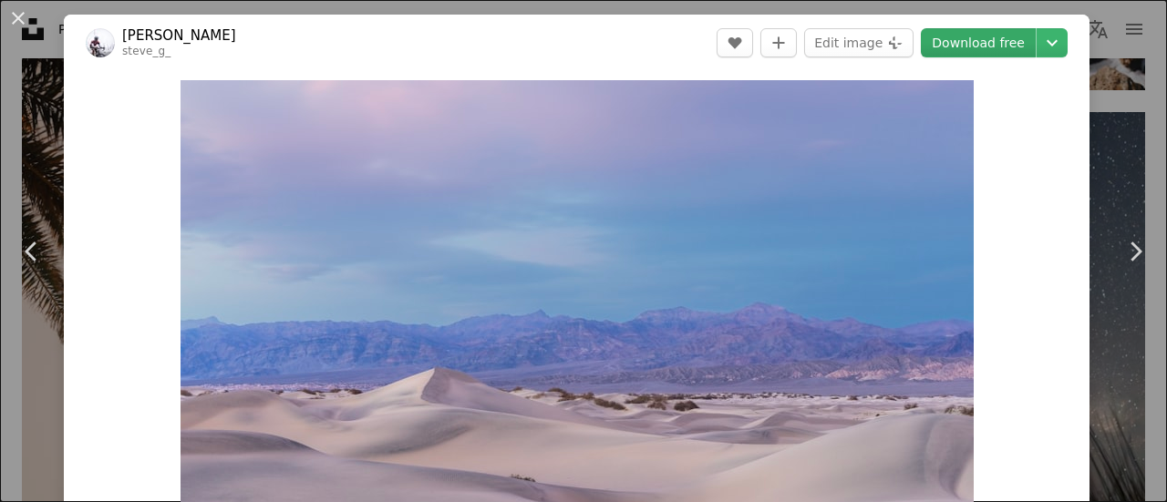
click at [983, 45] on link "Download free" at bounding box center [978, 42] width 115 height 29
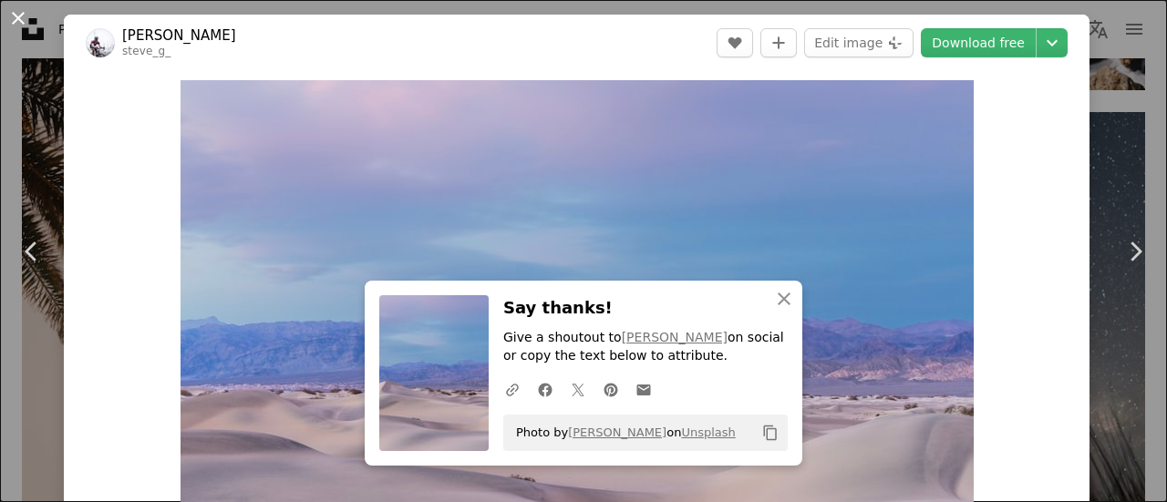
click at [16, 10] on button "An X shape" at bounding box center [18, 18] width 22 height 22
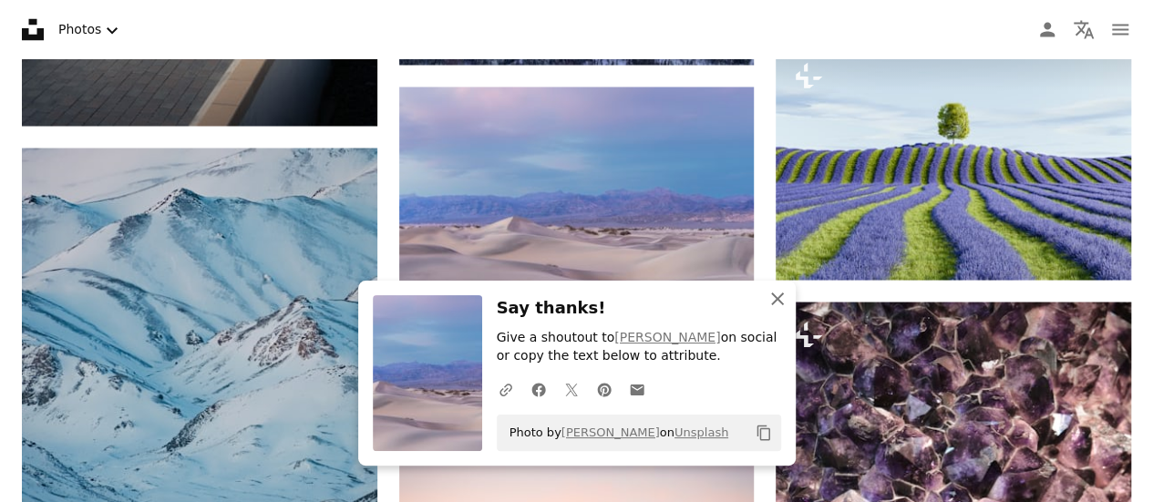
click at [777, 298] on icon "An X shape" at bounding box center [778, 299] width 22 height 22
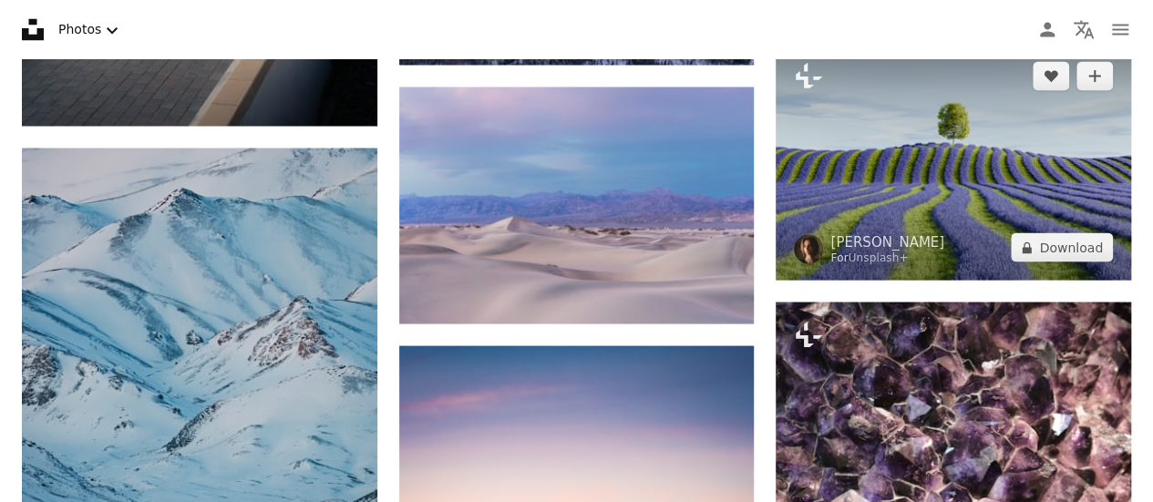
click at [944, 181] on img at bounding box center [954, 161] width 356 height 237
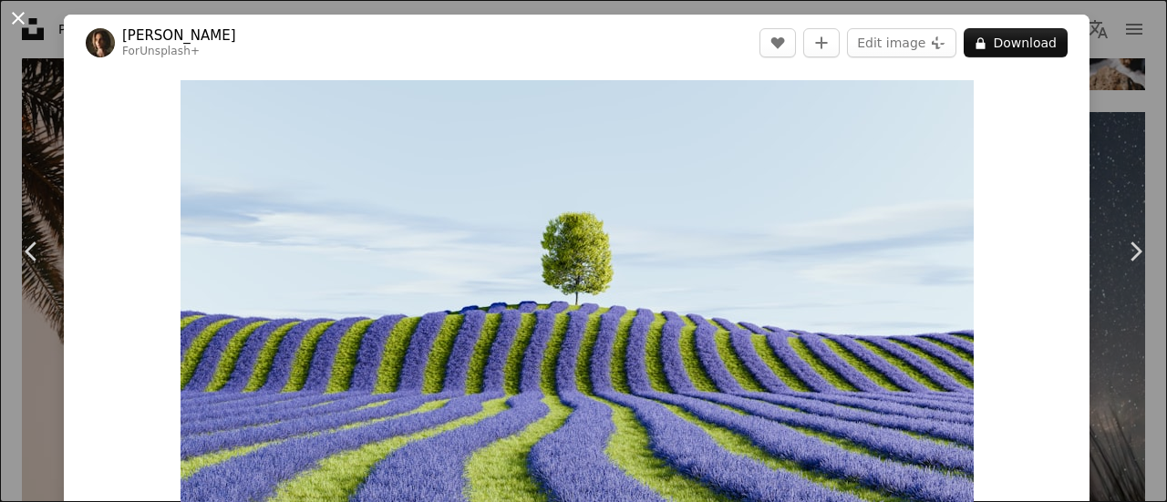
click at [18, 16] on button "An X shape" at bounding box center [18, 18] width 22 height 22
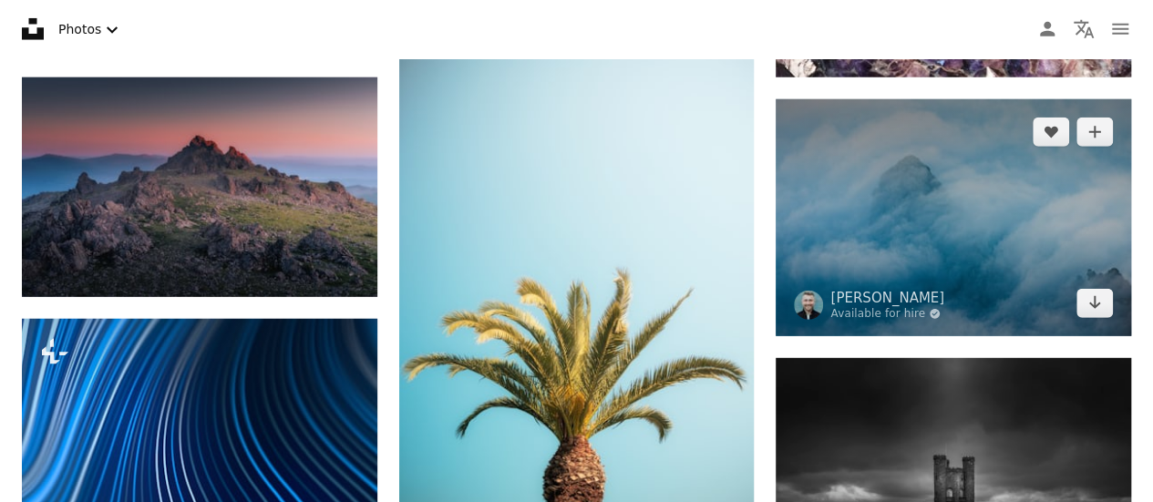
scroll to position [71576, 0]
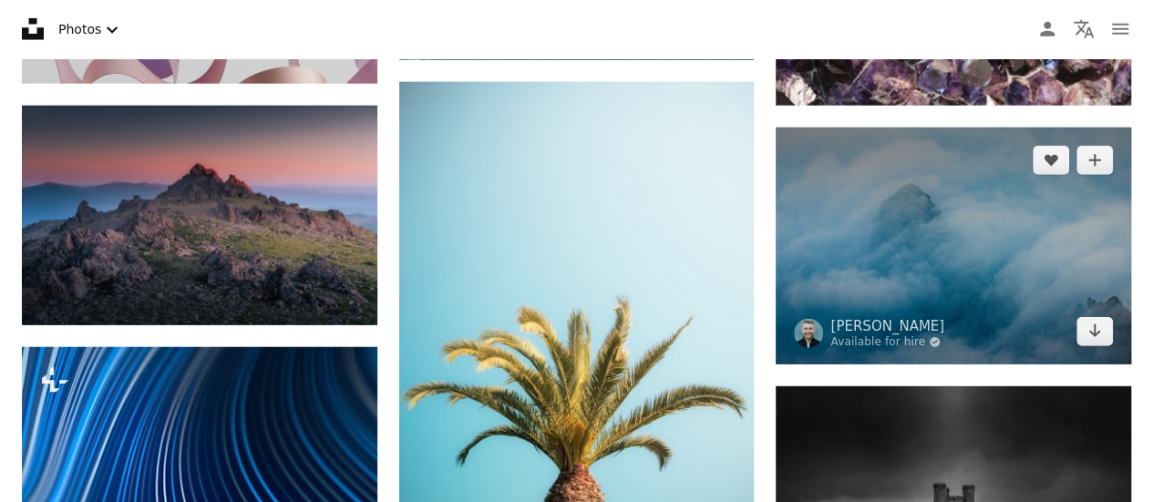
click at [961, 222] on img at bounding box center [954, 246] width 356 height 237
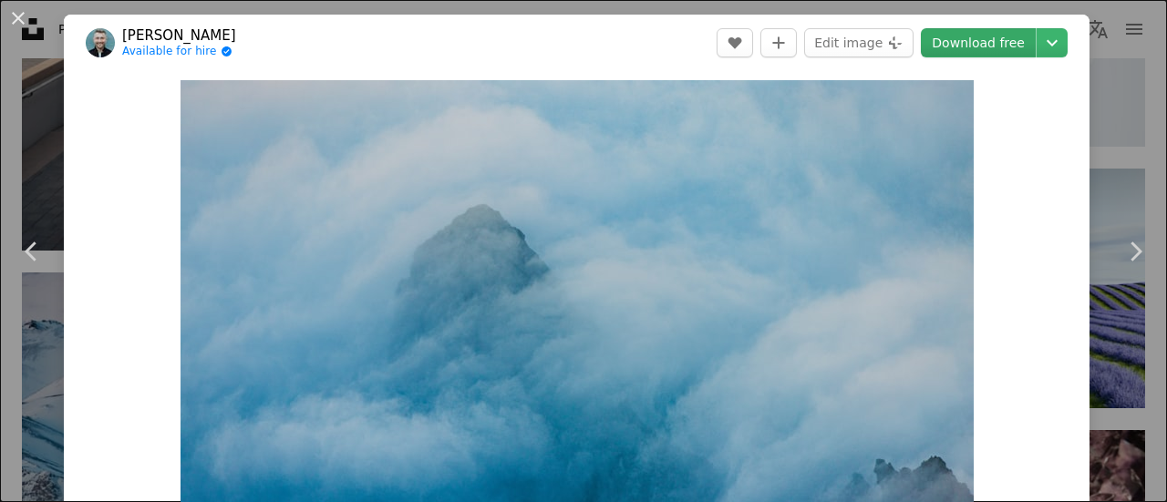
click at [956, 46] on link "Download free" at bounding box center [978, 42] width 115 height 29
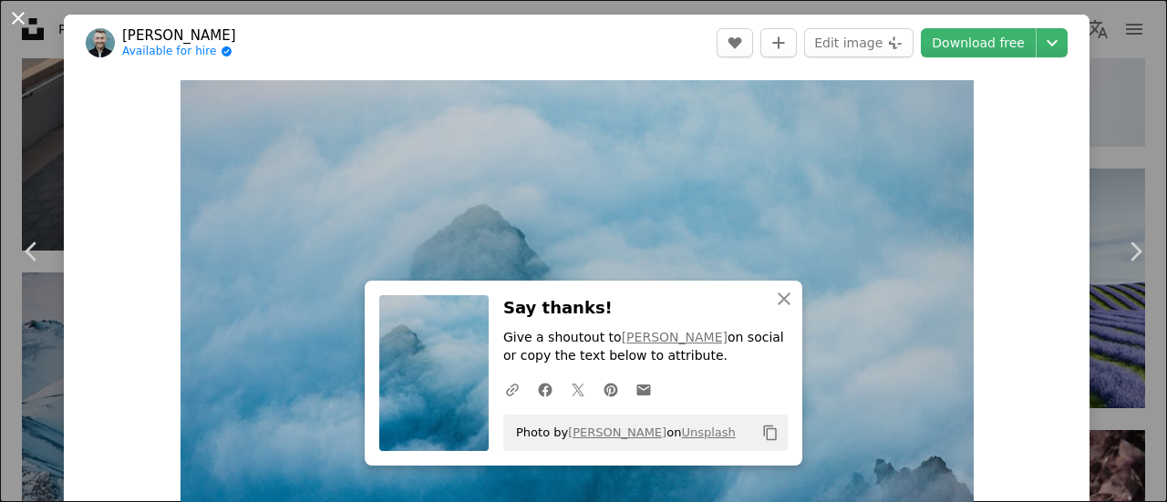
click at [18, 23] on button "An X shape" at bounding box center [18, 18] width 22 height 22
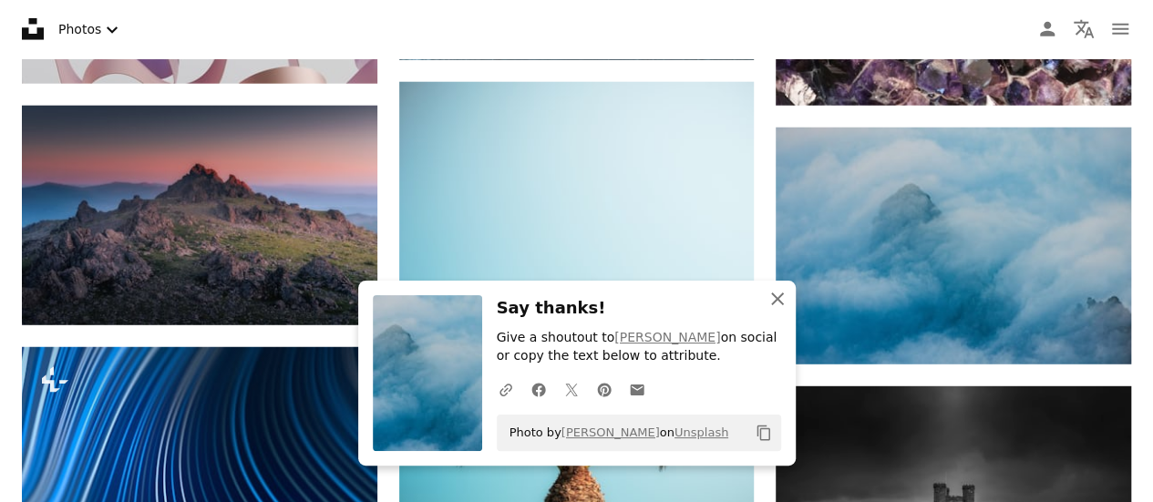
click at [777, 305] on icon "An X shape" at bounding box center [778, 299] width 22 height 22
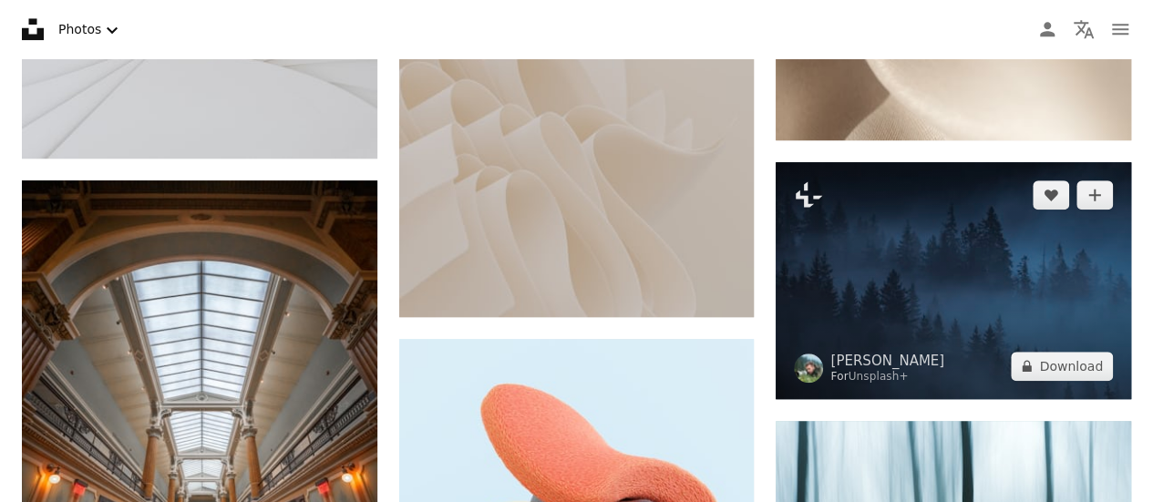
scroll to position [73126, 0]
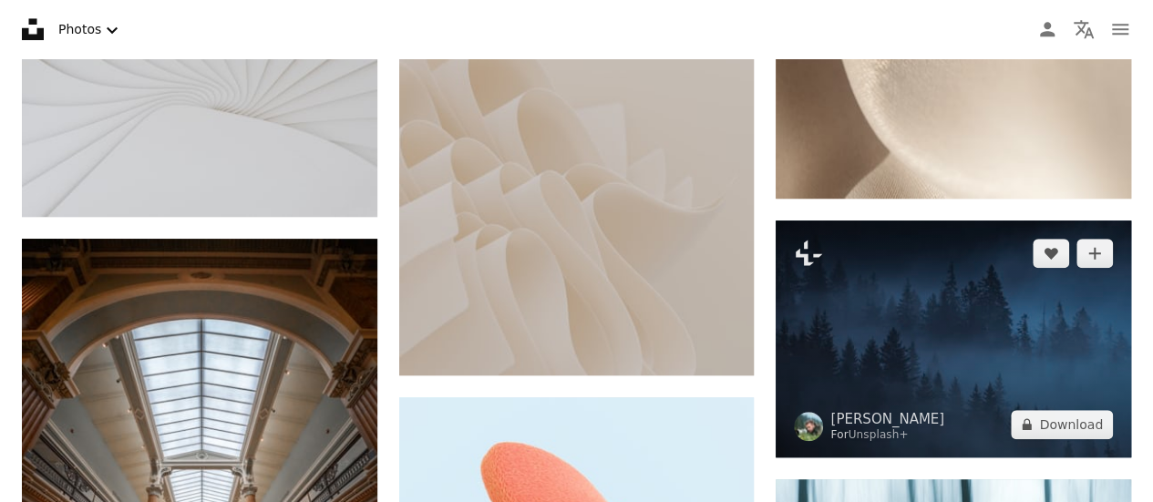
click at [981, 298] on img at bounding box center [954, 339] width 356 height 237
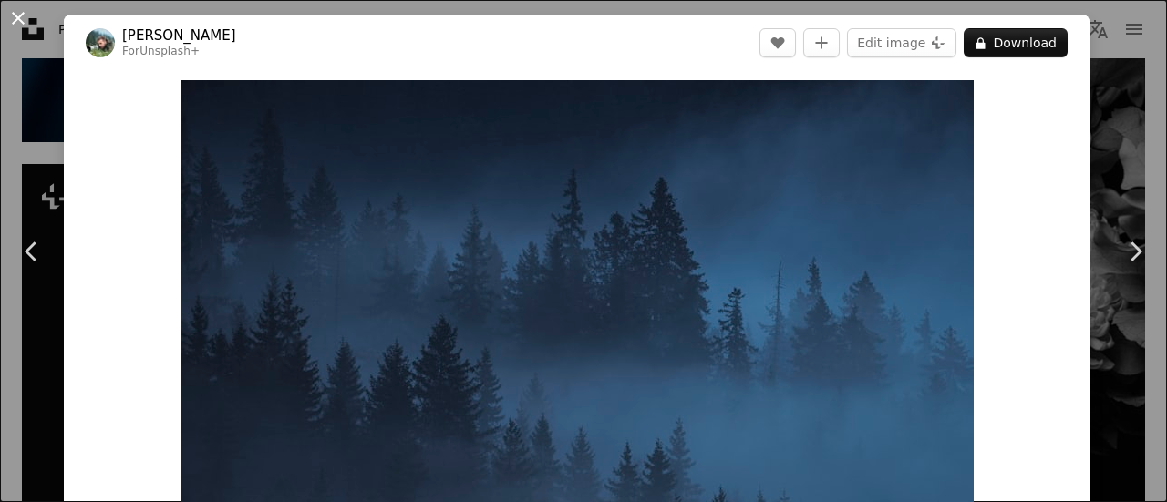
click at [18, 11] on button "An X shape" at bounding box center [18, 18] width 22 height 22
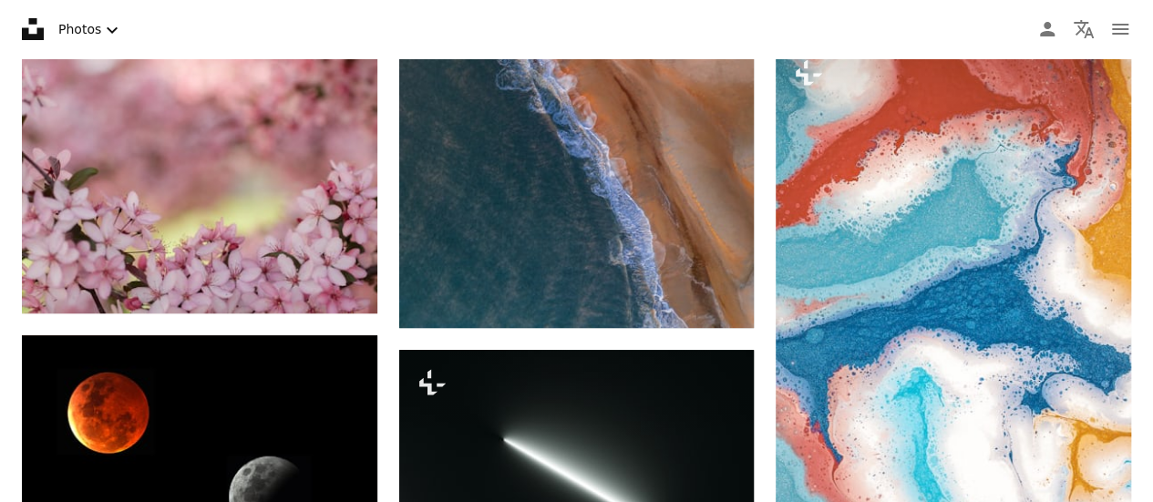
scroll to position [76591, 0]
